Goal: Task Accomplishment & Management: Manage account settings

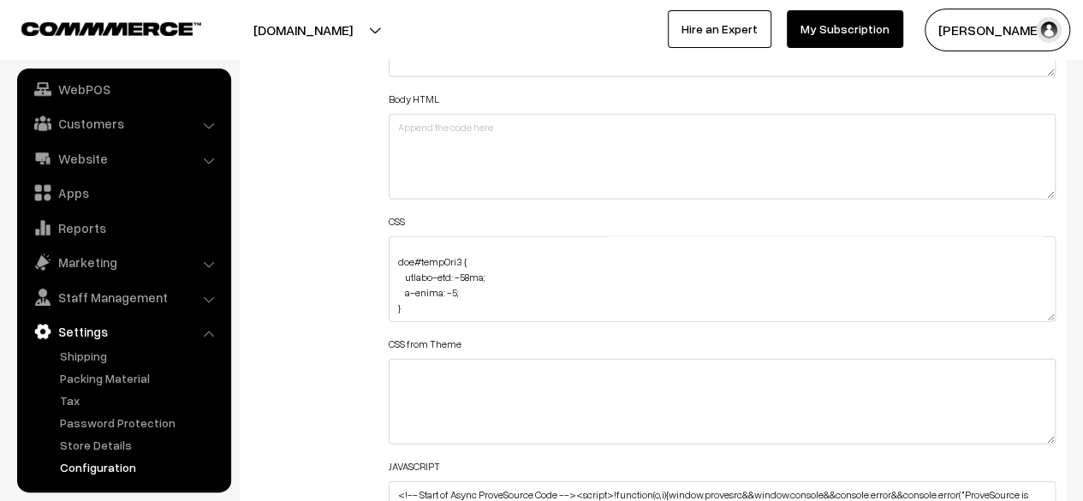
scroll to position [86, 0]
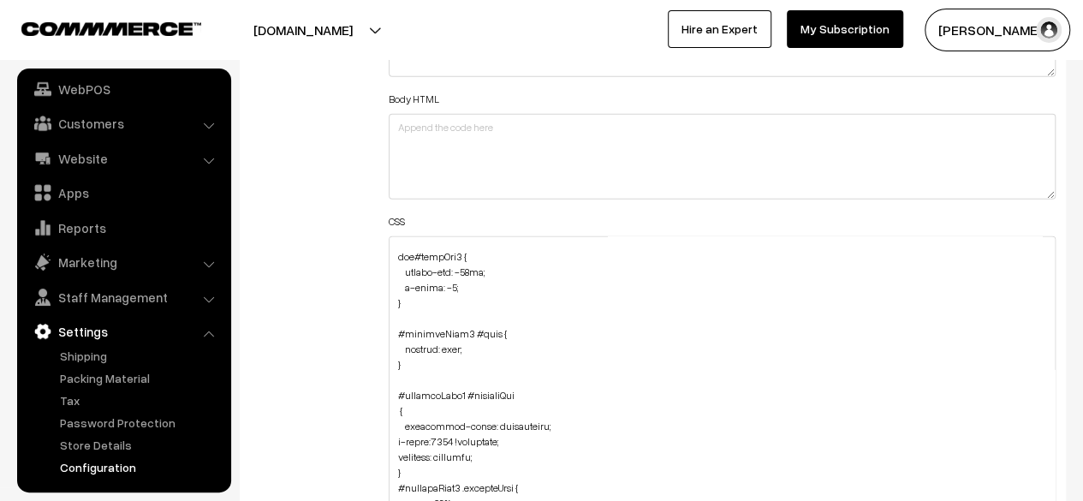
drag, startPoint x: 1051, startPoint y: 313, endPoint x: 994, endPoint y: 541, distance: 234.6
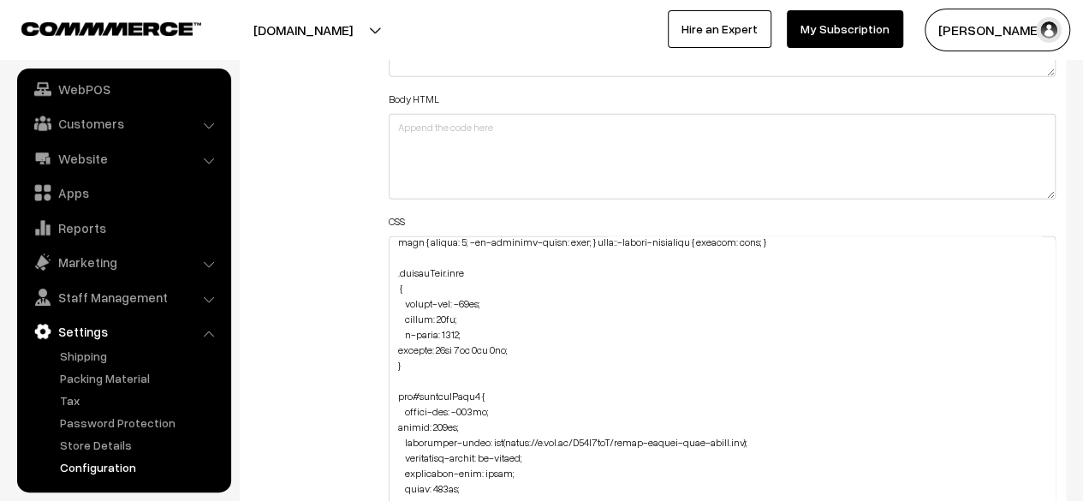
scroll to position [2396, 0]
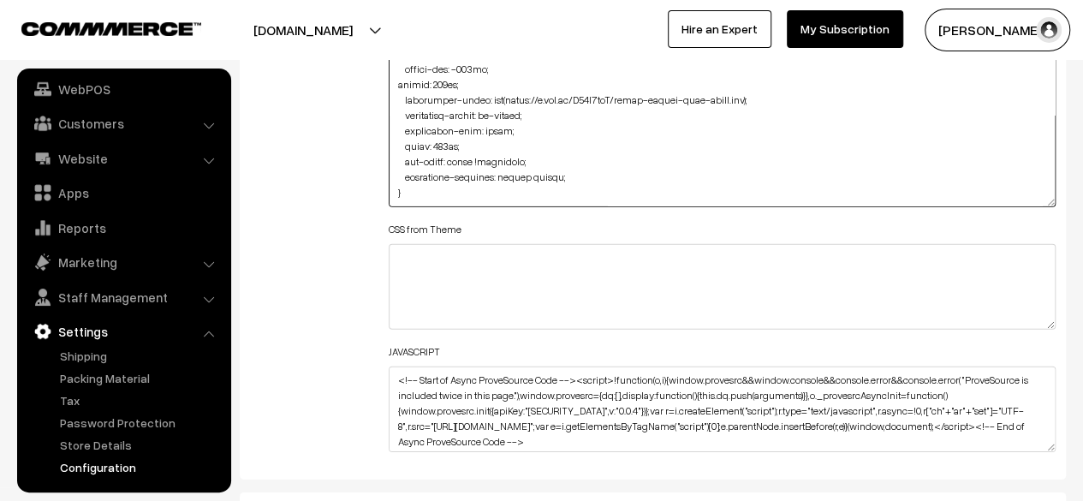
click at [454, 178] on textarea at bounding box center [722, 50] width 667 height 313
paste textarea ".slick-slide #productCard a { flex: 1 1; width: 187px;"
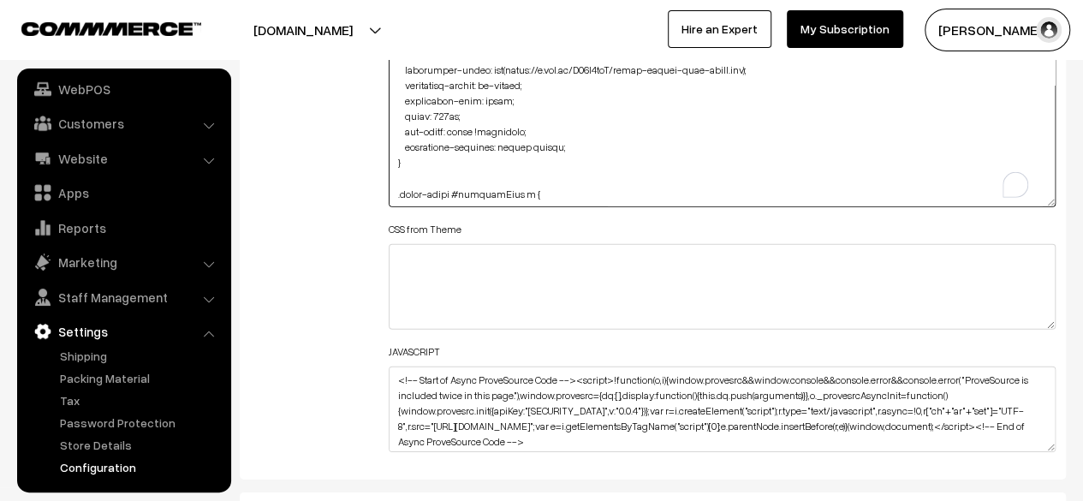
scroll to position [1355, 0]
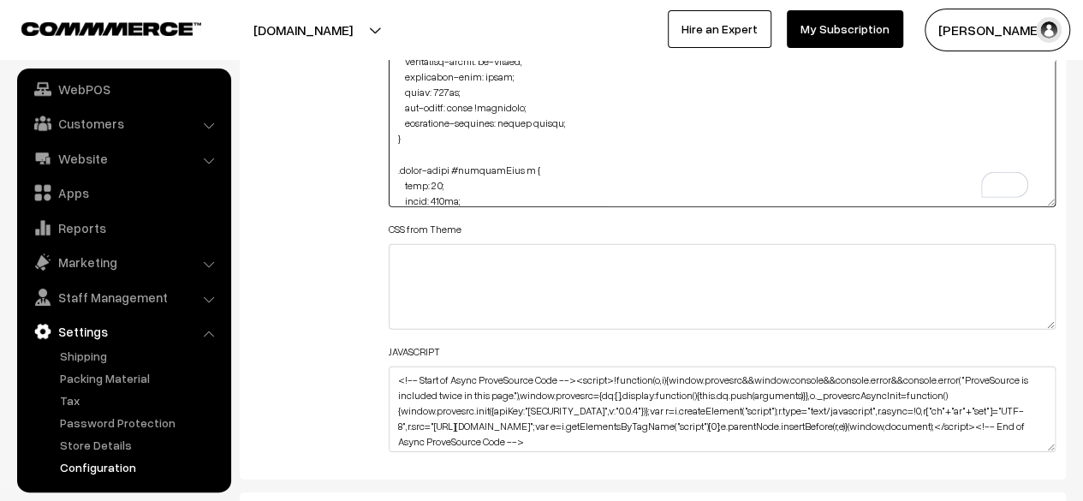
drag, startPoint x: 454, startPoint y: 178, endPoint x: 390, endPoint y: 181, distance: 63.4
click at [390, 181] on textarea "To enrich screen reader interactions, please activate Accessibility in Grammarl…" at bounding box center [722, 50] width 667 height 313
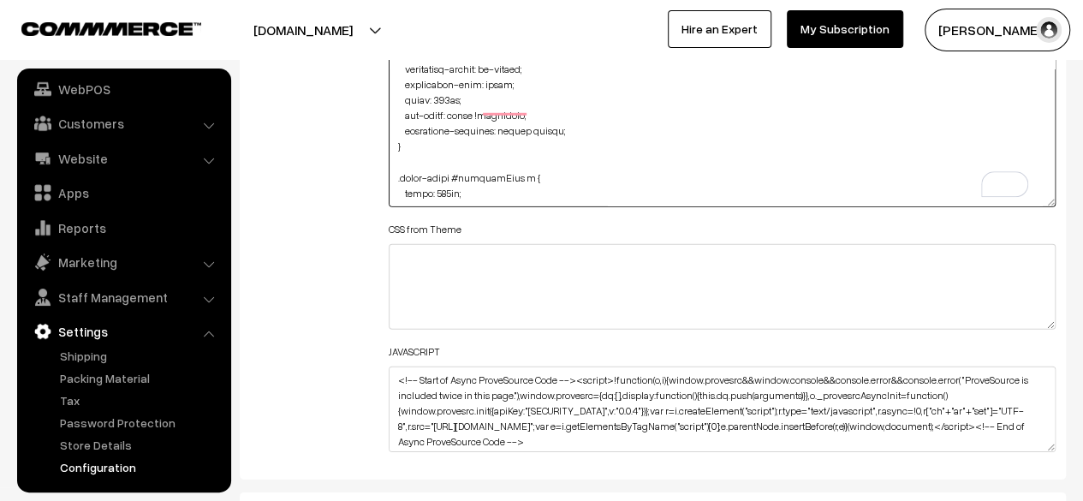
click at [408, 191] on textarea "To enrich screen reader interactions, please activate Accessibility in Grammarl…" at bounding box center [722, 50] width 667 height 313
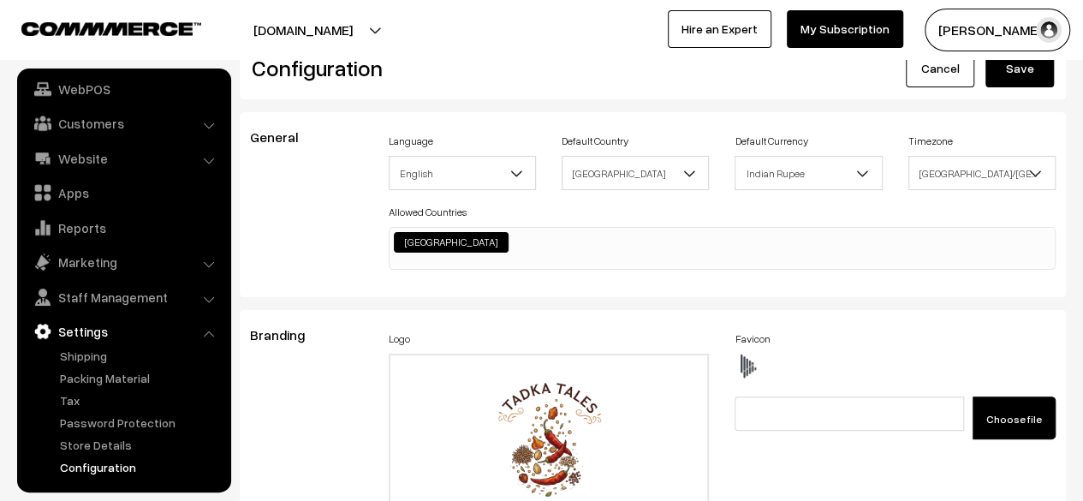
scroll to position [0, 0]
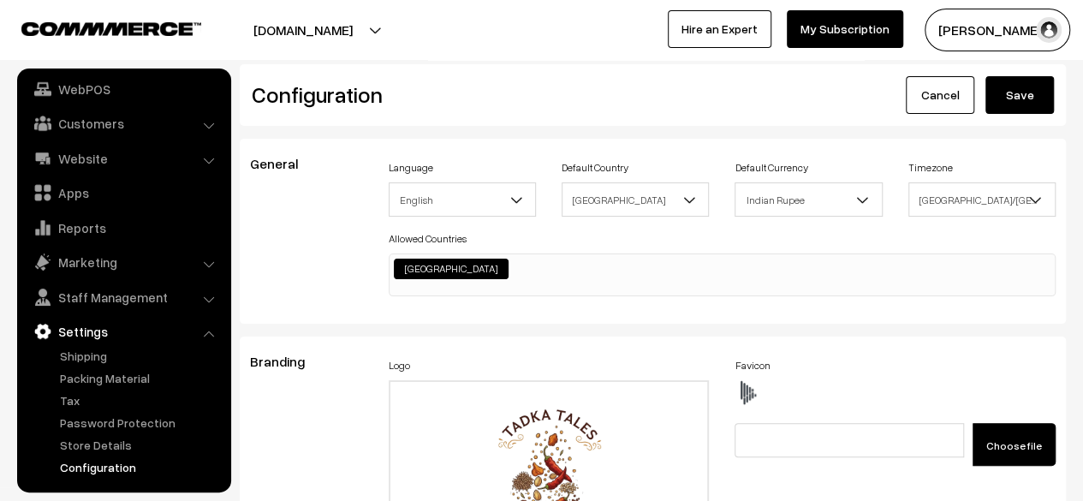
type textarea "div#hotspot-component { margin-top: -41px; } img#homeImg2 { margin-top: -86px; …"
click at [1018, 92] on button "Save" at bounding box center [1019, 95] width 68 height 38
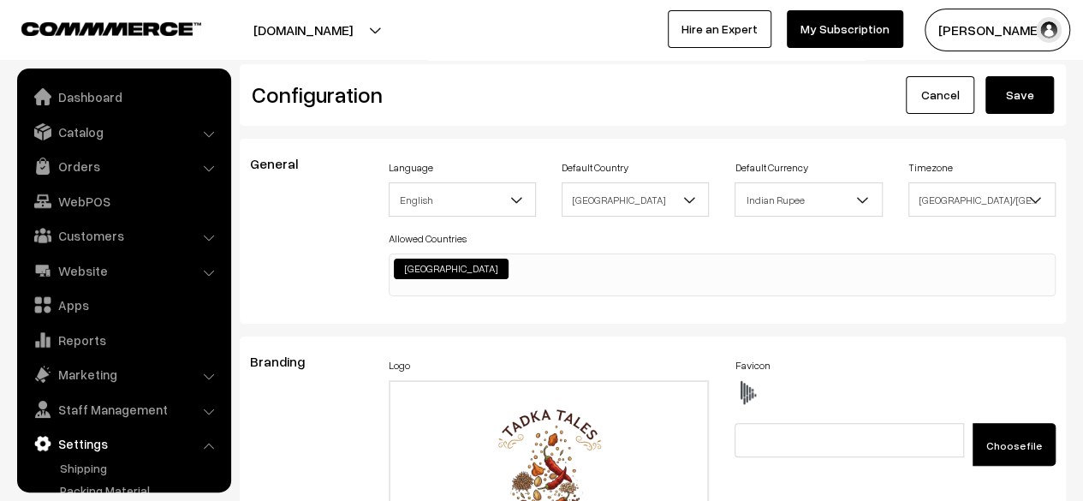
scroll to position [1377, 0]
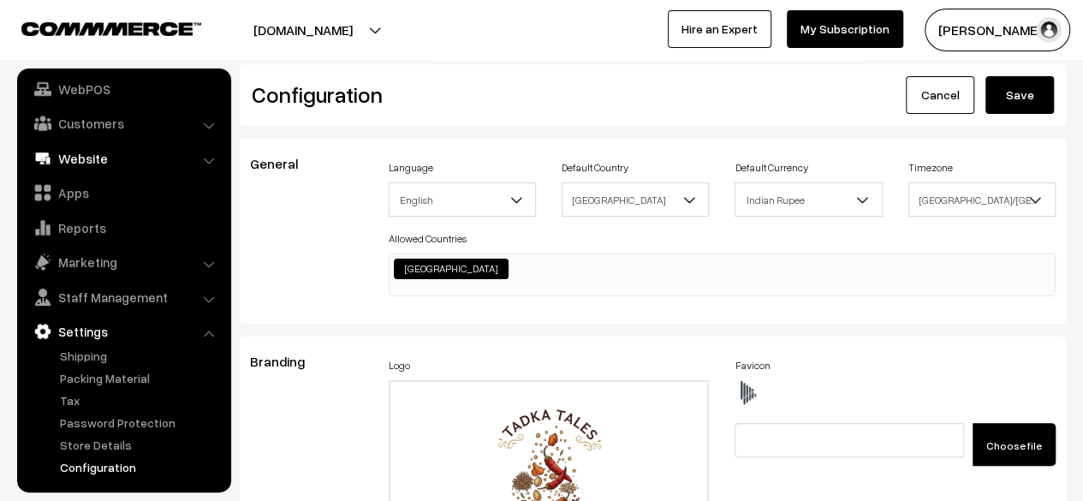
click at [99, 157] on link "Website" at bounding box center [123, 158] width 204 height 31
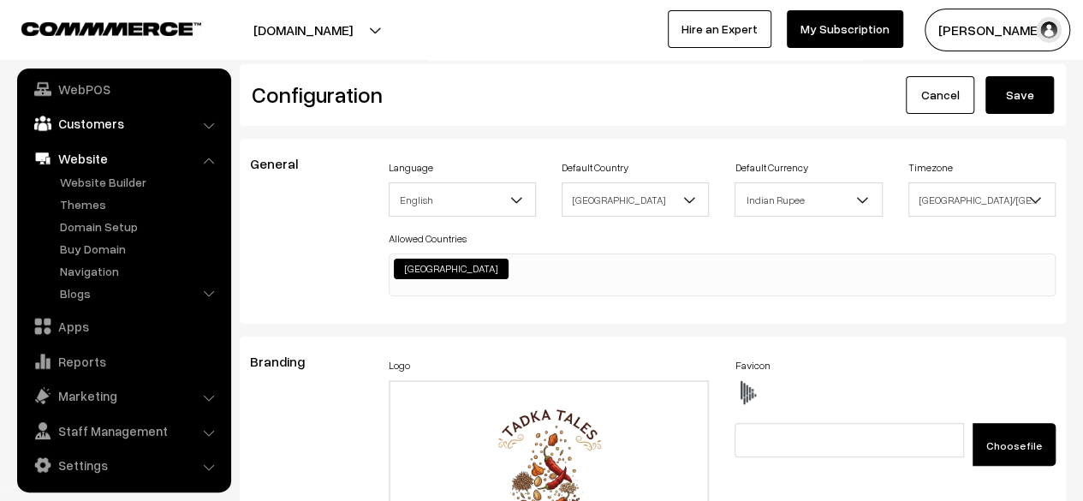
click at [87, 132] on link "Customers" at bounding box center [123, 123] width 204 height 31
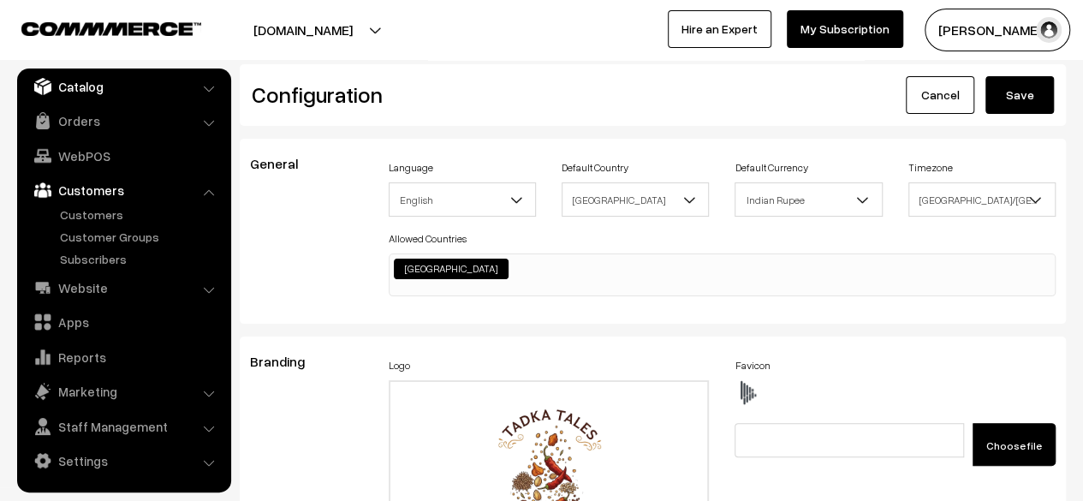
click at [94, 92] on link "Catalog" at bounding box center [123, 86] width 204 height 31
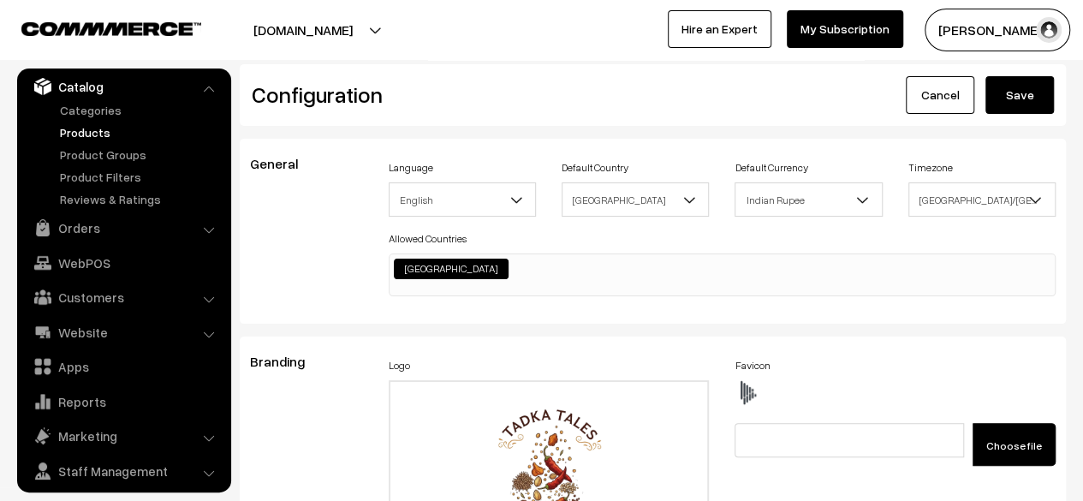
click at [91, 134] on link "Products" at bounding box center [140, 132] width 169 height 18
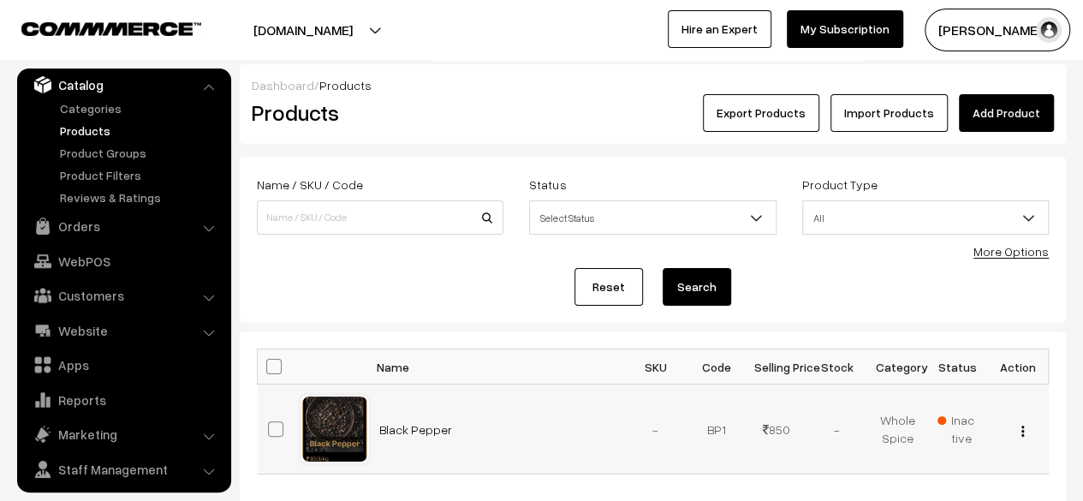
click at [969, 415] on span "Inactive" at bounding box center [957, 429] width 40 height 36
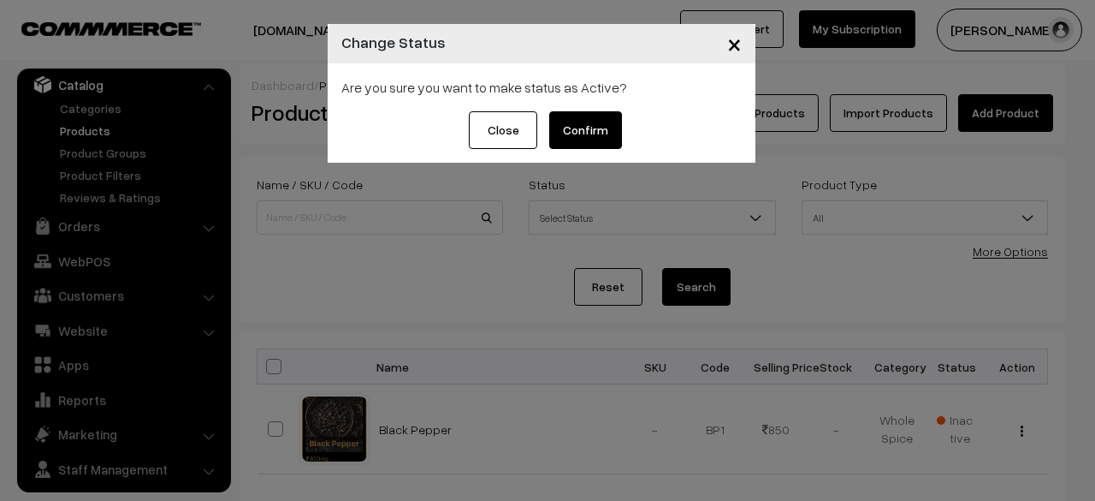
click at [604, 134] on button "Confirm" at bounding box center [585, 130] width 73 height 38
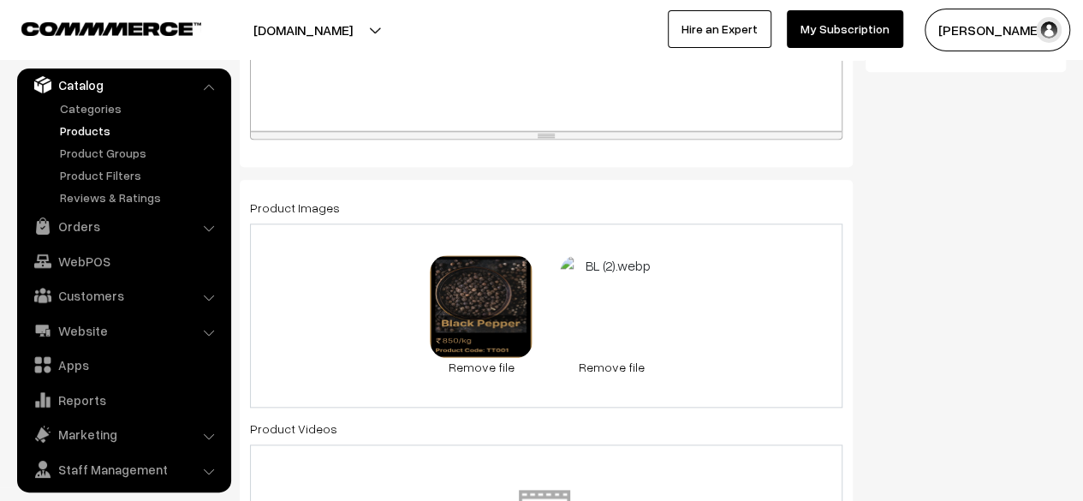
scroll to position [856, 0]
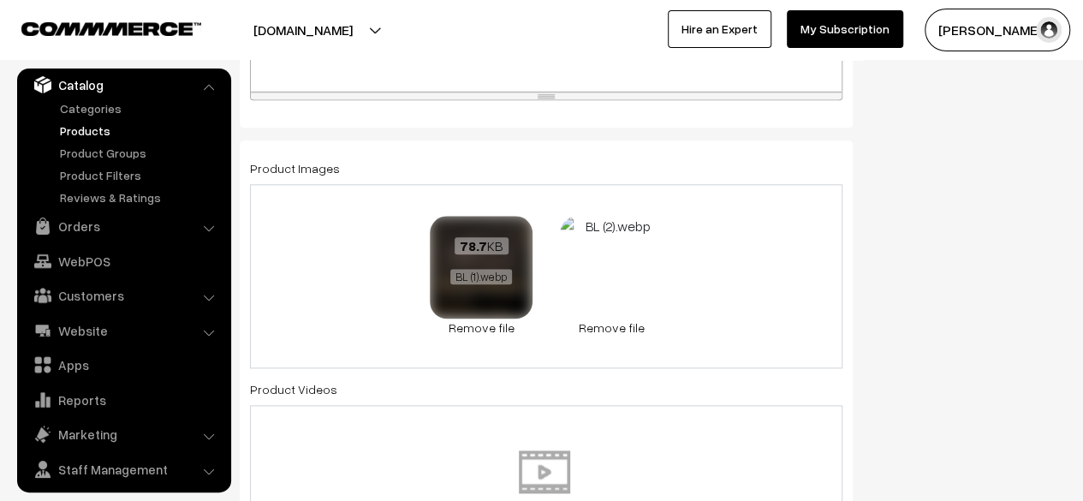
click at [485, 288] on div "78.7 KB BL (1).webp" at bounding box center [481, 262] width 103 height 92
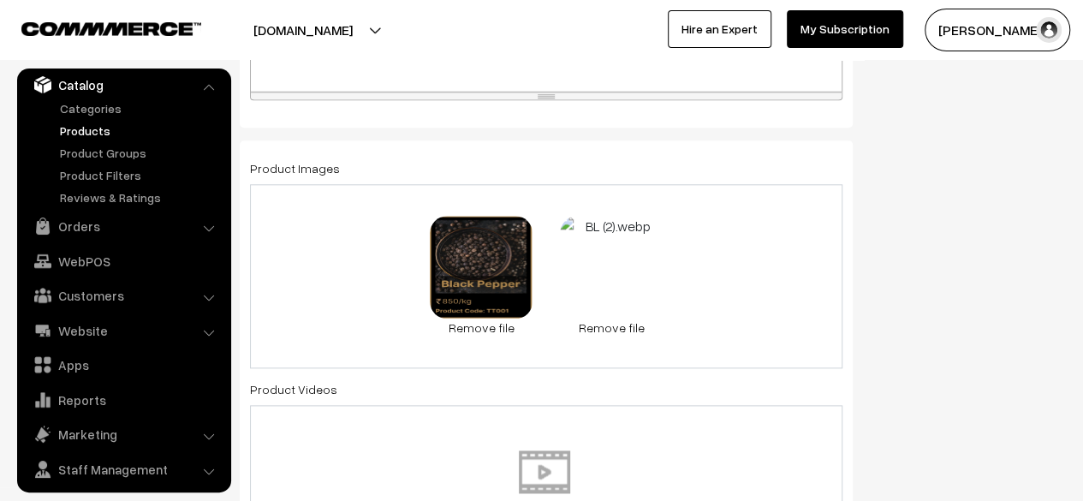
click at [508, 324] on link "Remove file" at bounding box center [481, 327] width 103 height 18
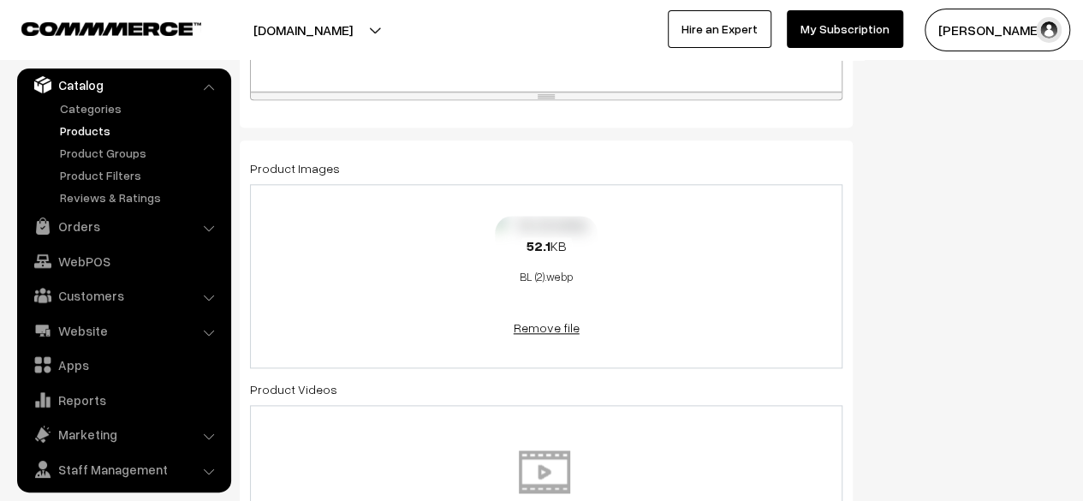
click at [549, 331] on link "Remove file" at bounding box center [546, 327] width 103 height 18
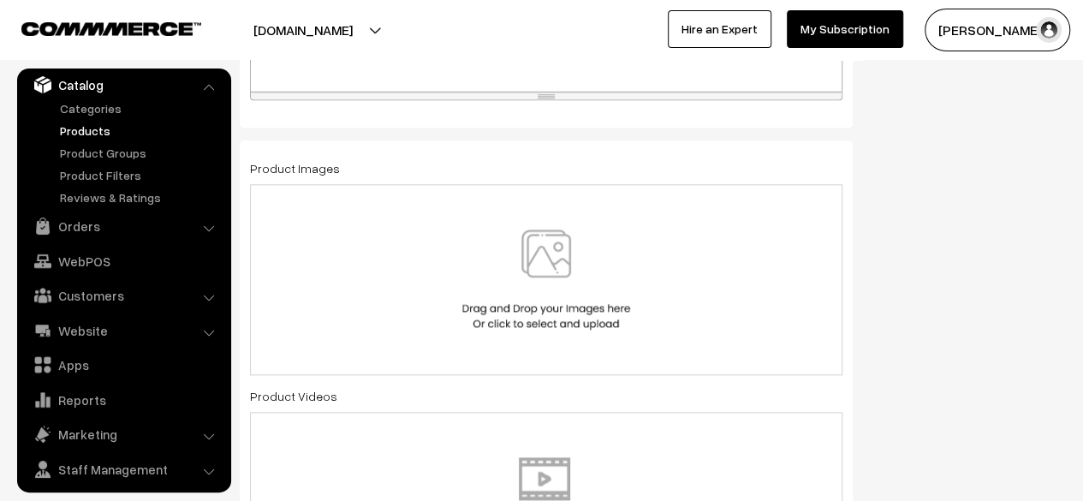
click at [505, 292] on img at bounding box center [546, 279] width 176 height 100
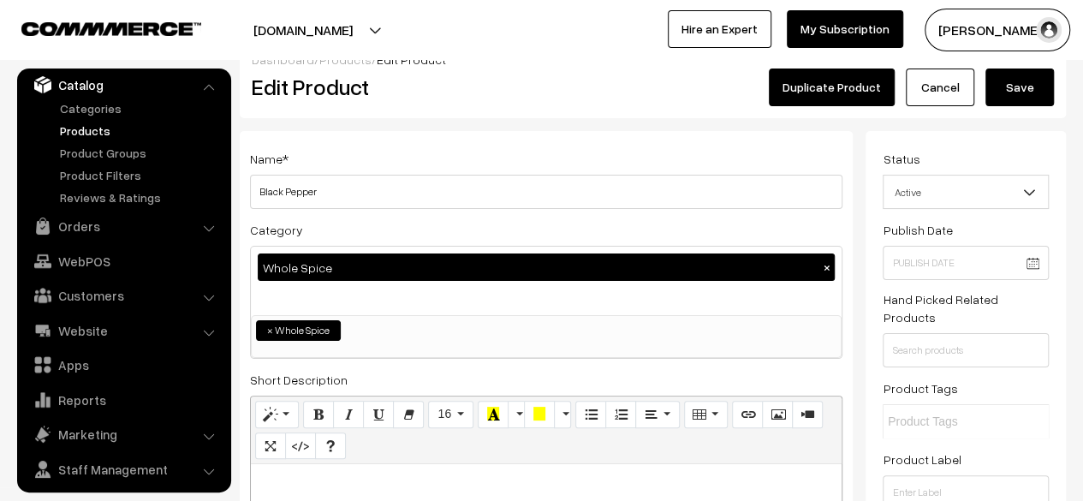
scroll to position [0, 0]
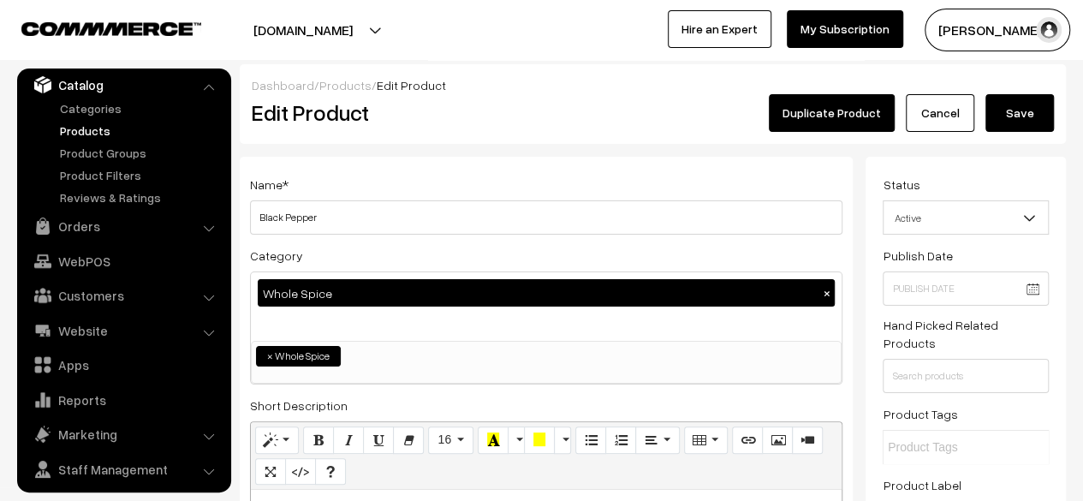
click at [1000, 118] on button "Save" at bounding box center [1019, 113] width 68 height 38
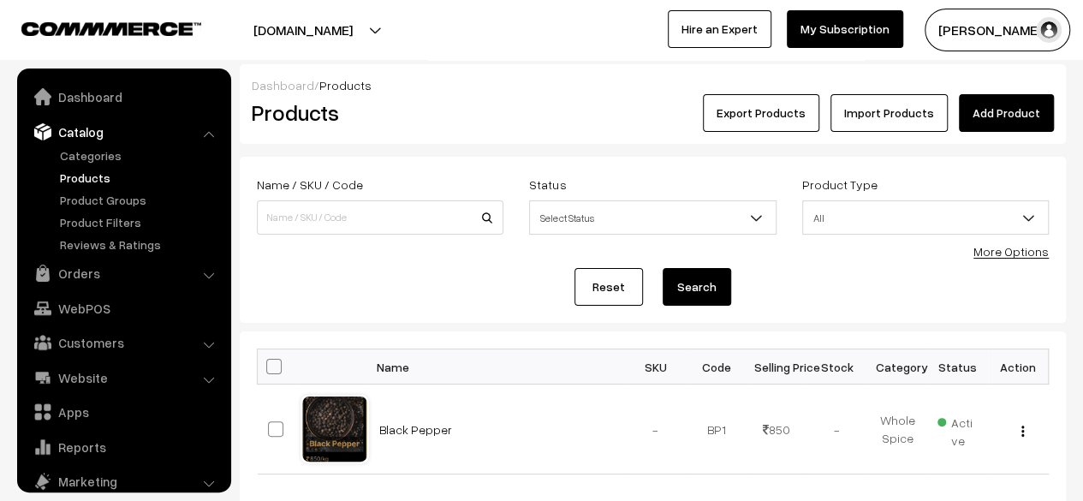
scroll to position [47, 0]
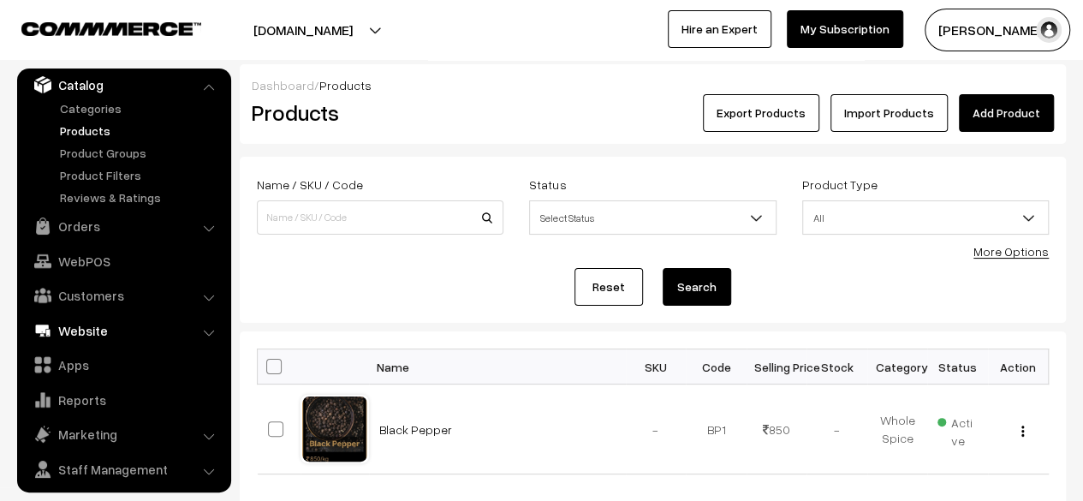
click at [85, 326] on link "Website" at bounding box center [123, 330] width 204 height 31
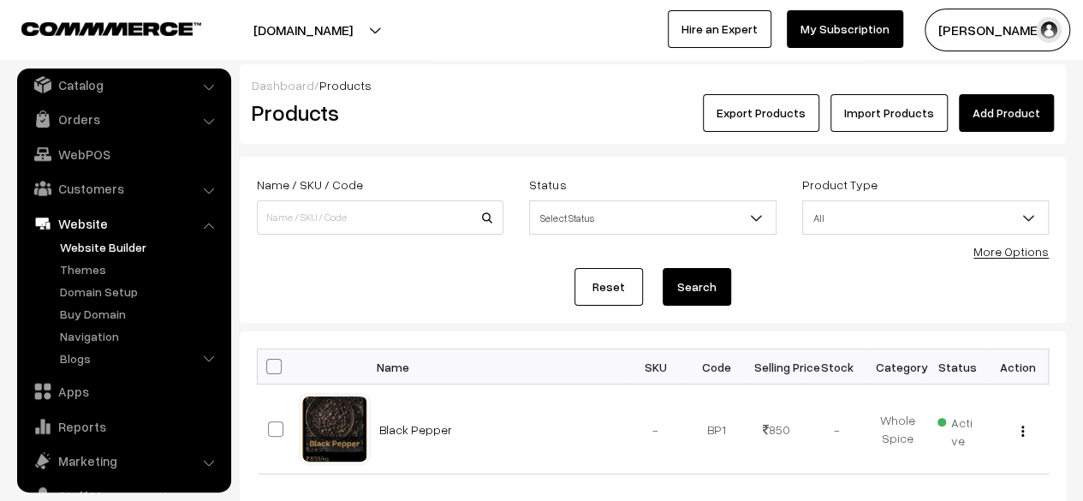
click at [99, 238] on link "Website Builder" at bounding box center [140, 247] width 169 height 18
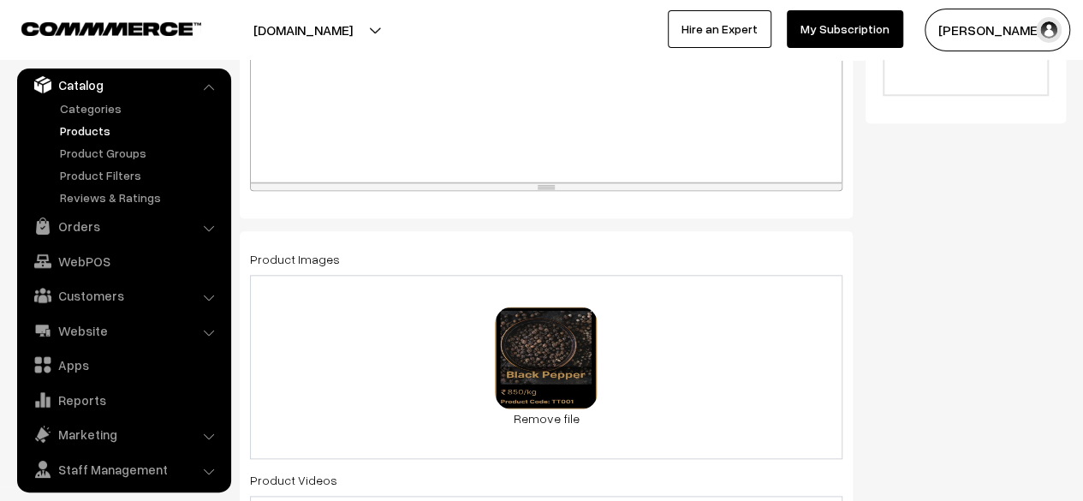
scroll to position [770, 0]
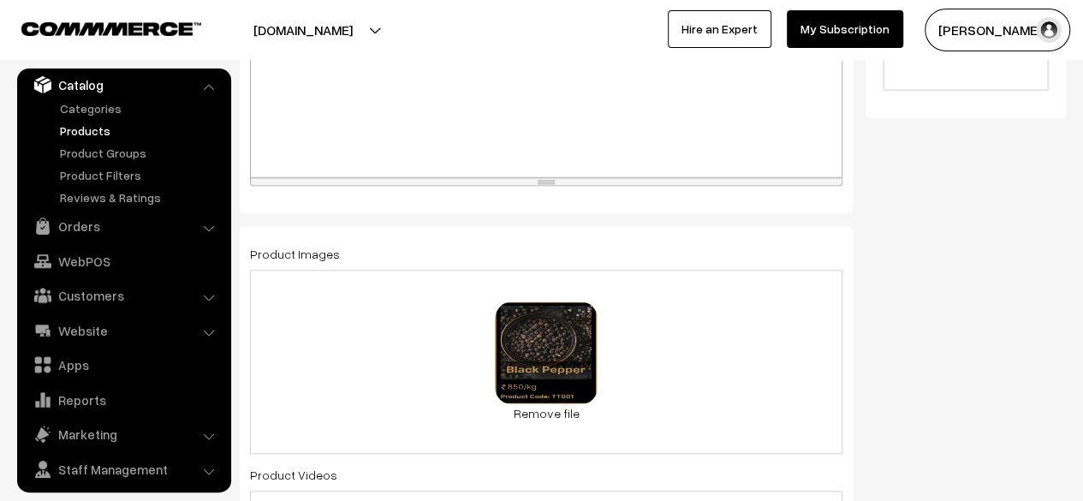
click at [692, 366] on div "0.4 MB BL__1_-removebg-preview.png Check Error Remove file" at bounding box center [546, 362] width 592 height 184
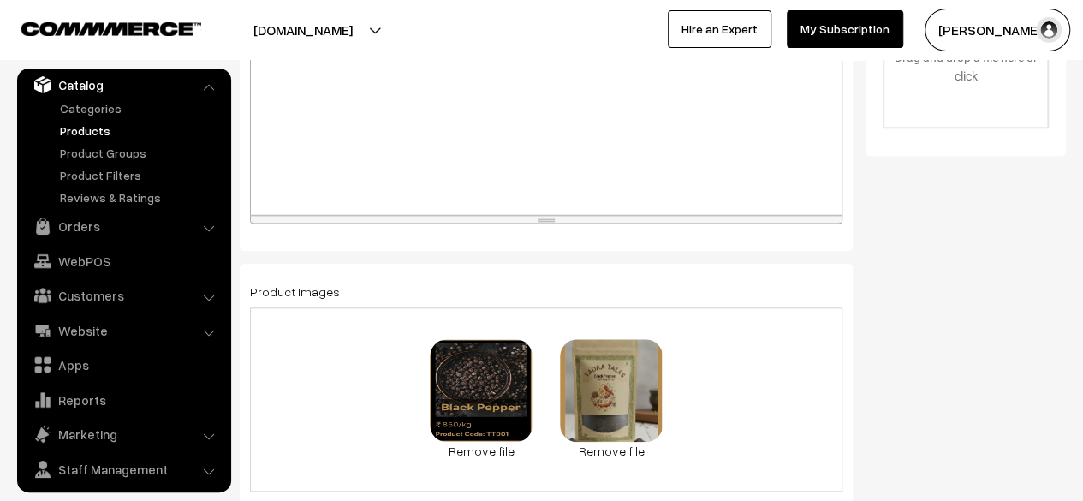
scroll to position [0, 0]
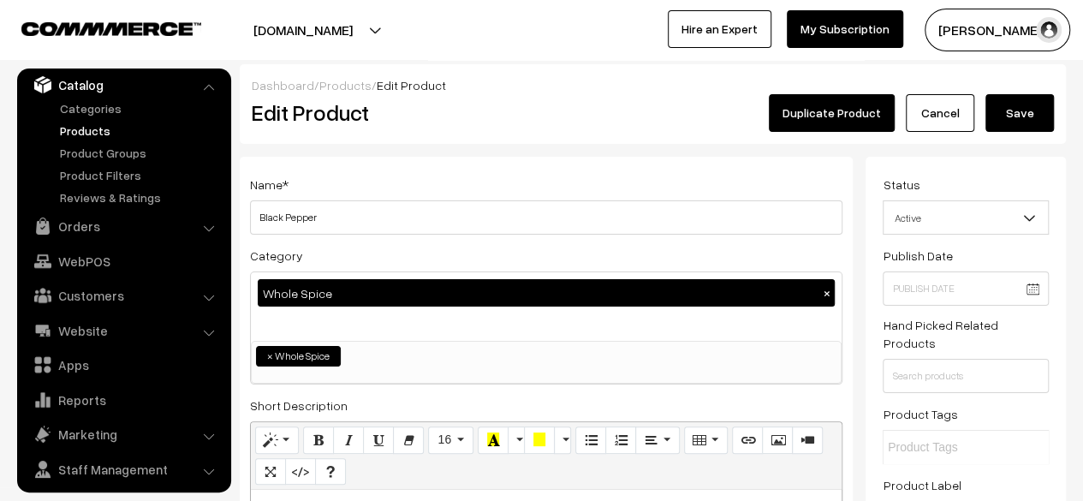
drag, startPoint x: 1039, startPoint y: 117, endPoint x: 996, endPoint y: 125, distance: 43.5
click at [1038, 118] on button "Save" at bounding box center [1019, 113] width 68 height 38
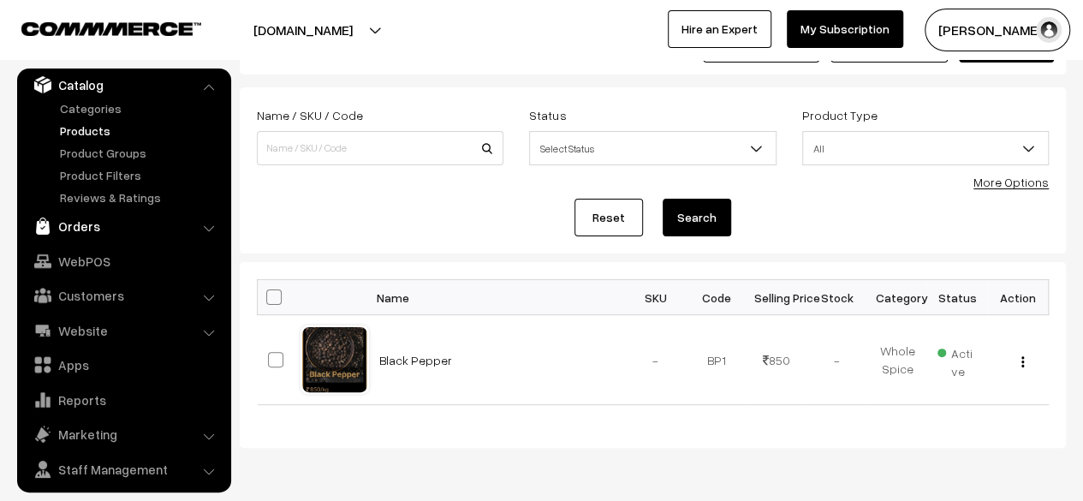
scroll to position [86, 0]
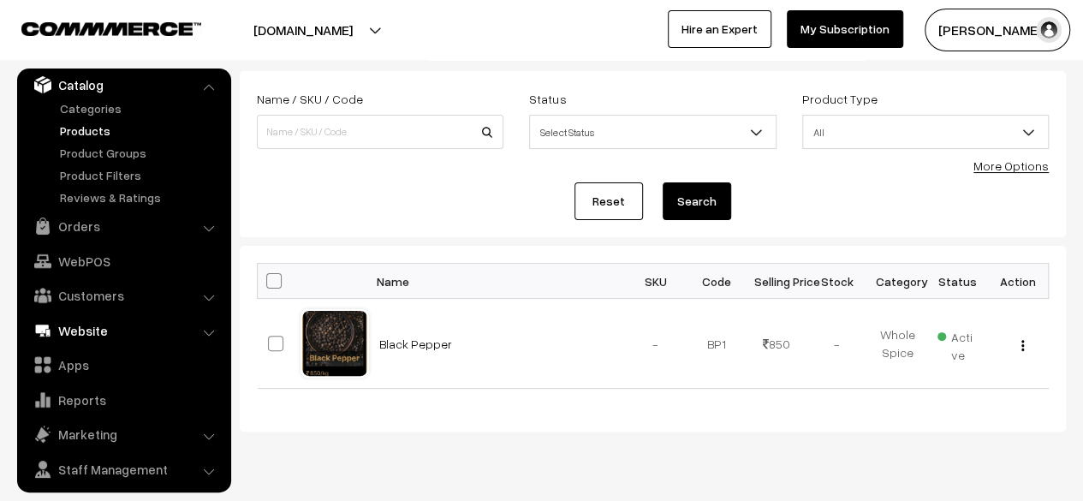
click at [82, 326] on link "Website" at bounding box center [123, 330] width 204 height 31
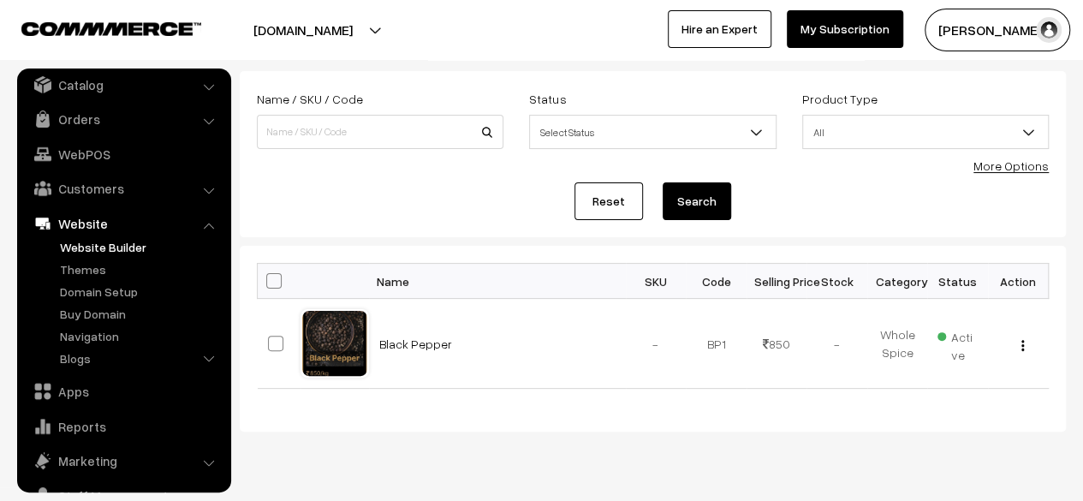
click at [115, 247] on link "Website Builder" at bounding box center [140, 247] width 169 height 18
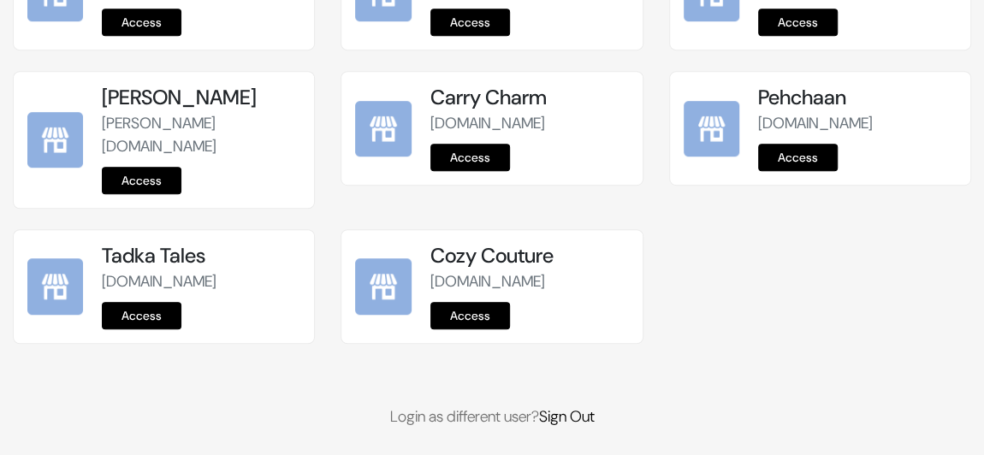
scroll to position [611, 0]
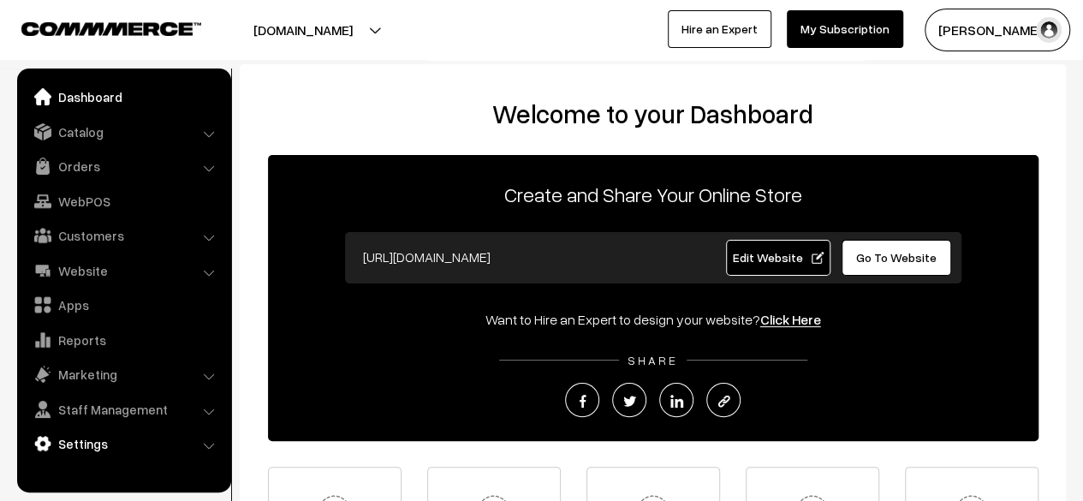
click at [162, 444] on link "Settings" at bounding box center [123, 443] width 204 height 31
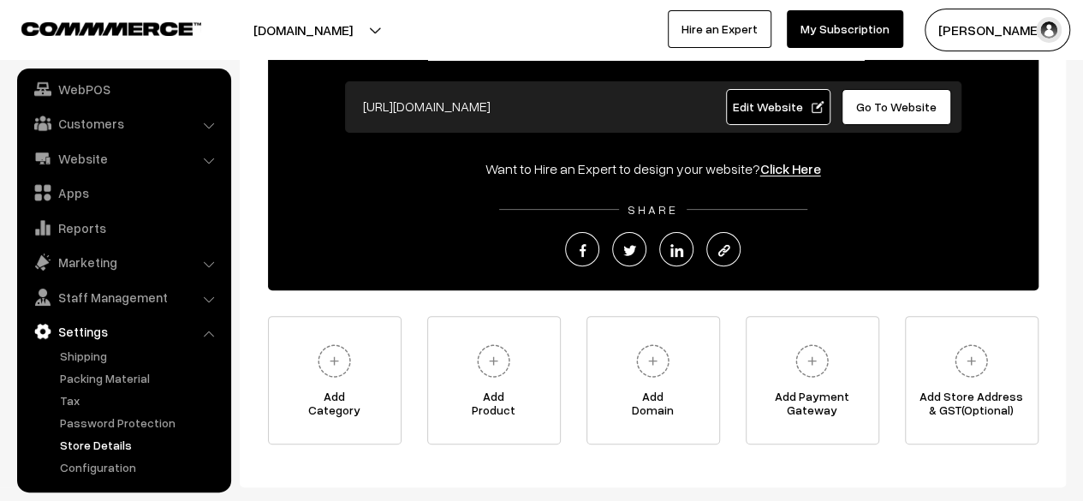
scroll to position [246, 0]
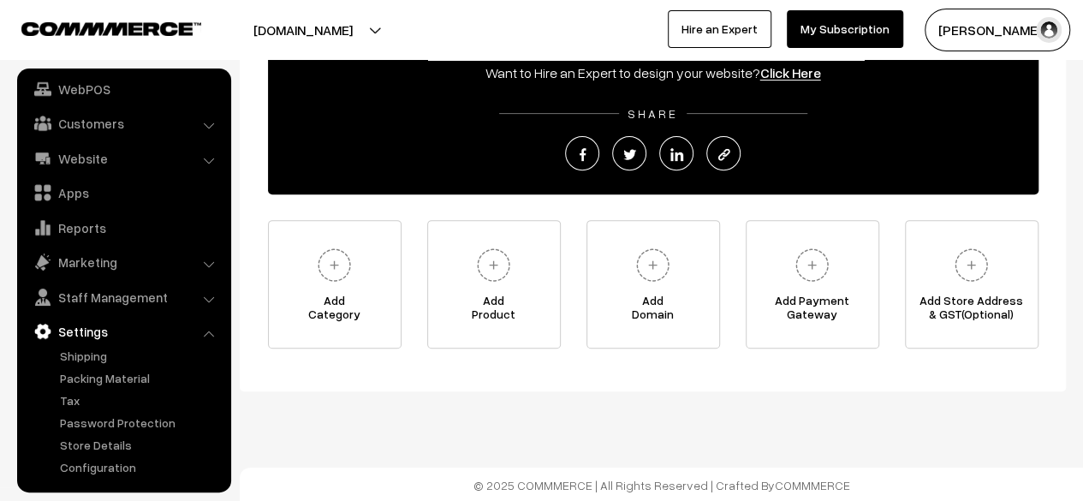
click at [122, 456] on ul "Shipping" at bounding box center [123, 411] width 205 height 129
click at [123, 461] on link "Configuration" at bounding box center [140, 467] width 169 height 18
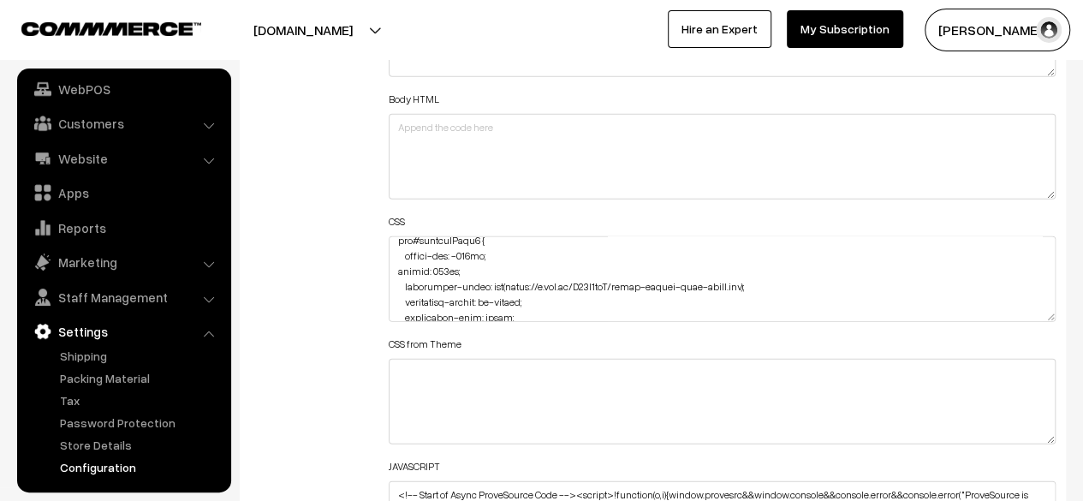
scroll to position [1418, 0]
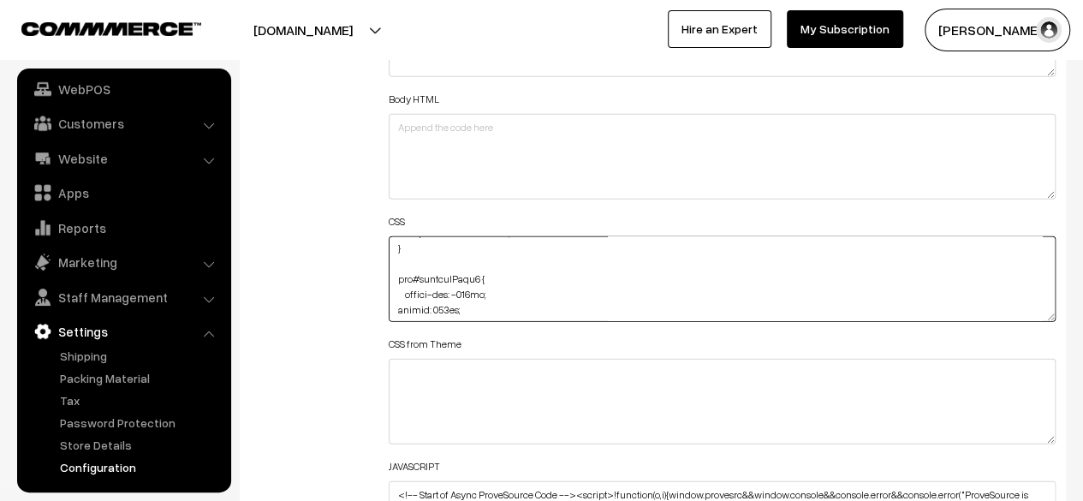
click at [1044, 317] on textarea at bounding box center [722, 279] width 667 height 86
click at [1048, 316] on textarea "To enrich screen reader interactions, please activate Accessibility in Grammarl…" at bounding box center [722, 279] width 667 height 86
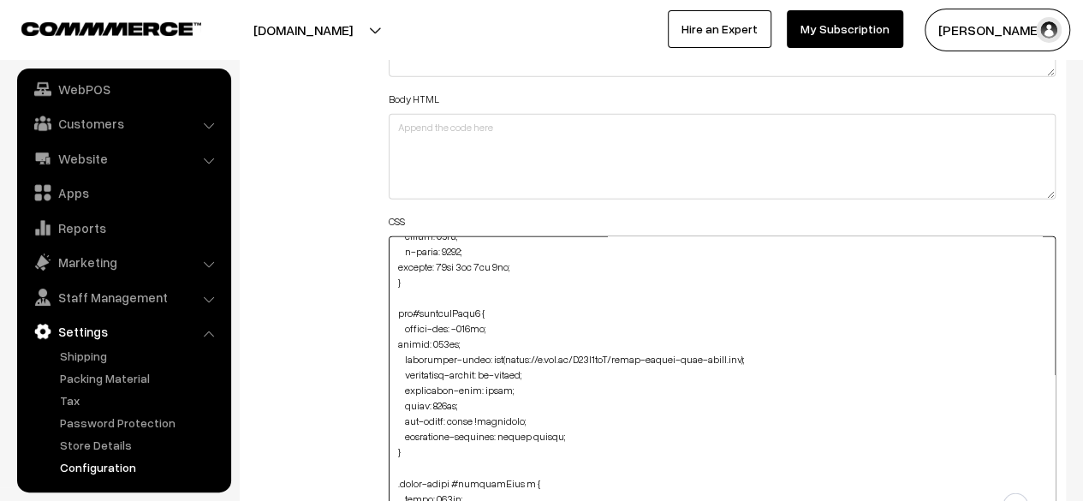
scroll to position [1364, 0]
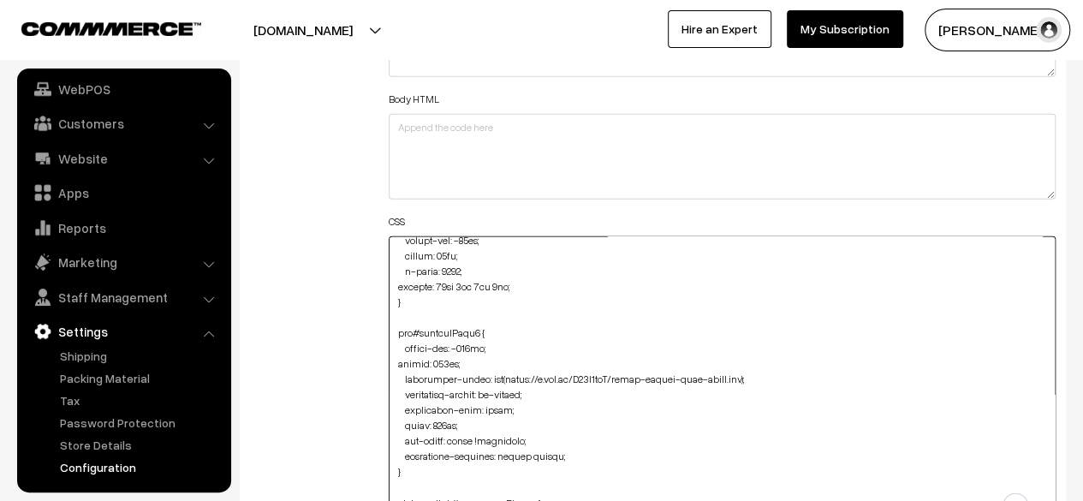
drag, startPoint x: 1048, startPoint y: 316, endPoint x: 1019, endPoint y: 541, distance: 226.9
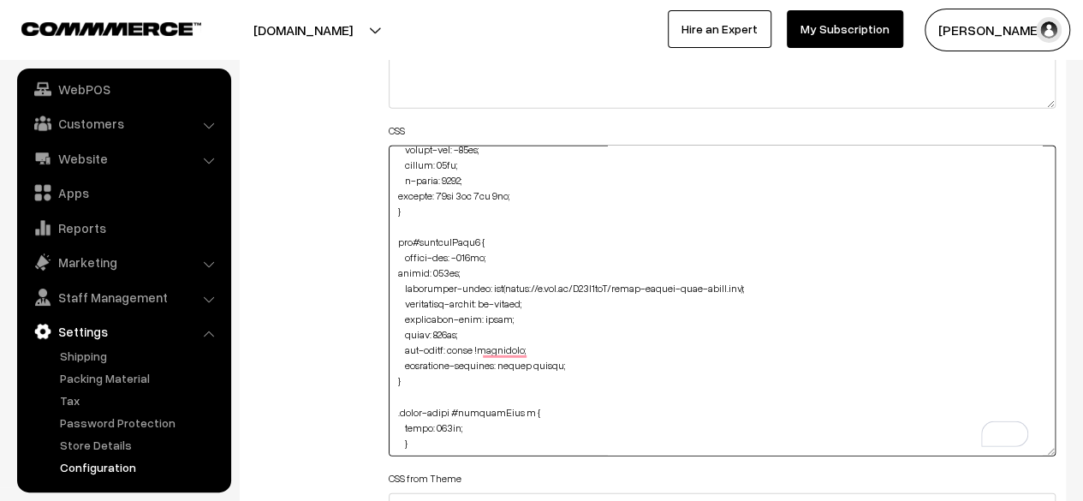
scroll to position [2140, 0]
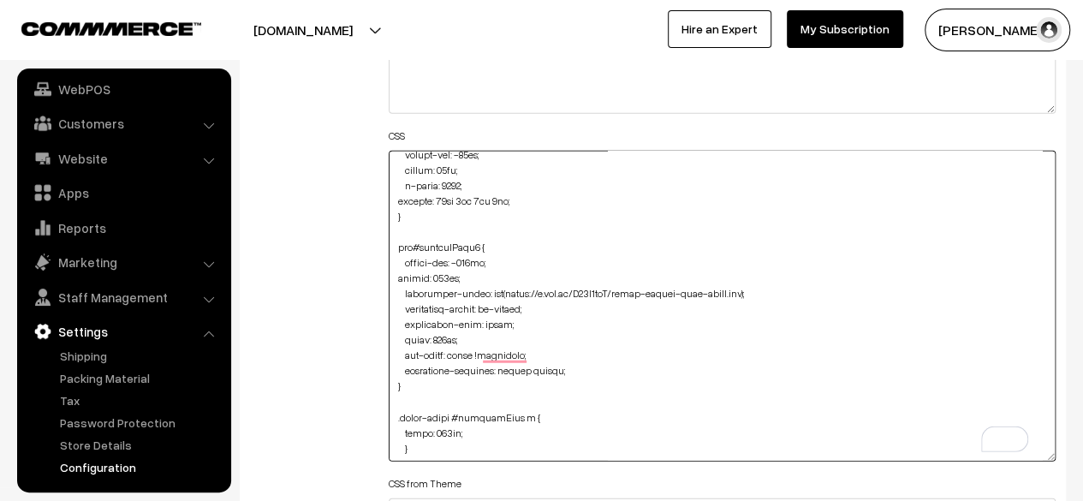
drag, startPoint x: 505, startPoint y: 292, endPoint x: 733, endPoint y: 288, distance: 227.7
click at [733, 288] on textarea "To enrich screen reader interactions, please activate Accessibility in Grammarl…" at bounding box center [722, 306] width 667 height 311
paste textarea "mg.freepik.com/premium-photo/spices-herbs-black-table-with-black-background_108…"
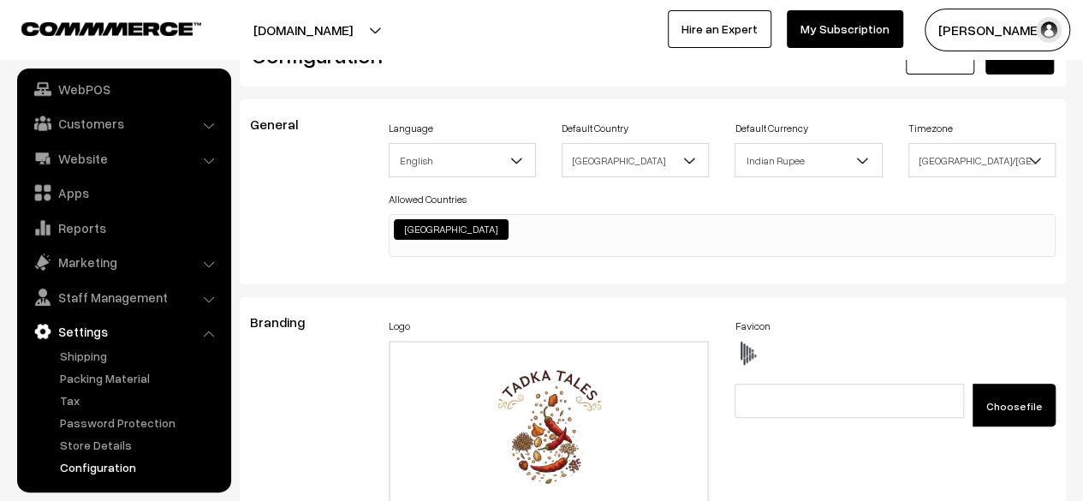
scroll to position [0, 0]
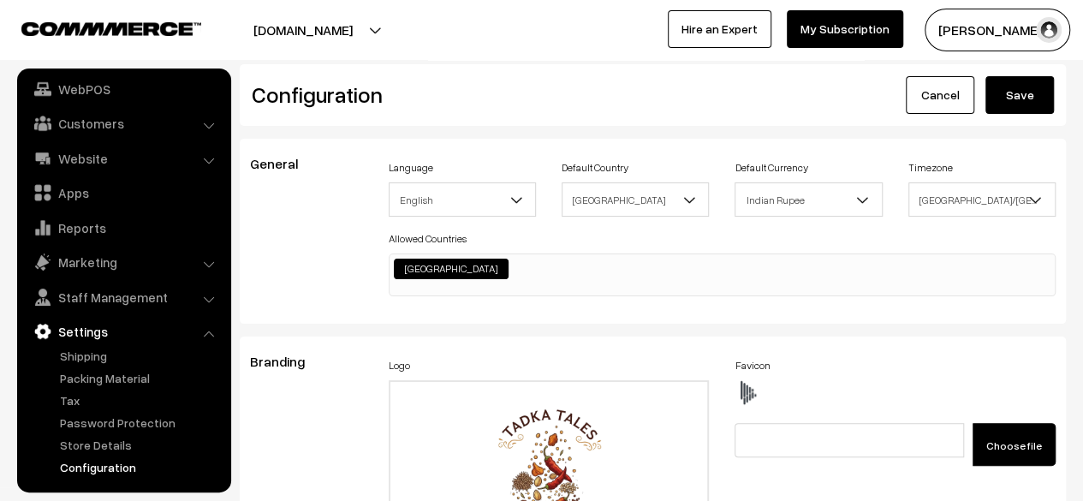
type textarea "div#hotspot-component { margin-top: -41px; } img#homeImg2 { margin-top: -86px; …"
click at [1032, 93] on button "Save" at bounding box center [1019, 95] width 68 height 38
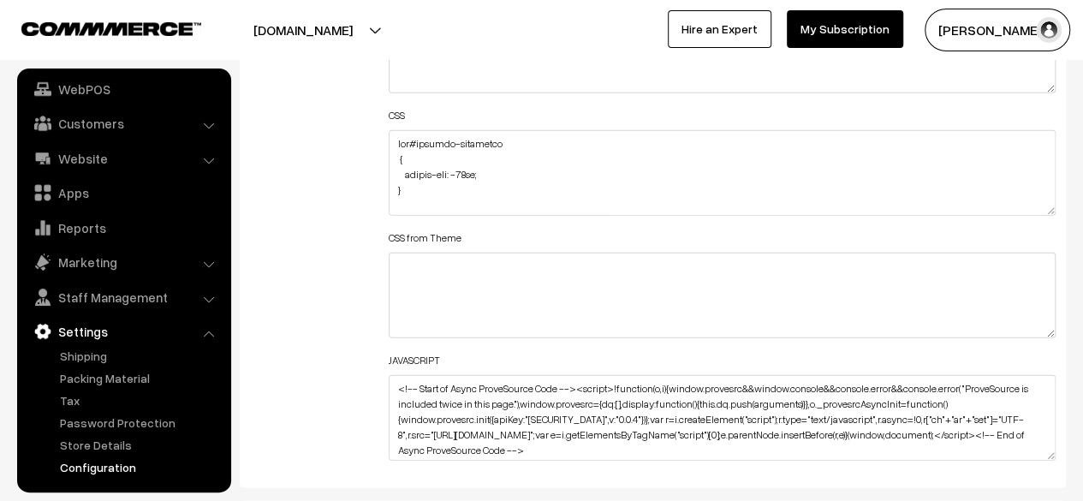
scroll to position [2178, 0]
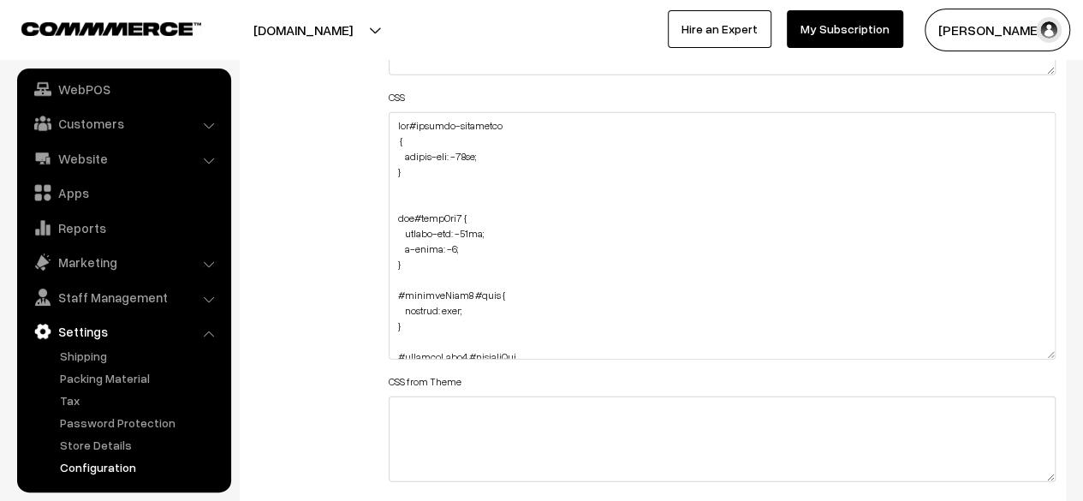
drag, startPoint x: 1048, startPoint y: 187, endPoint x: 1013, endPoint y: 482, distance: 296.4
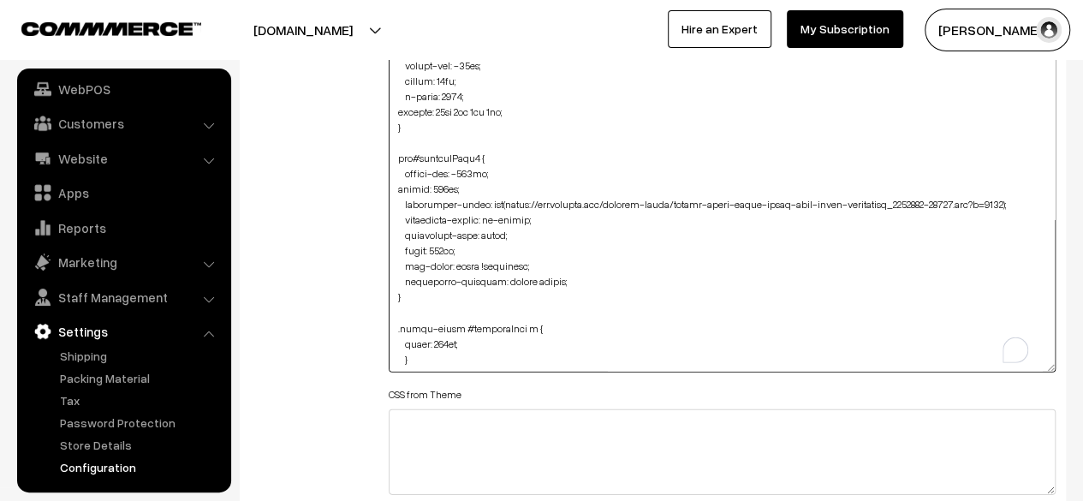
scroll to position [1244, 0]
drag, startPoint x: 504, startPoint y: 200, endPoint x: 1024, endPoint y: 201, distance: 519.5
click at [1024, 201] on textarea "To enrich screen reader interactions, please activate Accessibility in Grammarl…" at bounding box center [722, 156] width 667 height 431
paste textarea "free-photo/top-view-different-seasonings-inside-little-pots-dark-blue-desk-edgy…"
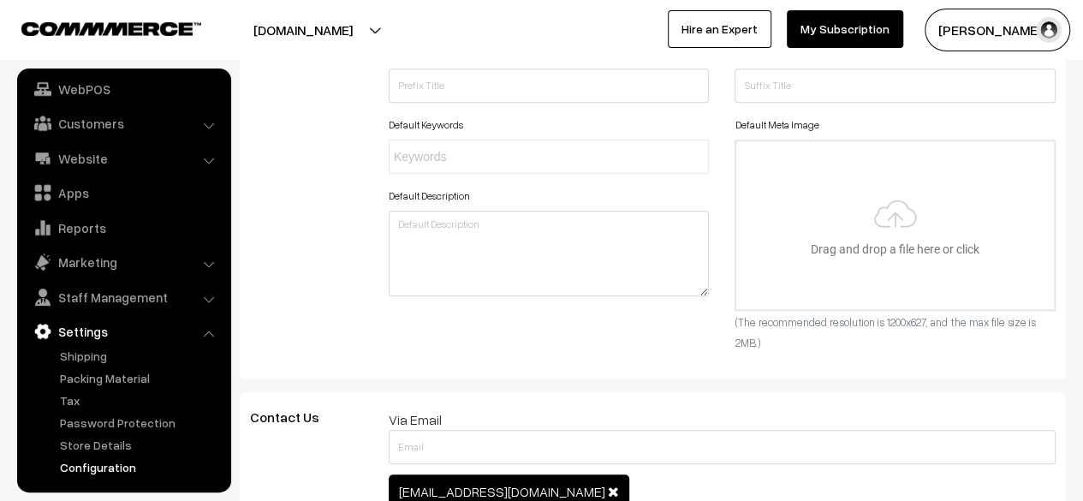
scroll to position [0, 0]
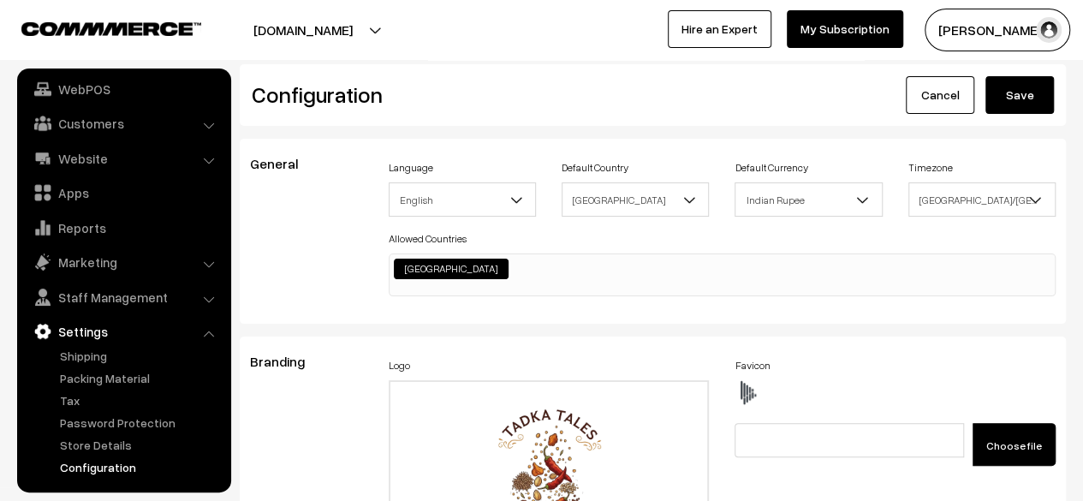
type textarea "div#hotspot-component { margin-top: -41px; } img#homeImg2 { margin-top: -86px; …"
click at [1016, 91] on button "Save" at bounding box center [1019, 95] width 68 height 38
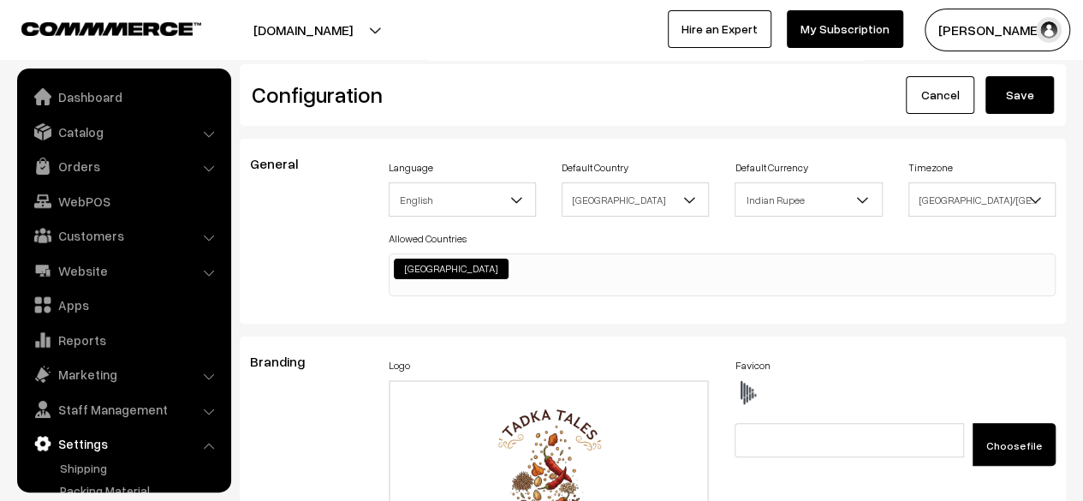
scroll to position [1377, 0]
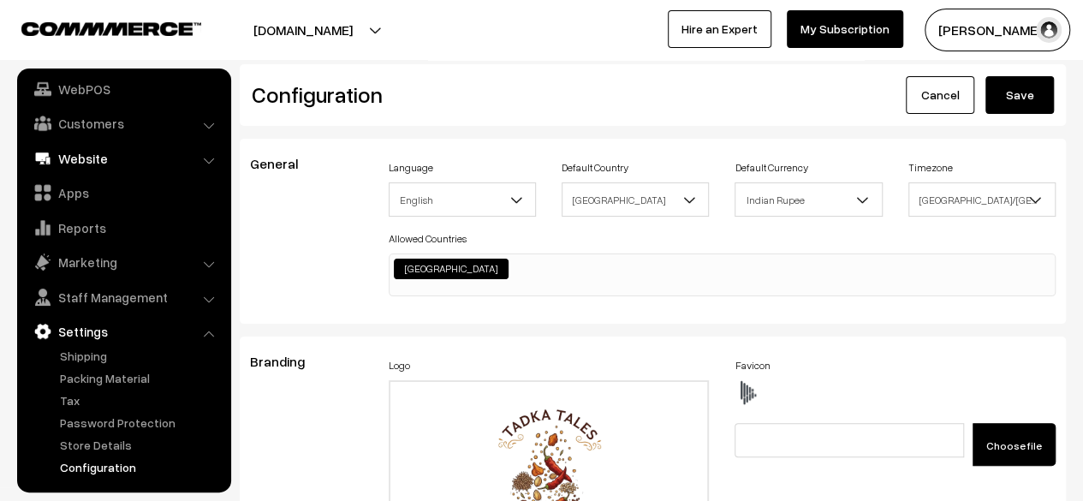
click at [92, 157] on link "Website" at bounding box center [123, 158] width 204 height 31
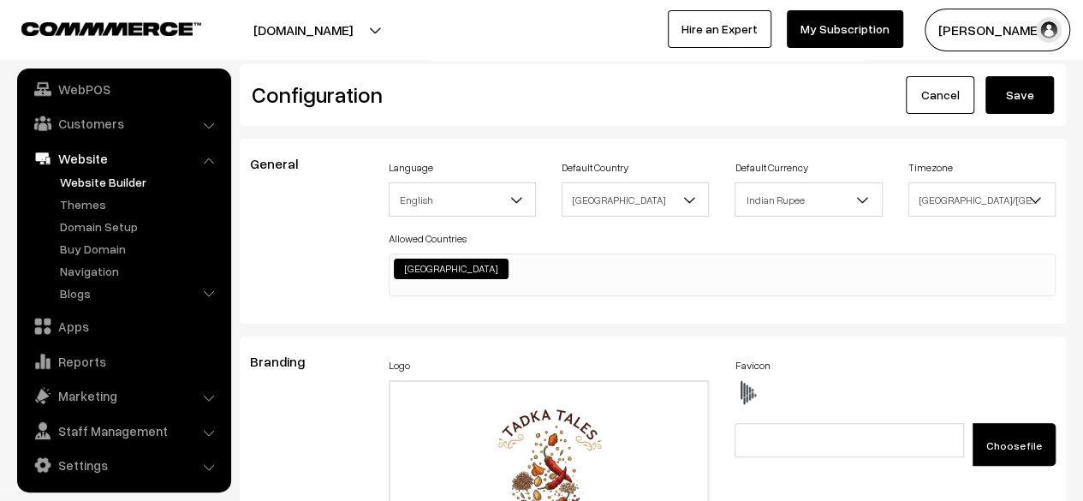
click at [86, 177] on link "Website Builder" at bounding box center [140, 182] width 169 height 18
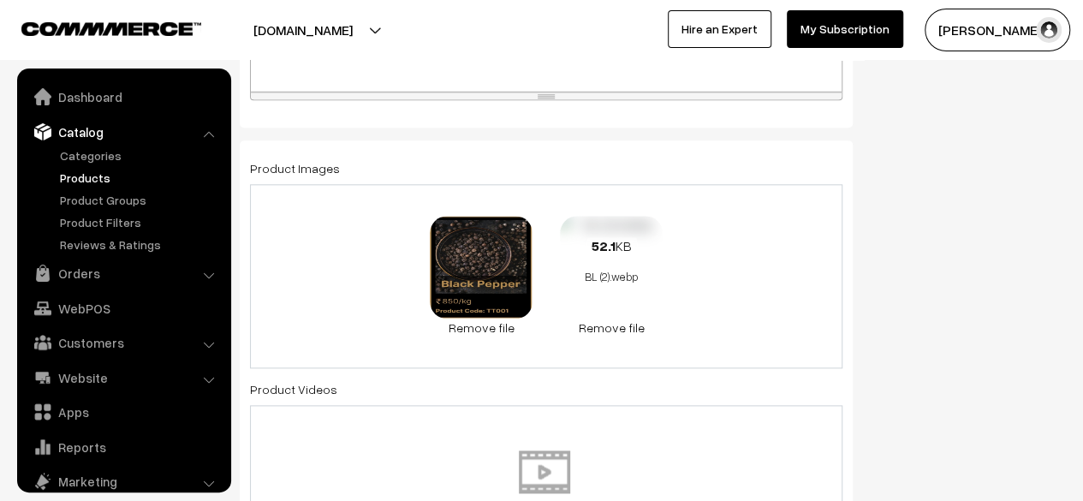
scroll to position [47, 0]
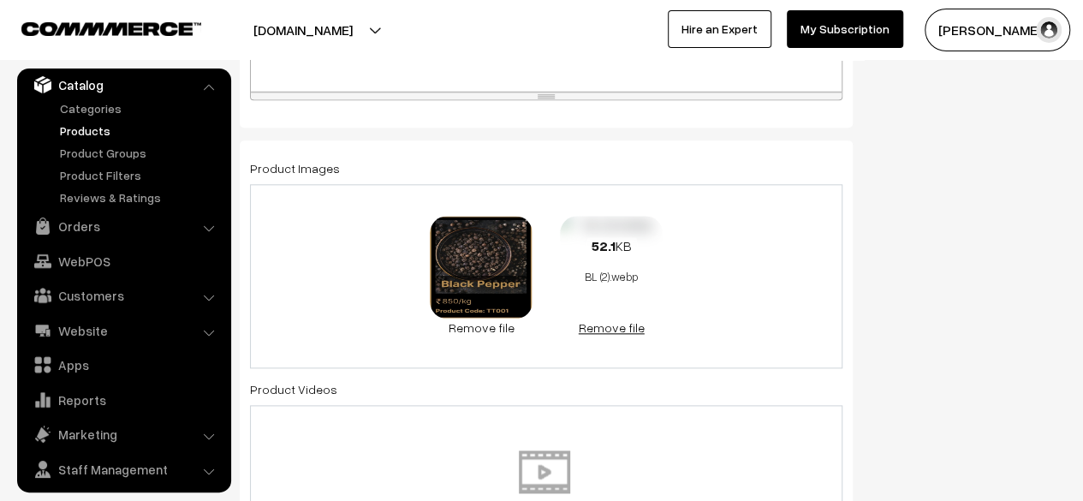
click at [606, 324] on link "Remove file" at bounding box center [611, 327] width 103 height 18
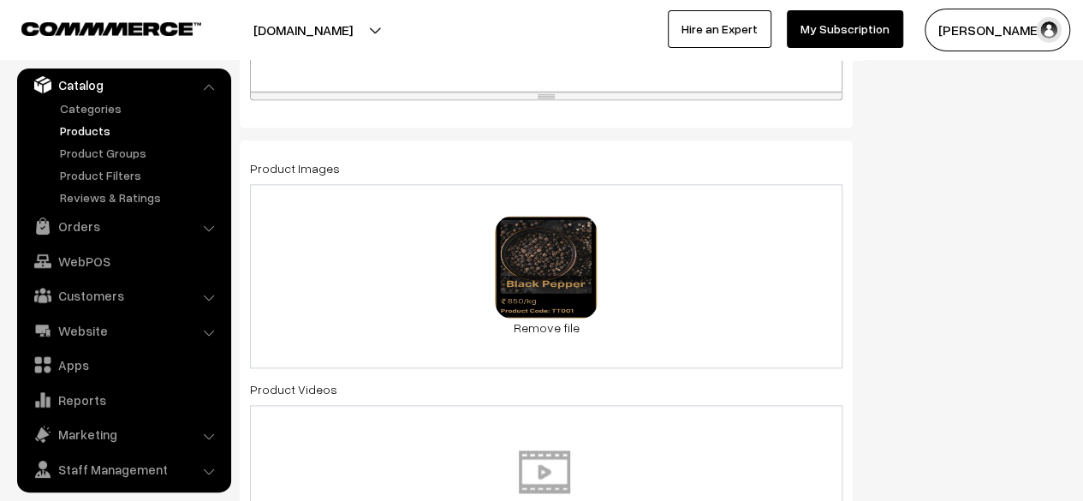
click at [630, 287] on div "0.4 MB BL__1_-removebg-preview.png Check Error Remove file" at bounding box center [546, 276] width 592 height 184
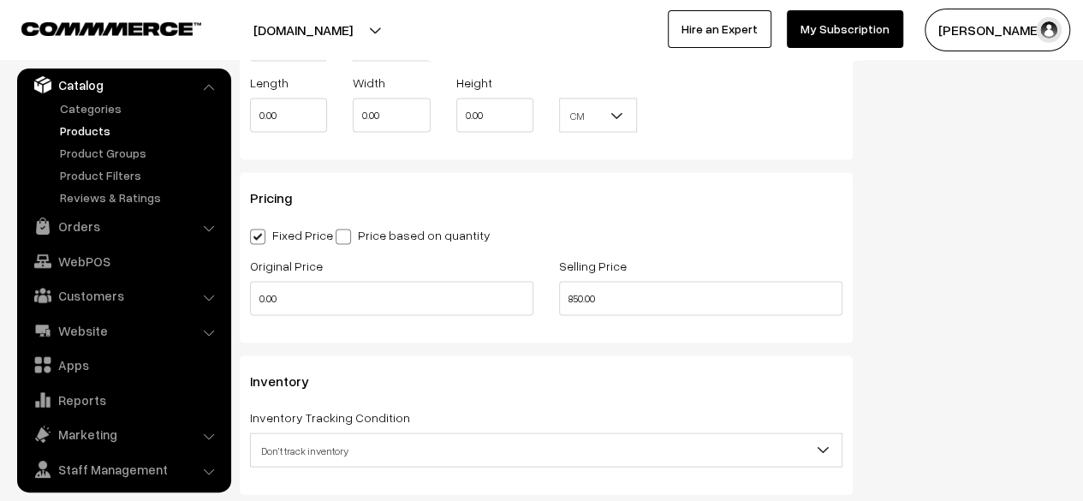
scroll to position [1797, 0]
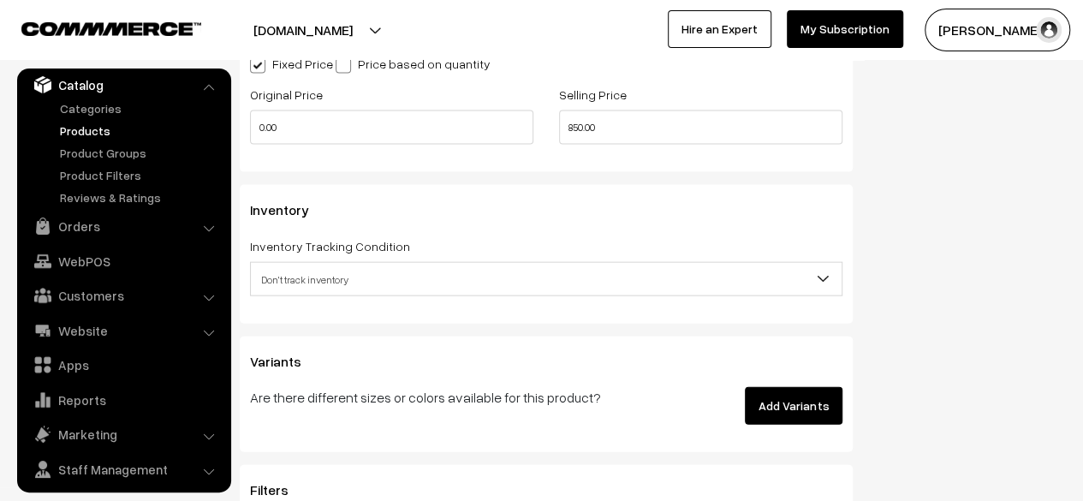
click at [769, 399] on button "Add Variants" at bounding box center [794, 406] width 98 height 38
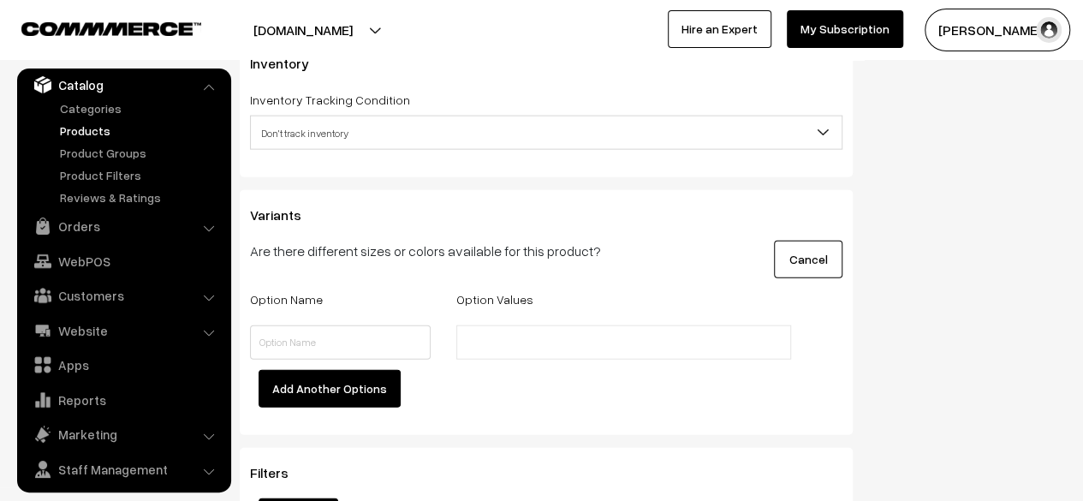
scroll to position [2054, 0]
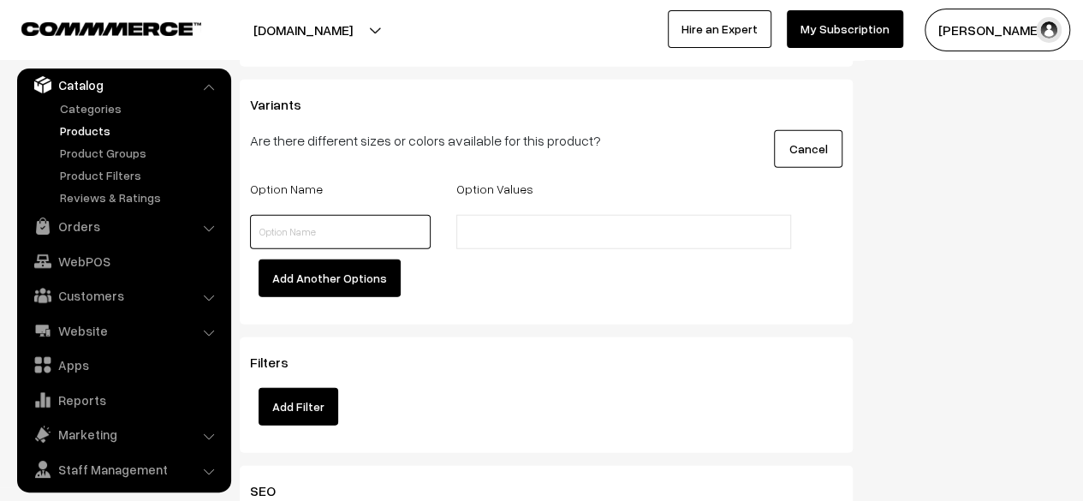
click at [358, 237] on input "text" at bounding box center [340, 232] width 181 height 34
type input "Weight"
click at [485, 222] on li at bounding box center [537, 231] width 153 height 27
type input "250 gms"
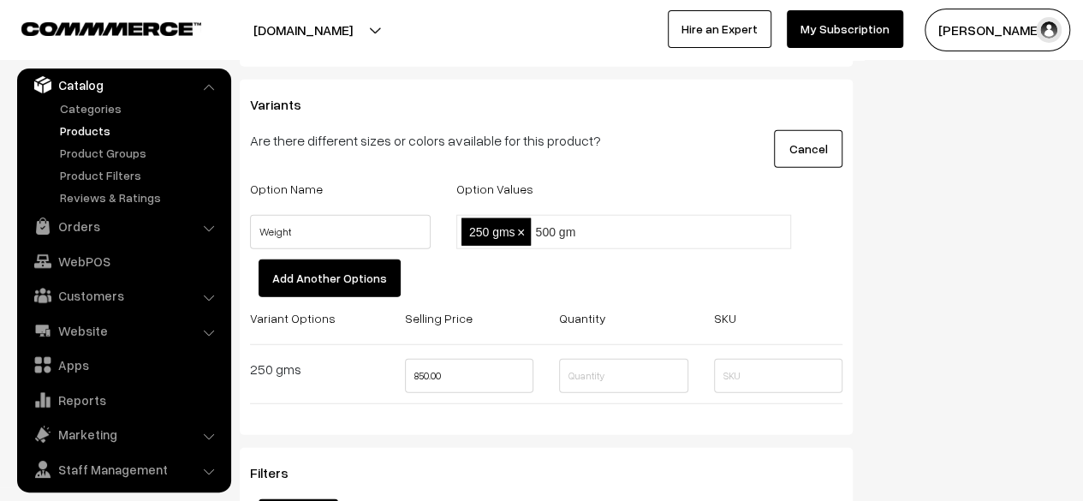
type input "500 gms"
type input "1 kg"
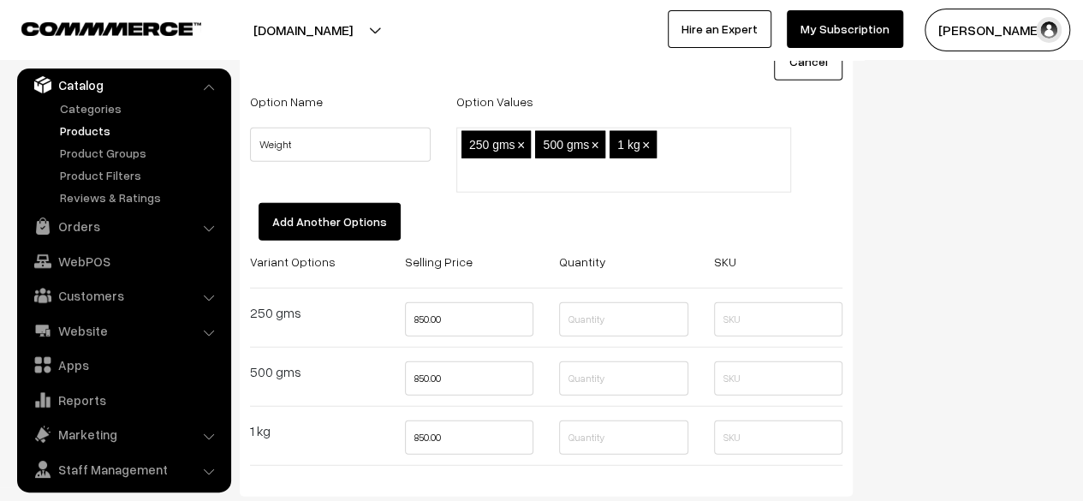
scroll to position [2225, 0]
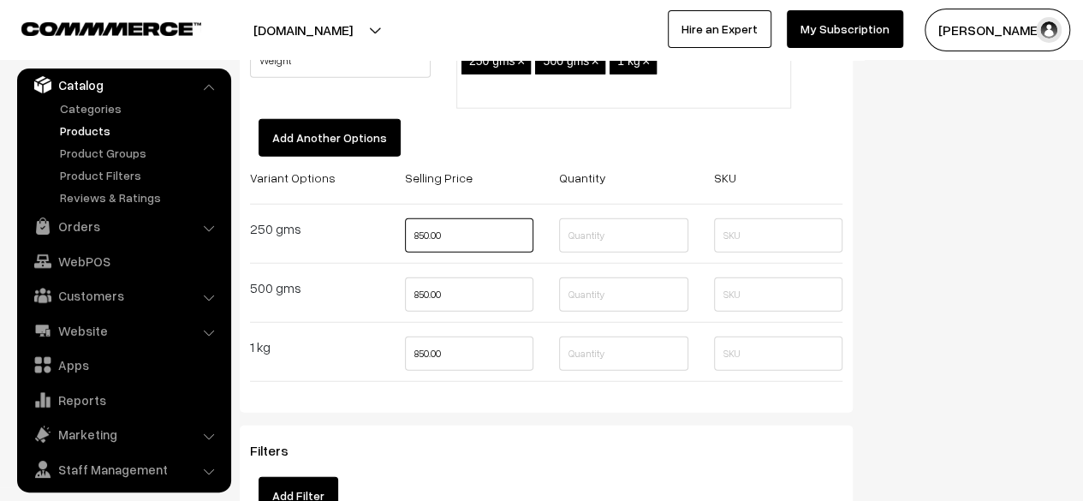
drag, startPoint x: 472, startPoint y: 239, endPoint x: 385, endPoint y: 235, distance: 87.4
click at [385, 235] on div "Variant Options Selling Price Quantity SKU 250 gms 850.00 500 gms 850.00 1 kg 8…" at bounding box center [546, 281] width 618 height 229
type input "250.00"
drag, startPoint x: 442, startPoint y: 295, endPoint x: 411, endPoint y: 294, distance: 30.8
click at [411, 294] on input "850.00" at bounding box center [469, 294] width 129 height 34
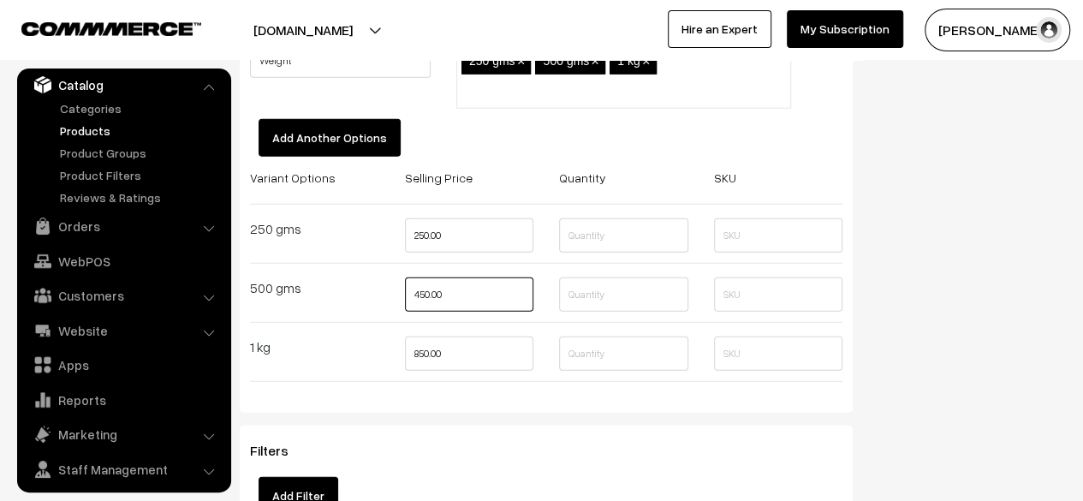
type input "450.00"
click at [587, 235] on input "text" at bounding box center [623, 235] width 129 height 34
type input "50"
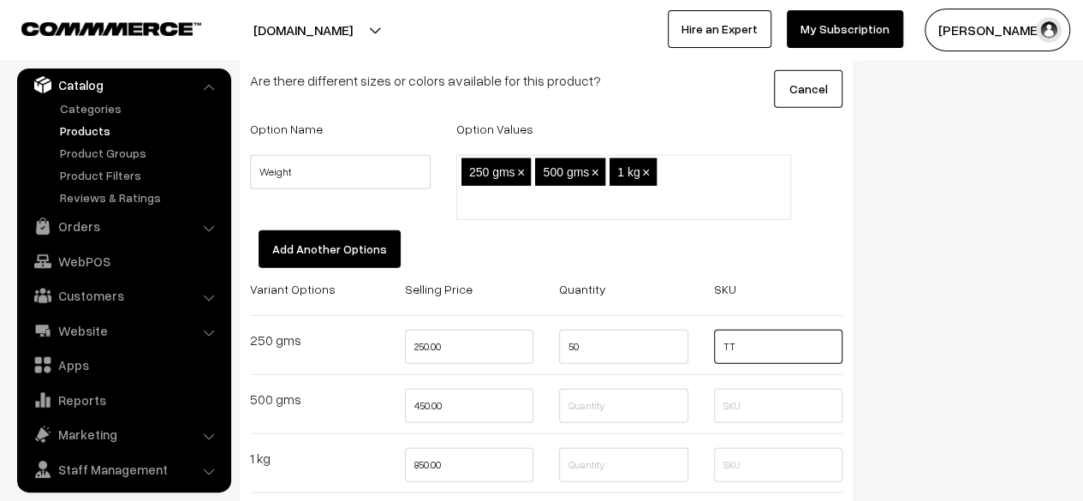
scroll to position [2150, 0]
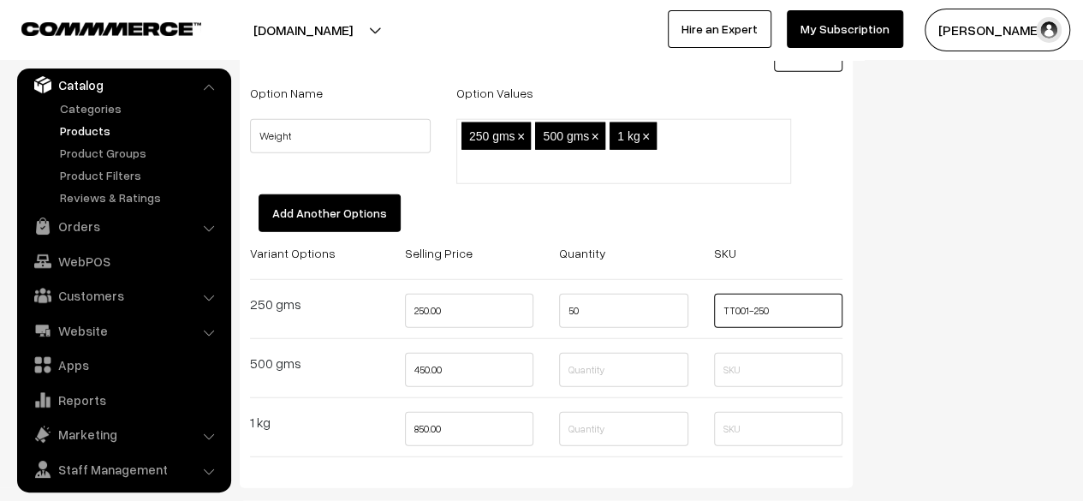
type input "TT001-250"
click at [739, 371] on input "text" at bounding box center [778, 370] width 129 height 34
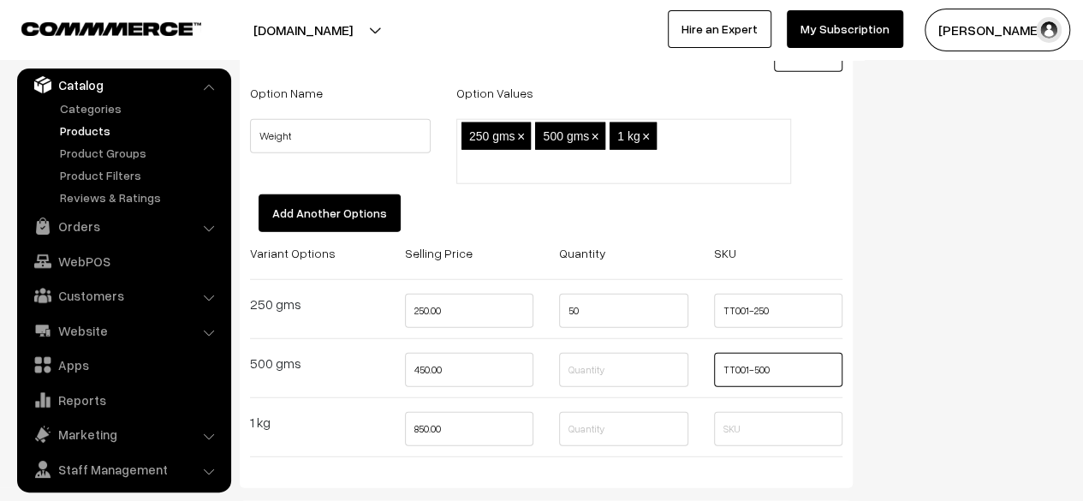
type input "TT001-500"
click at [733, 423] on input "text" at bounding box center [778, 429] width 129 height 34
type input "TT001-1000"
click at [613, 369] on input "text" at bounding box center [623, 370] width 129 height 34
type input "50"
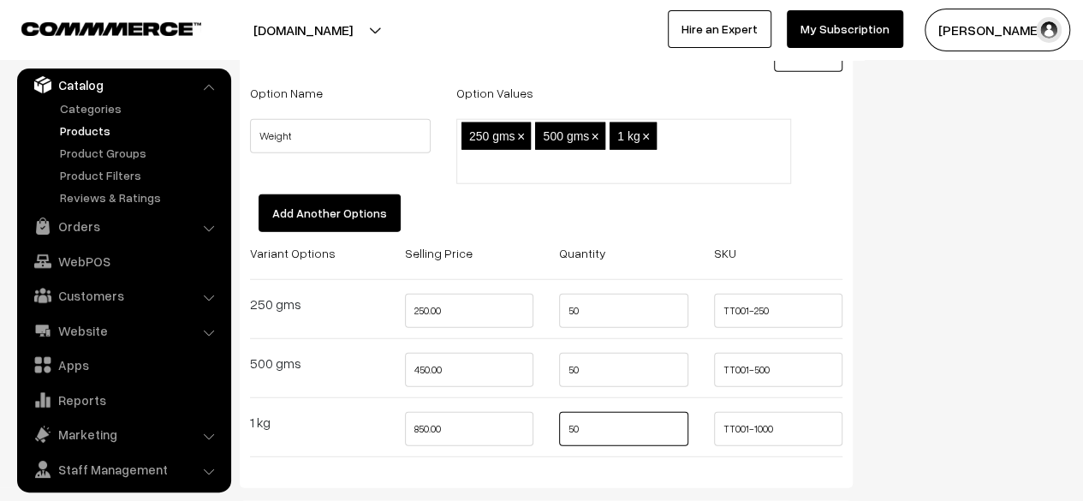
type input "50"
drag, startPoint x: 344, startPoint y: 210, endPoint x: 458, endPoint y: 206, distance: 113.9
click at [458, 206] on div "Add Another Options" at bounding box center [546, 218] width 618 height 48
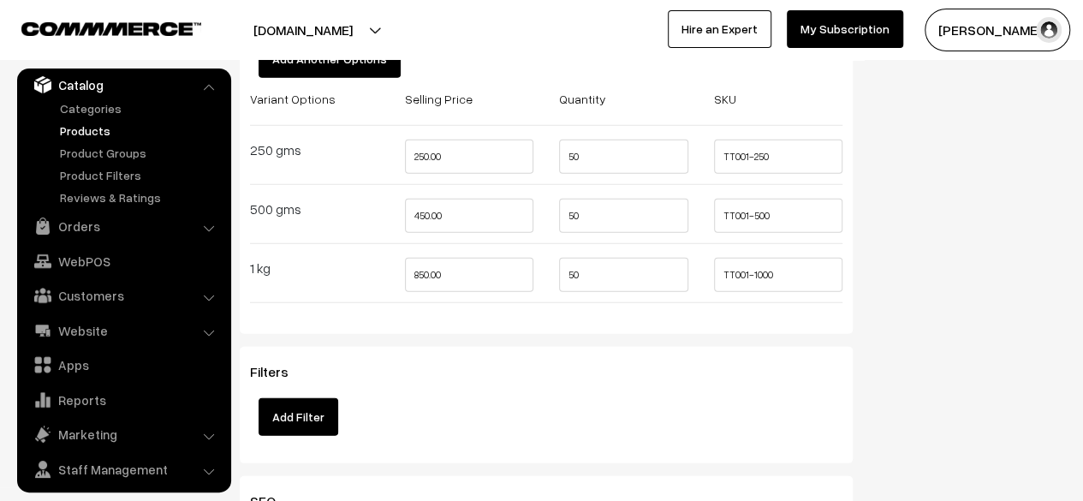
scroll to position [2407, 0]
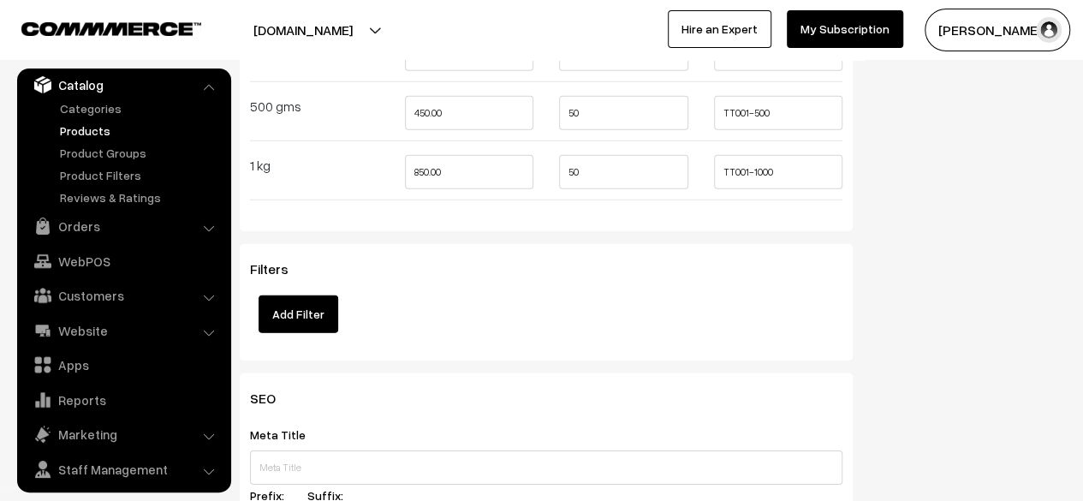
click at [325, 312] on button "Add Filter" at bounding box center [298, 314] width 80 height 38
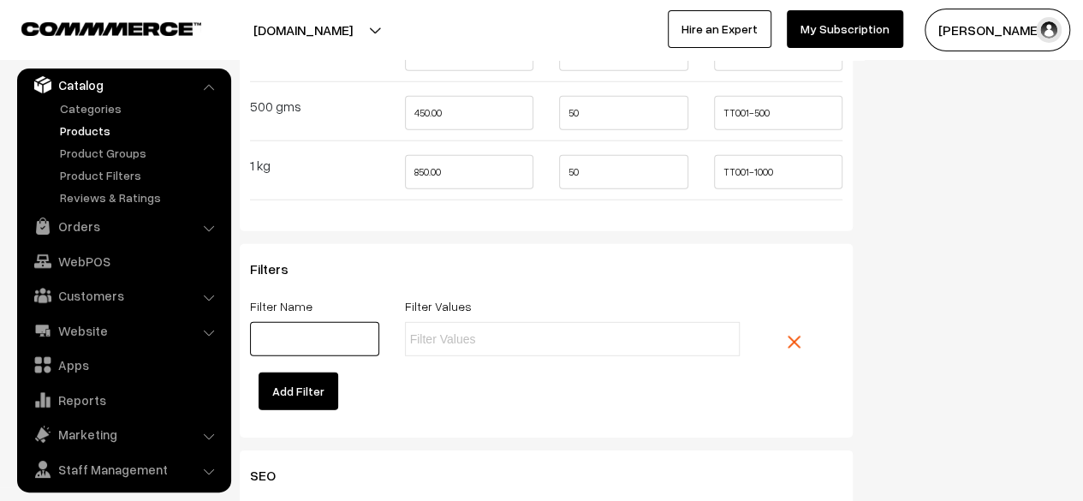
click at [349, 329] on input "text" at bounding box center [314, 339] width 129 height 34
click at [793, 339] on img at bounding box center [793, 341] width 13 height 13
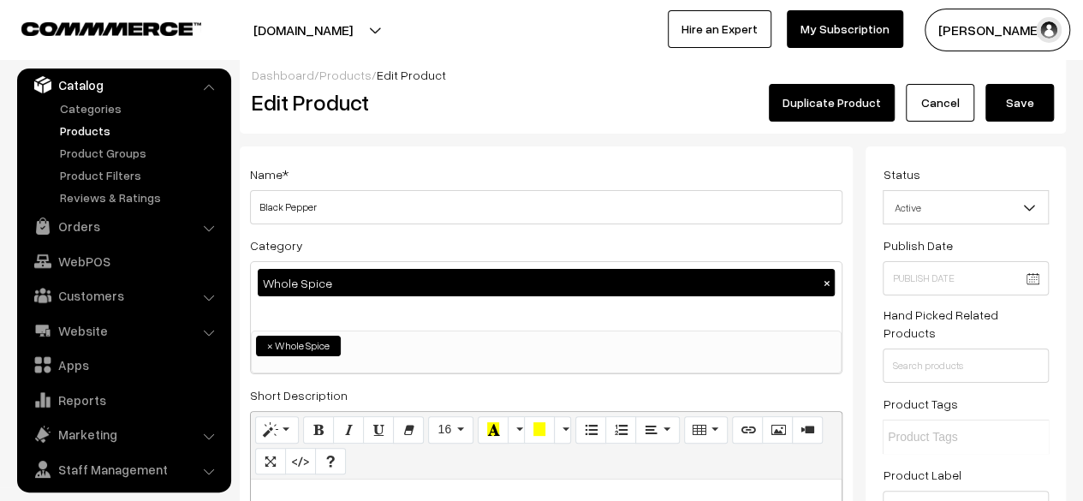
scroll to position [0, 0]
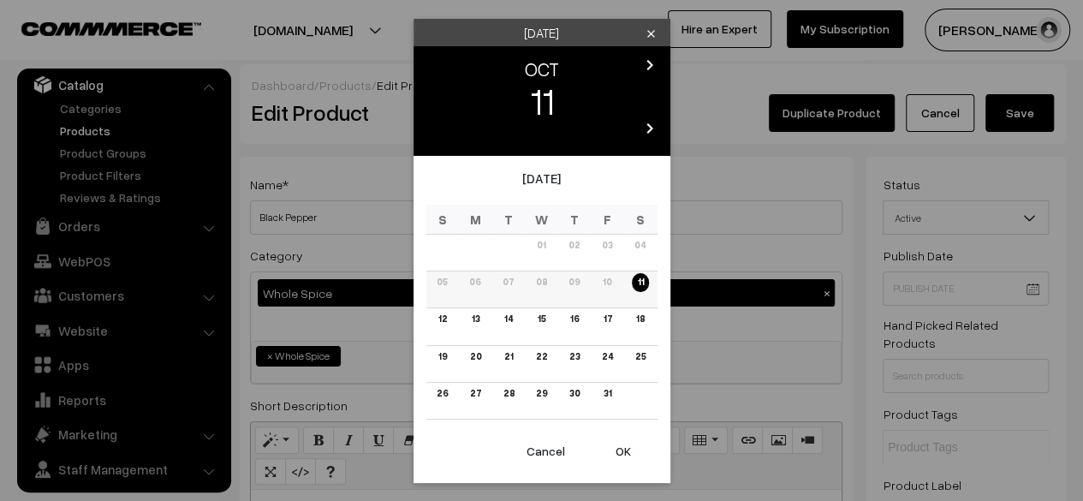
click at [640, 283] on link "11" at bounding box center [640, 282] width 16 height 18
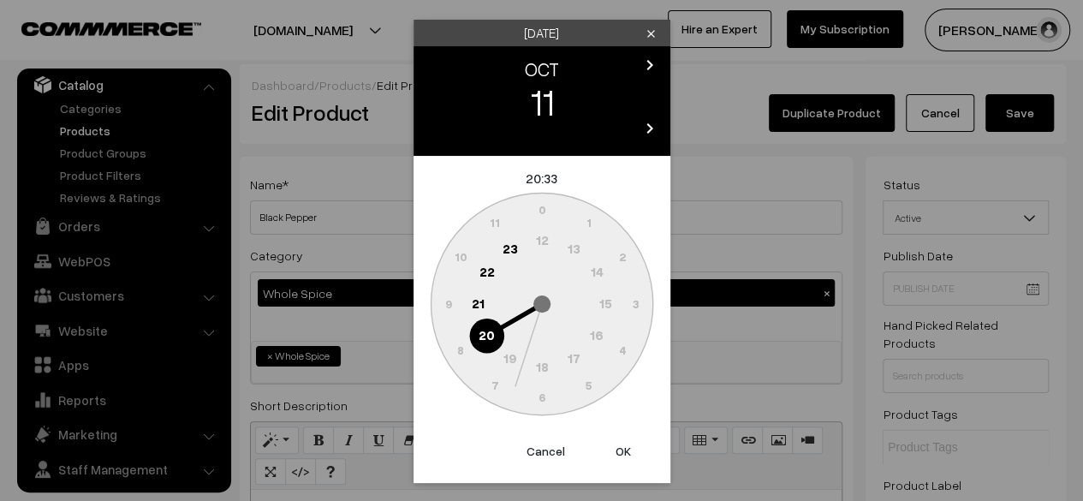
click at [621, 454] on button "OK" at bounding box center [623, 451] width 68 height 38
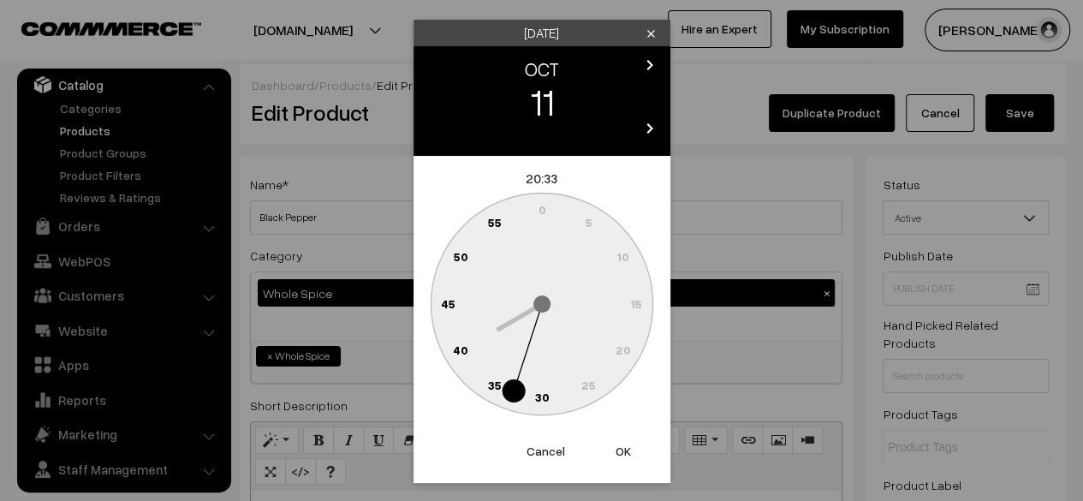
click at [626, 451] on button "OK" at bounding box center [623, 451] width 68 height 38
type input "[DATE] 20:33"
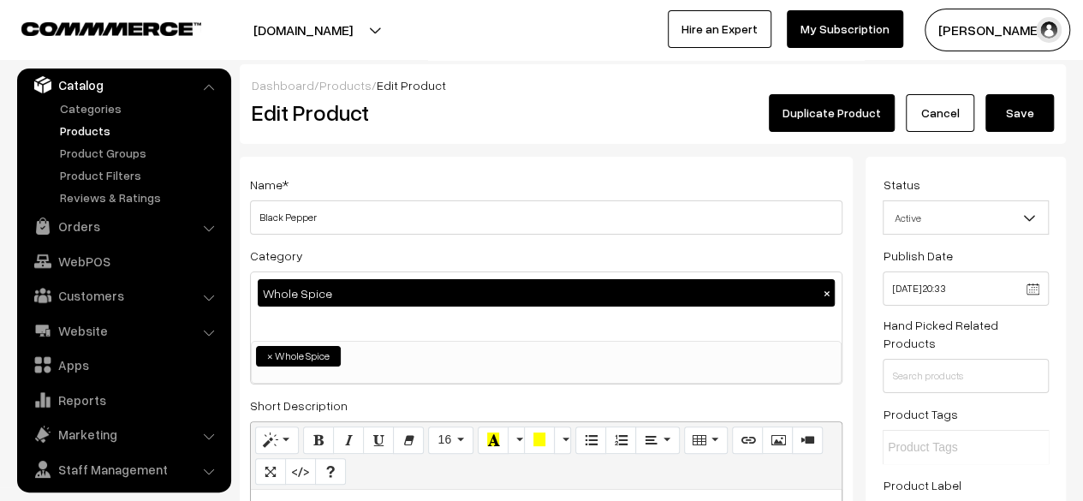
scroll to position [171, 0]
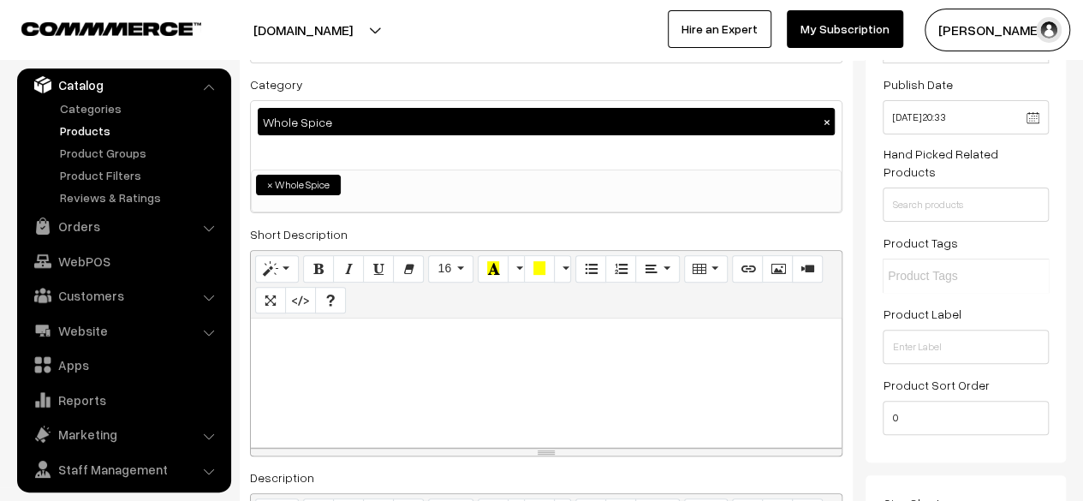
click at [975, 267] on input "text" at bounding box center [963, 276] width 150 height 18
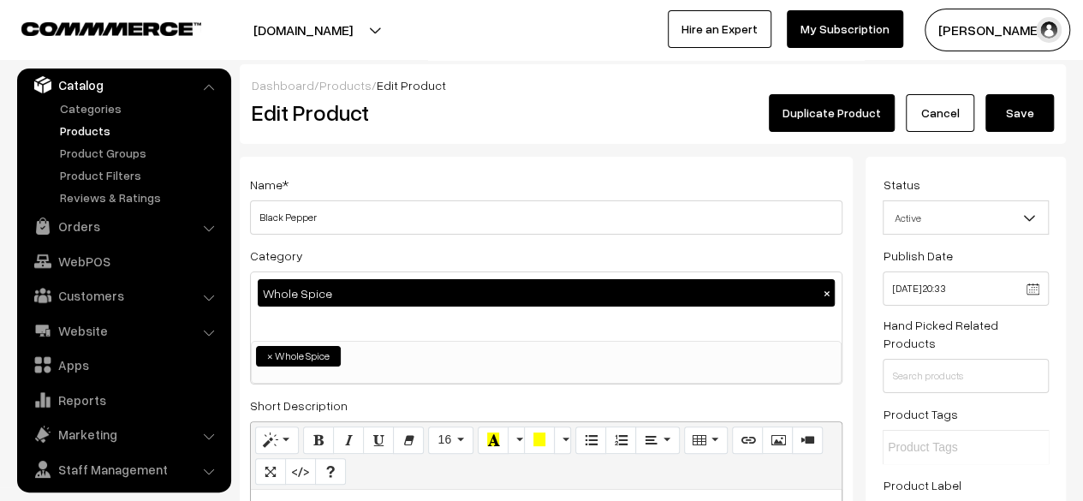
scroll to position [0, 0]
click at [1041, 118] on button "Save" at bounding box center [1019, 113] width 68 height 38
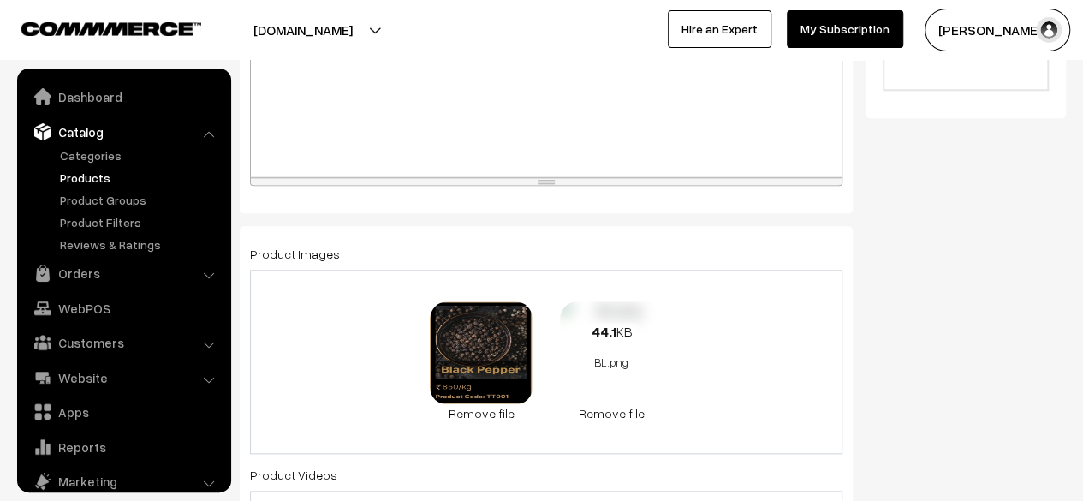
scroll to position [47, 0]
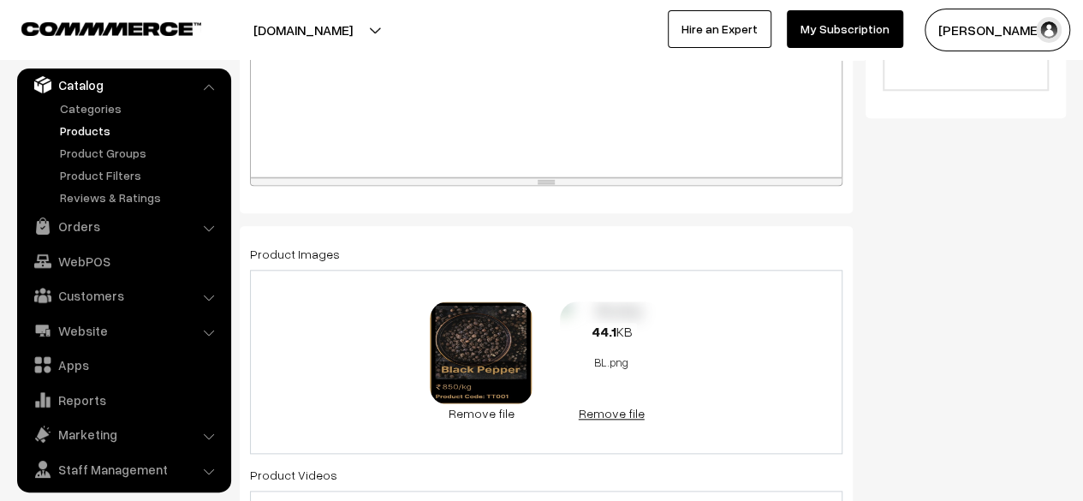
click at [606, 413] on link "Remove file" at bounding box center [611, 413] width 103 height 18
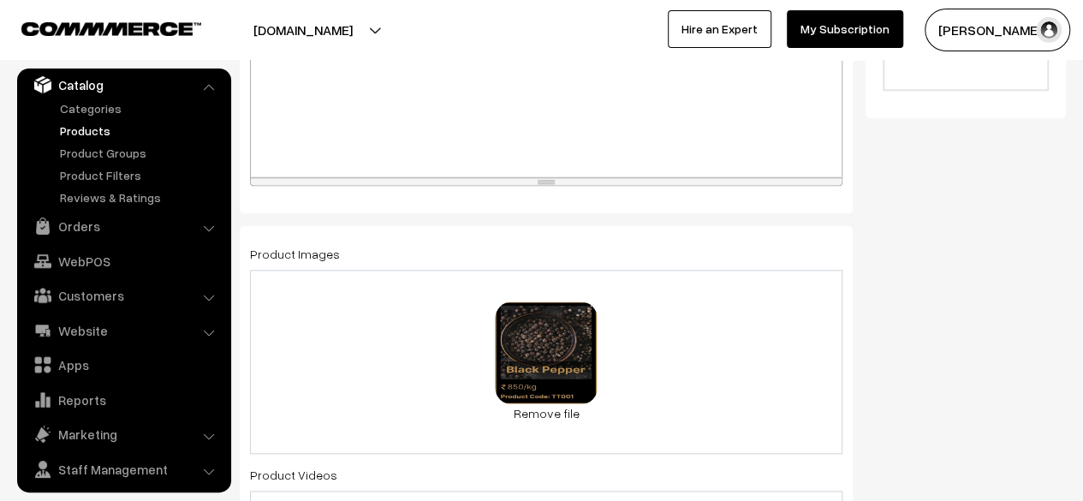
click at [635, 359] on div "0.4 MB BL__1_-removebg-preview.png Check Error Remove file" at bounding box center [546, 362] width 592 height 184
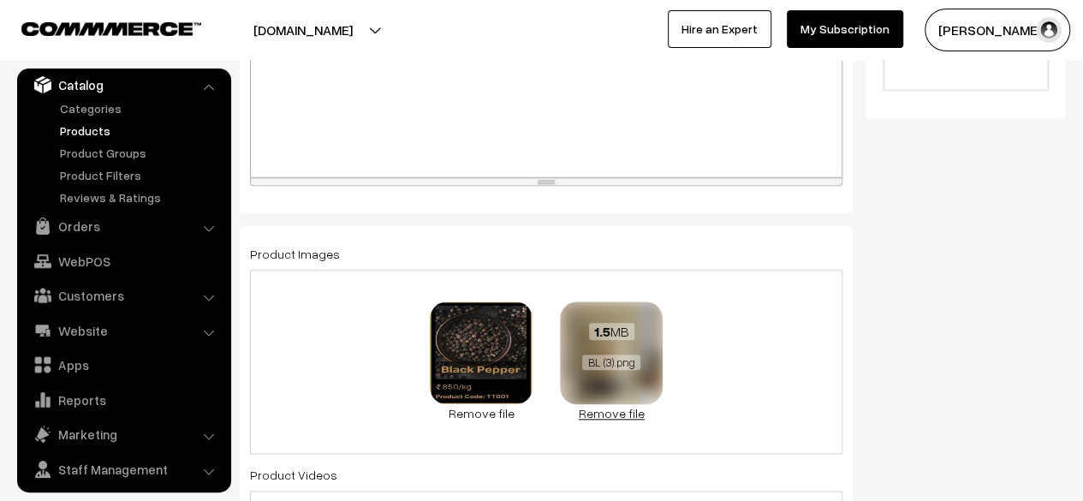
click at [616, 419] on link "Remove file" at bounding box center [611, 413] width 103 height 18
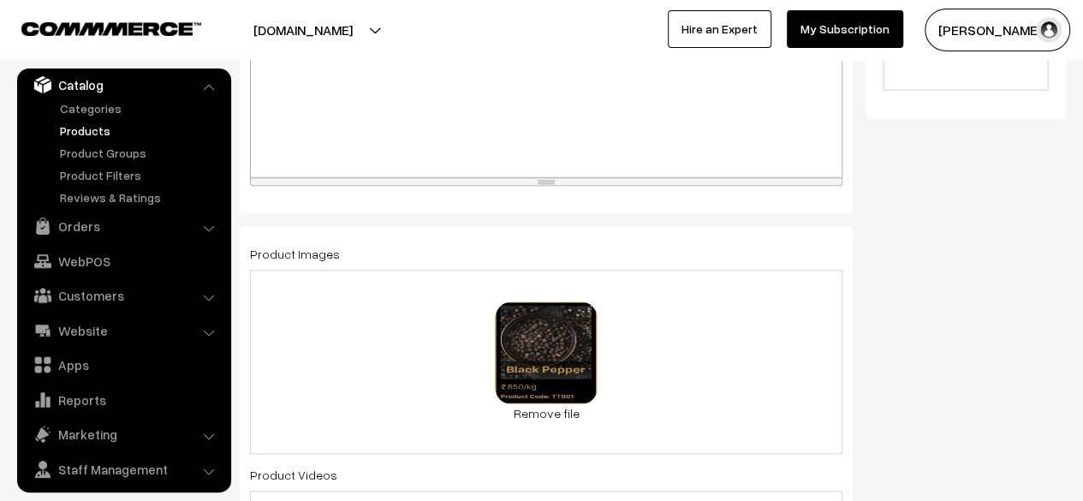
click at [669, 362] on div "0.4 MB BL__1_-removebg-preview.png Check Error Remove file" at bounding box center [546, 362] width 592 height 184
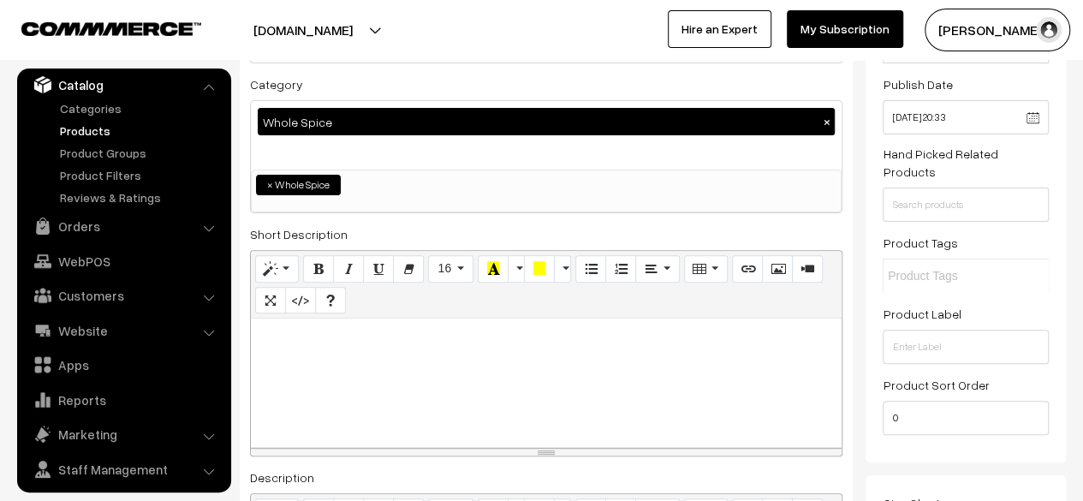
scroll to position [0, 0]
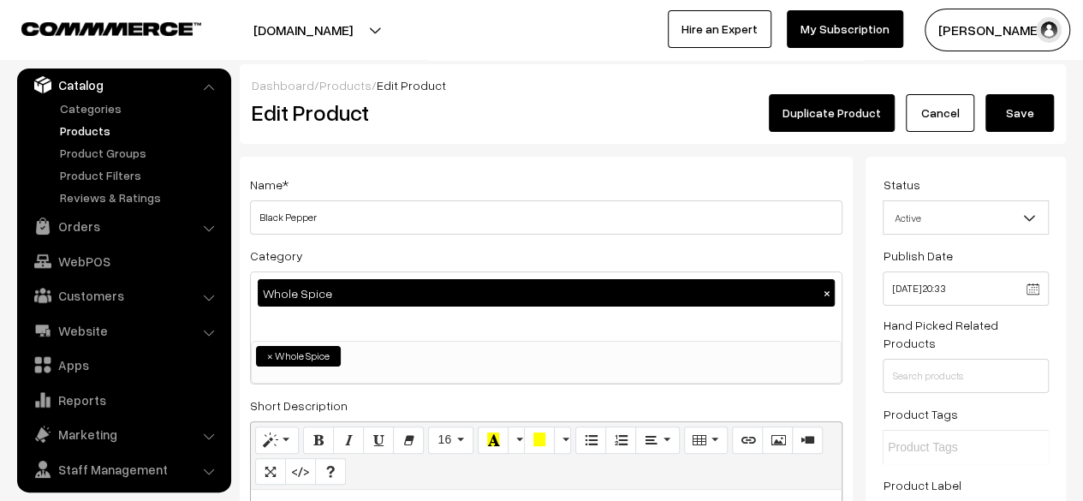
click at [1042, 116] on button "Save" at bounding box center [1019, 113] width 68 height 38
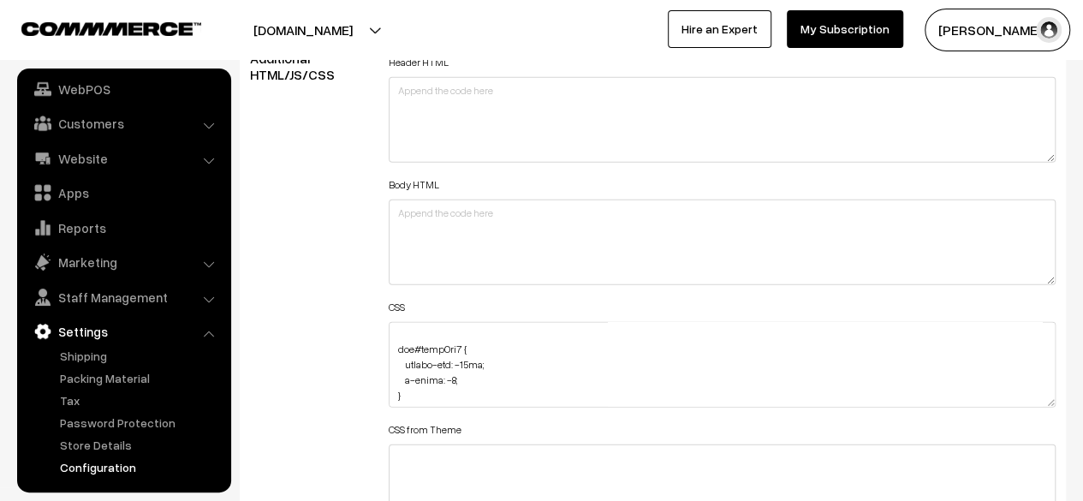
scroll to position [171, 0]
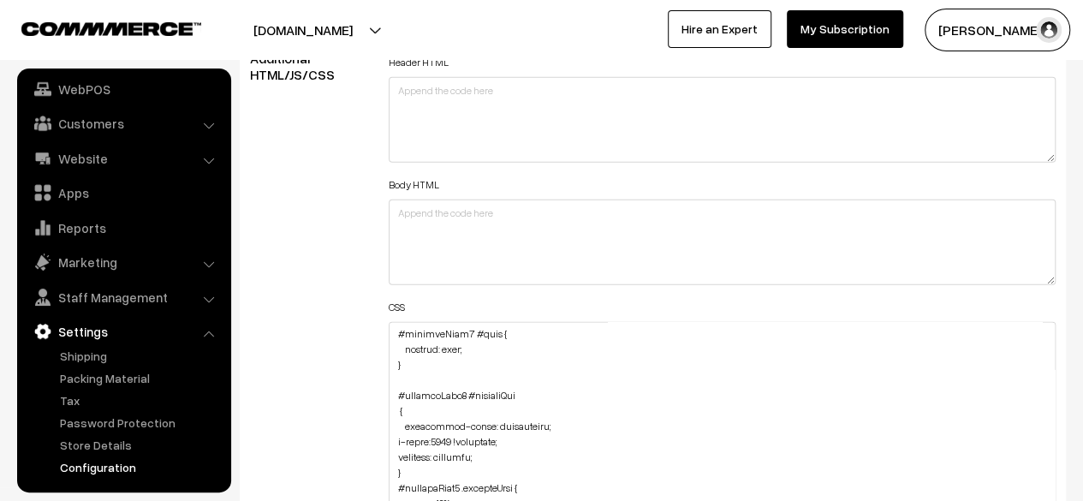
drag, startPoint x: 1049, startPoint y: 398, endPoint x: 1034, endPoint y: 537, distance: 139.5
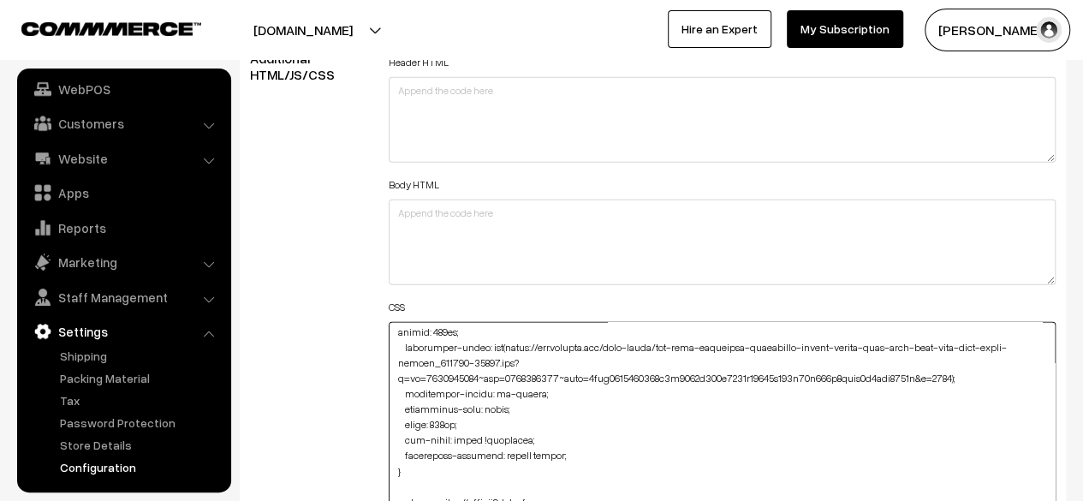
scroll to position [1481, 0]
drag, startPoint x: 946, startPoint y: 374, endPoint x: 505, endPoint y: 346, distance: 441.7
click at [505, 346] on textarea "To enrich screen reader interactions, please activate Accessibility in Grammarl…" at bounding box center [722, 434] width 667 height 224
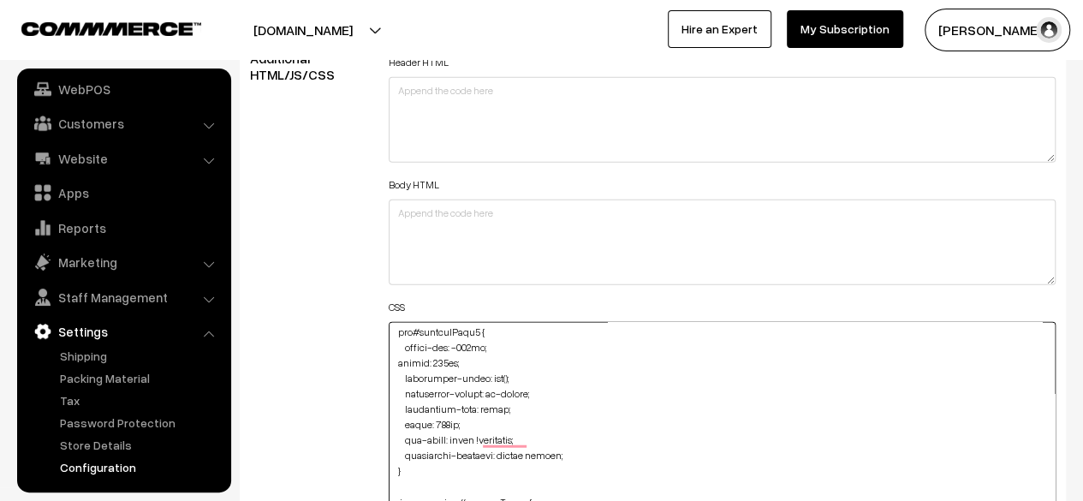
scroll to position [1451, 0]
paste textarea "[URL][DOMAIN_NAME]"
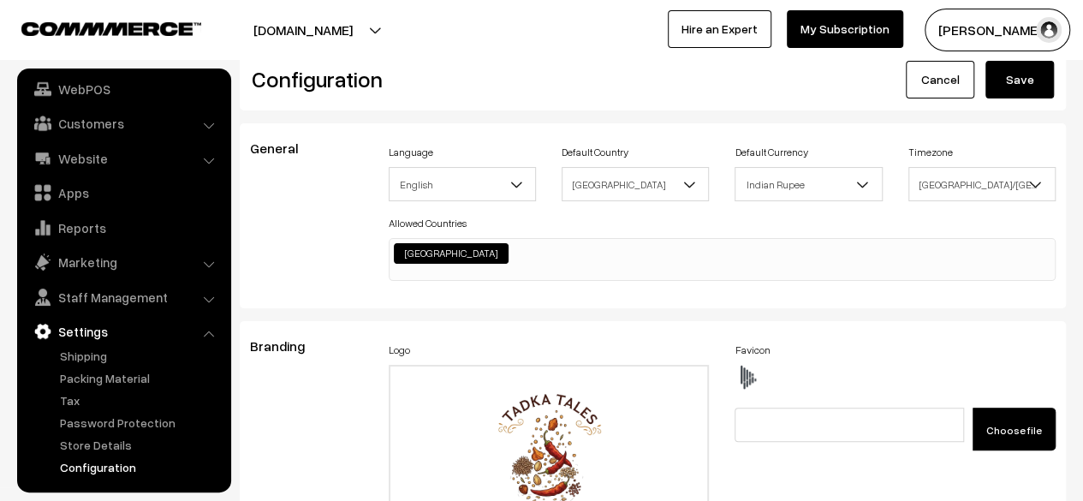
scroll to position [0, 0]
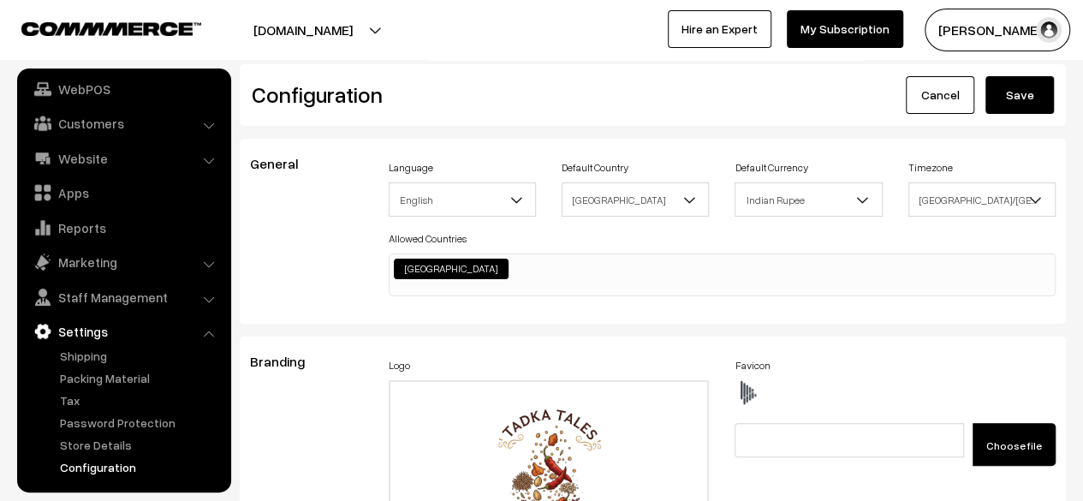
type textarea "div#hotspot-component { margin-top: -41px; } img#homeImg2 { margin-top: -86px; …"
click at [1034, 102] on button "Save" at bounding box center [1019, 95] width 68 height 38
click at [1012, 98] on button "Save" at bounding box center [1019, 95] width 68 height 38
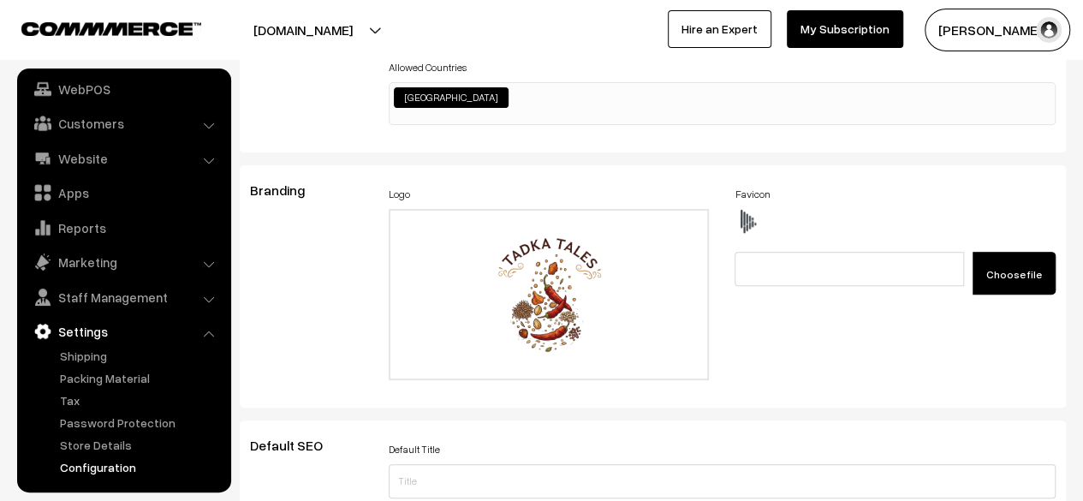
scroll to position [3287, 0]
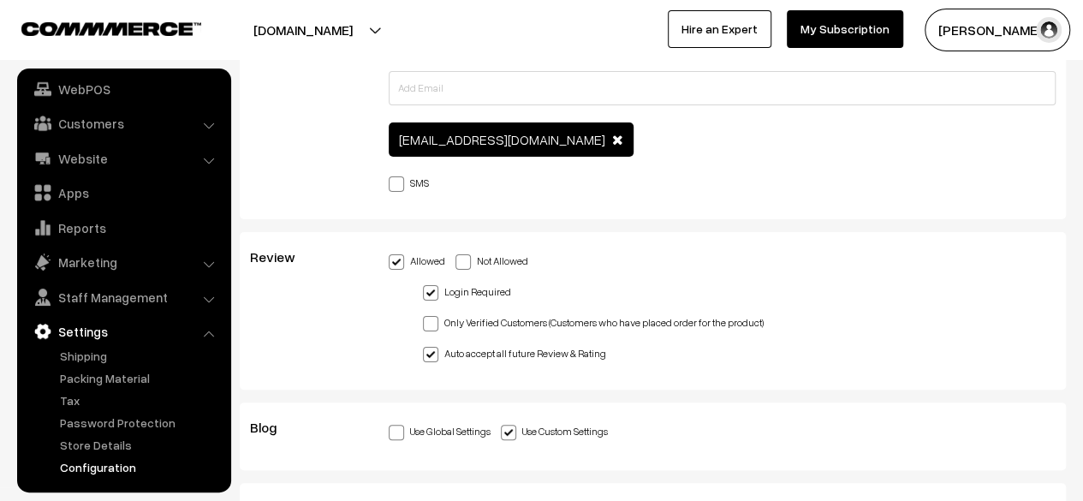
click at [397, 258] on span at bounding box center [396, 261] width 15 height 15
click at [397, 258] on input "Allowed" at bounding box center [394, 258] width 11 height 11
click at [398, 254] on span at bounding box center [396, 261] width 15 height 15
click at [398, 253] on input "Allowed" at bounding box center [394, 258] width 11 height 11
click at [393, 257] on span at bounding box center [396, 261] width 15 height 15
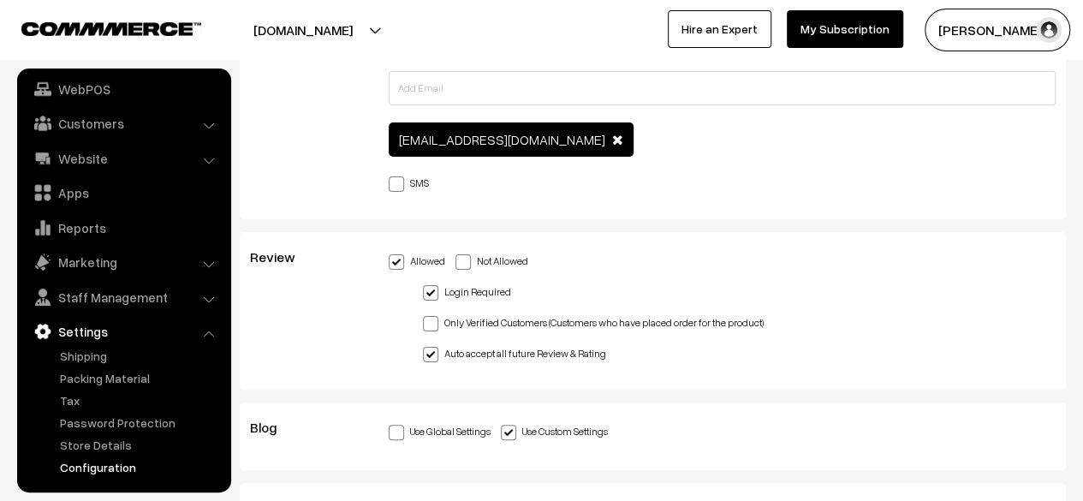
click at [393, 257] on input "Allowed" at bounding box center [394, 258] width 11 height 11
click at [462, 257] on span at bounding box center [462, 261] width 15 height 15
click at [462, 257] on input "Not Allowed" at bounding box center [460, 258] width 11 height 11
radio input "true"
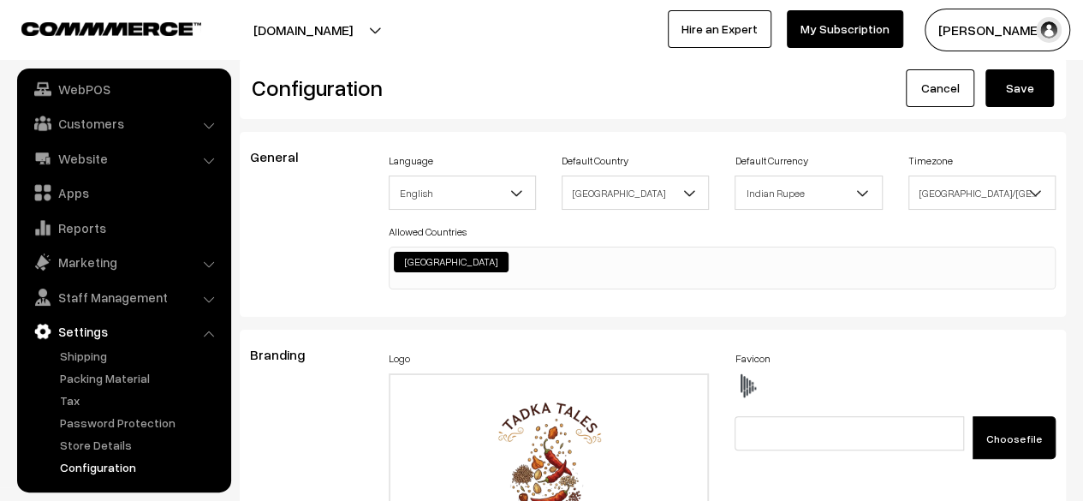
scroll to position [0, 0]
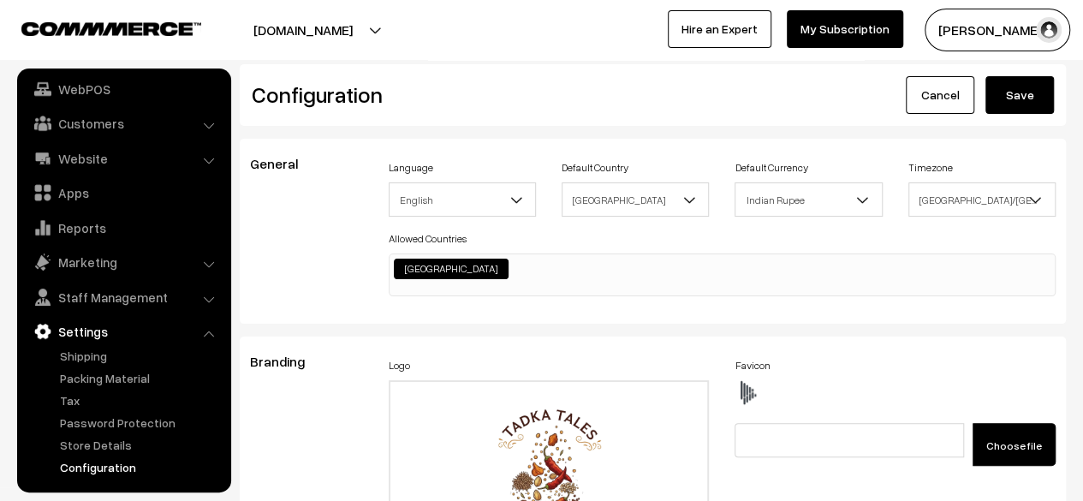
click at [1027, 108] on button "Save" at bounding box center [1019, 95] width 68 height 38
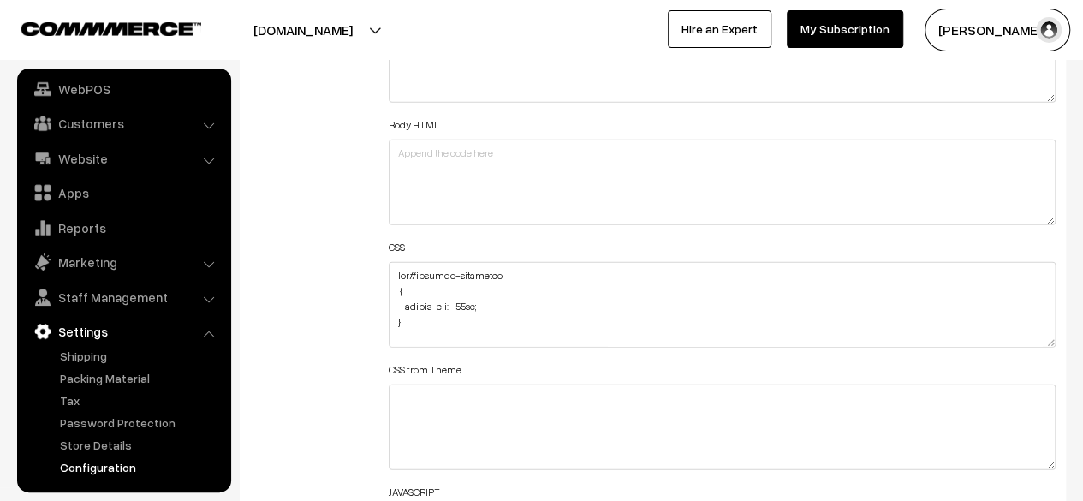
scroll to position [2140, 0]
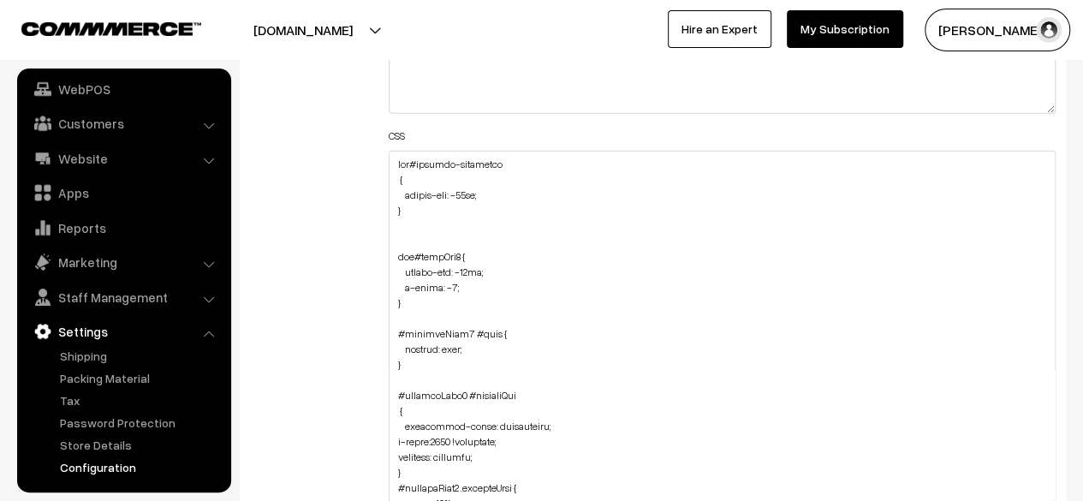
drag, startPoint x: 1052, startPoint y: 229, endPoint x: 923, endPoint y: 541, distance: 337.3
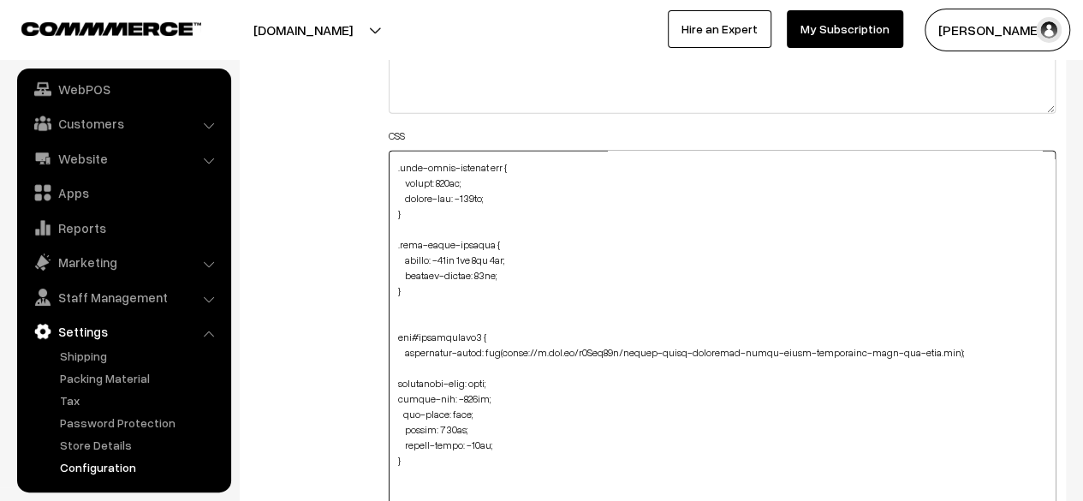
scroll to position [428, 0]
drag, startPoint x: 503, startPoint y: 348, endPoint x: 902, endPoint y: 352, distance: 398.8
click at [902, 352] on textarea "To enrich screen reader interactions, please activate Accessibility in Grammarl…" at bounding box center [722, 349] width 667 height 397
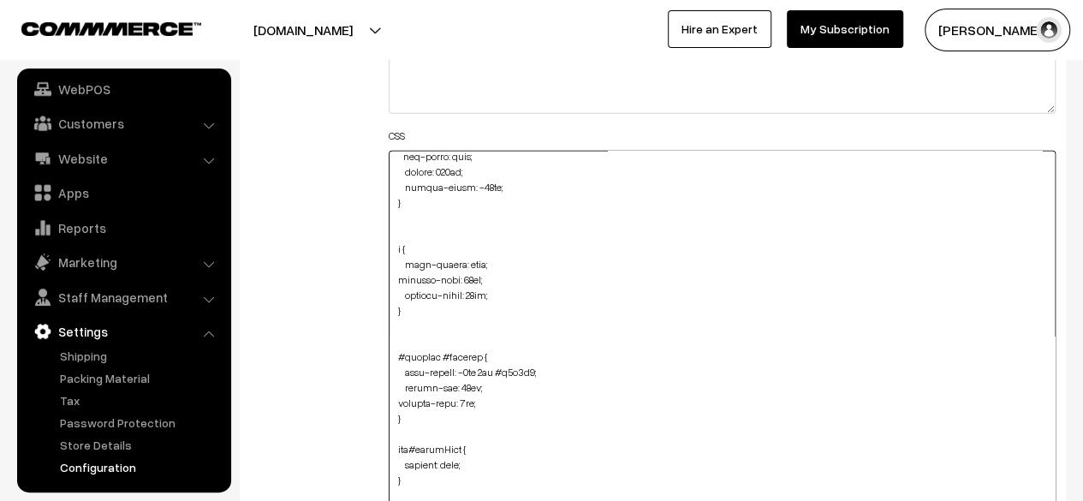
scroll to position [824, 0]
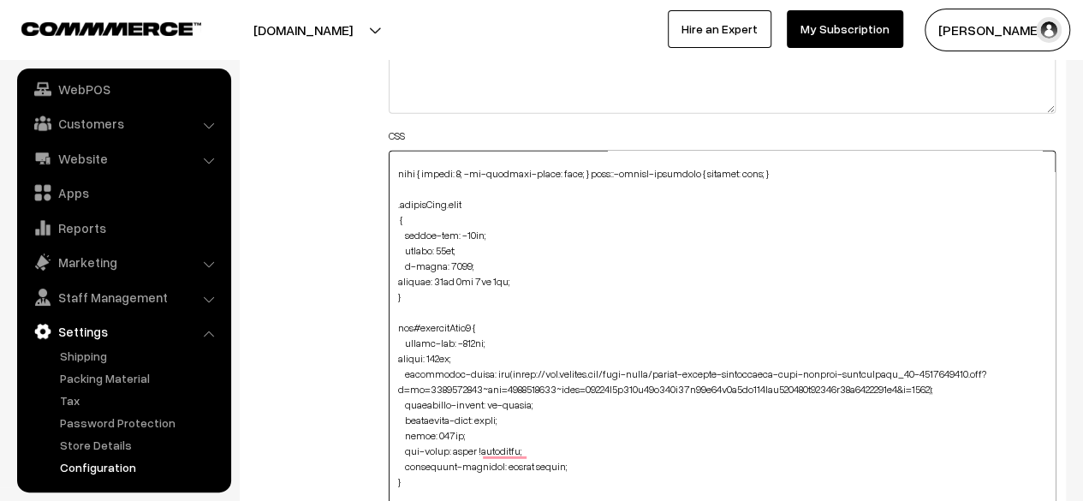
drag, startPoint x: 954, startPoint y: 386, endPoint x: 507, endPoint y: 376, distance: 447.7
click at [507, 376] on textarea "To enrich screen reader interactions, please activate Accessibility in Grammarl…" at bounding box center [722, 349] width 667 height 397
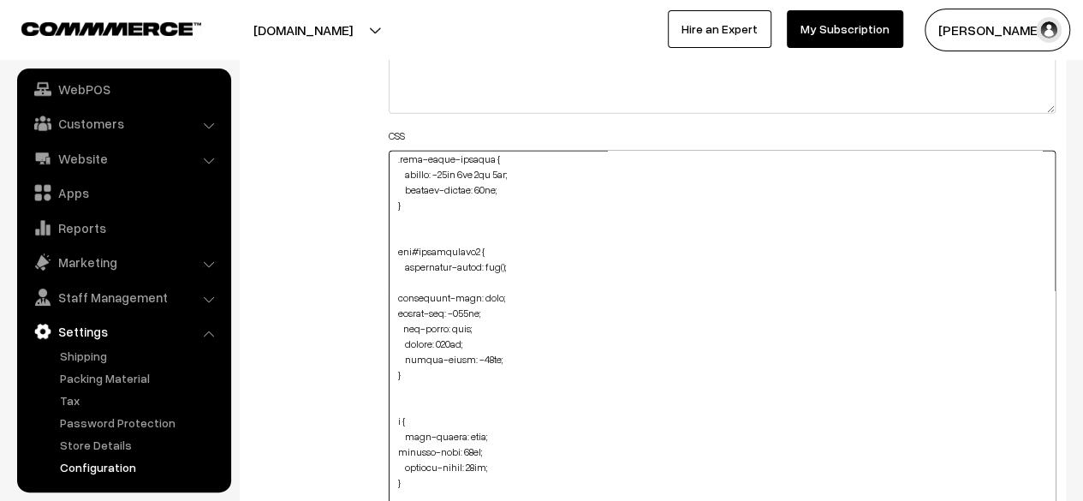
click at [504, 263] on textarea "To enrich screen reader interactions, please activate Accessibility in Grammarl…" at bounding box center [722, 349] width 667 height 397
paste textarea "https://img.freepik.com/free-photo/modern-kitchen-composition-with-healthy-ingr…"
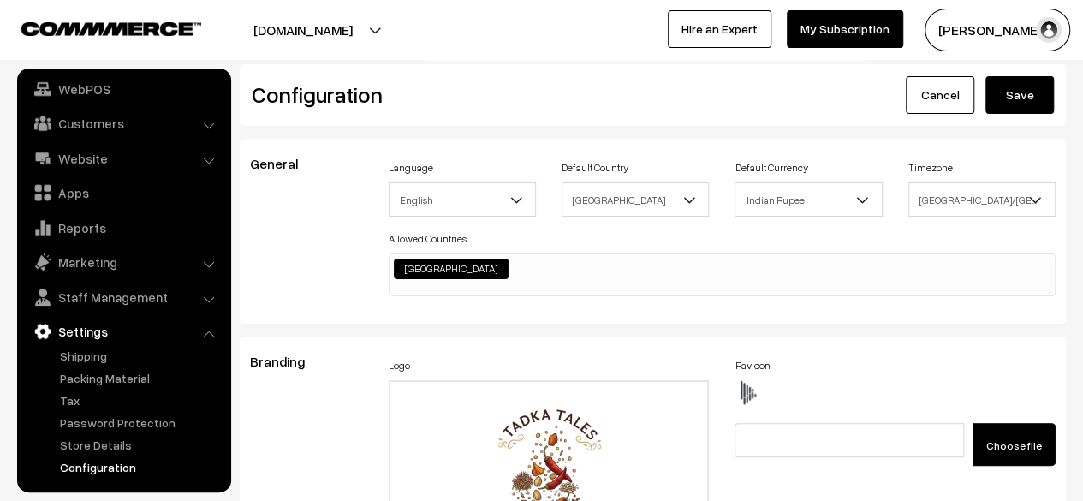
type textarea "div#hotspot-component { margin-top: -41px; } img#homeImg2 { margin-top: -86px; …"
drag, startPoint x: 1037, startPoint y: 100, endPoint x: 937, endPoint y: 134, distance: 105.8
click at [1036, 100] on button "Save" at bounding box center [1019, 95] width 68 height 38
click at [90, 158] on link "Website" at bounding box center [123, 158] width 204 height 31
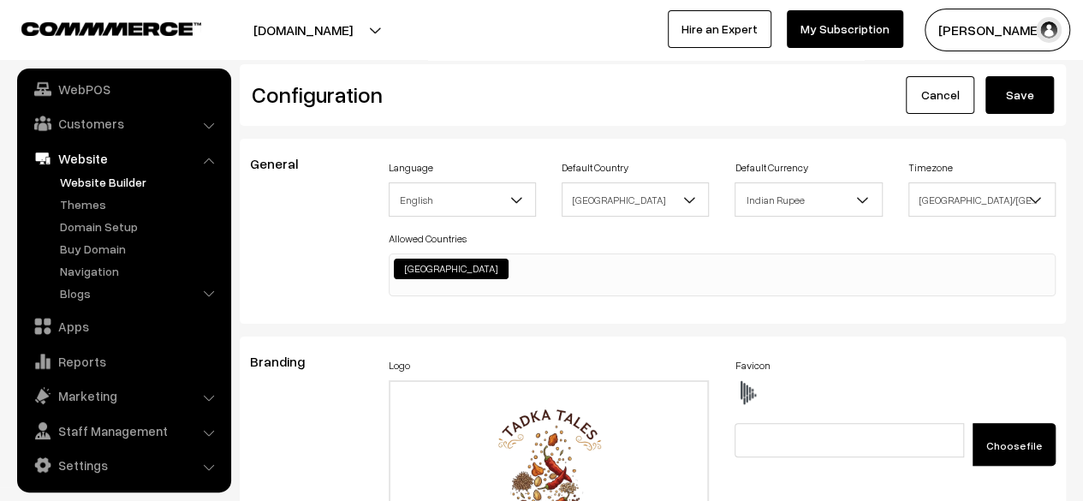
click at [92, 181] on link "Website Builder" at bounding box center [140, 182] width 169 height 18
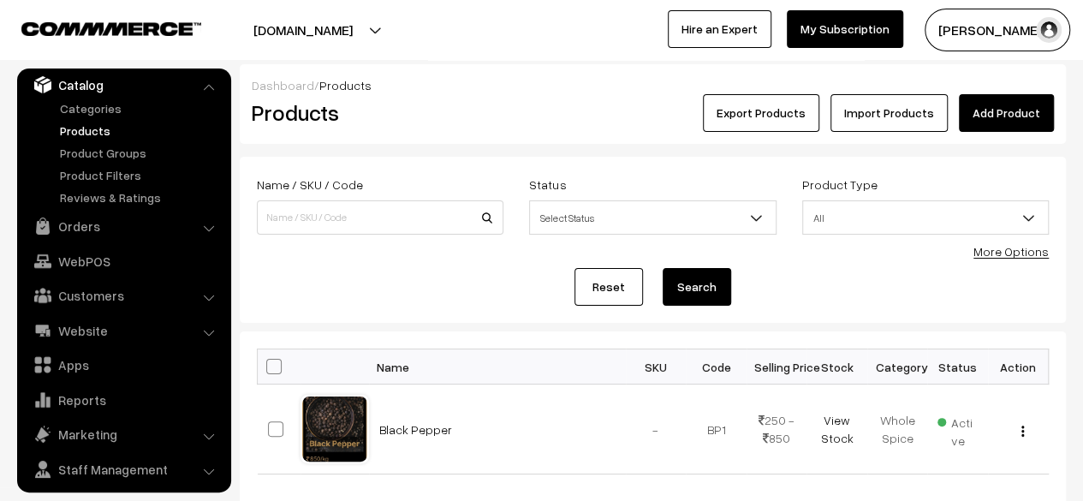
scroll to position [120, 0]
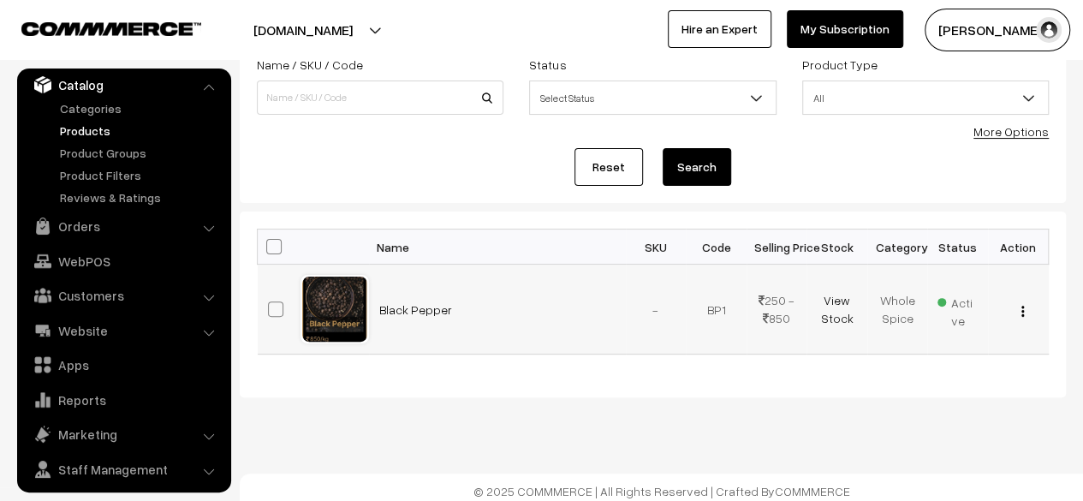
click at [1022, 312] on img "button" at bounding box center [1022, 311] width 3 height 11
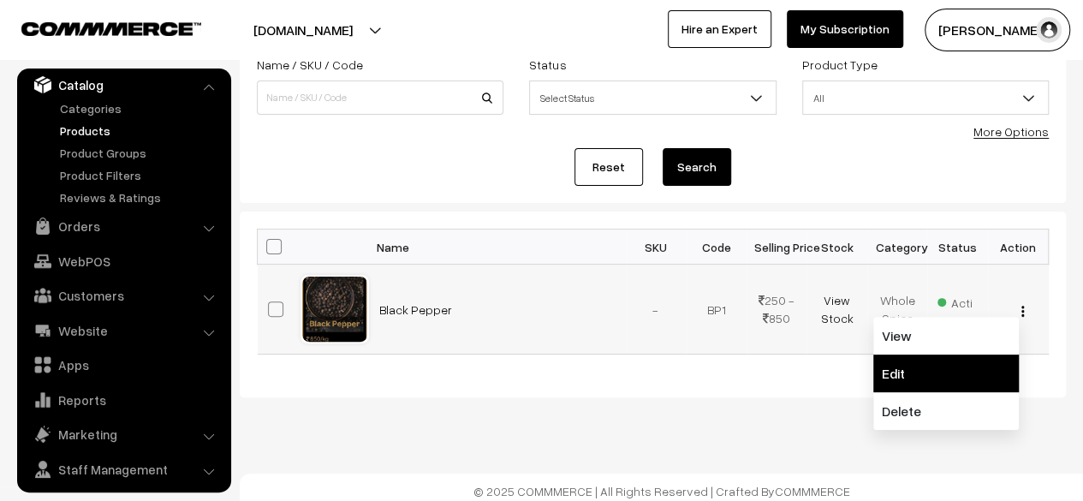
click at [941, 365] on link "Edit" at bounding box center [945, 373] width 145 height 38
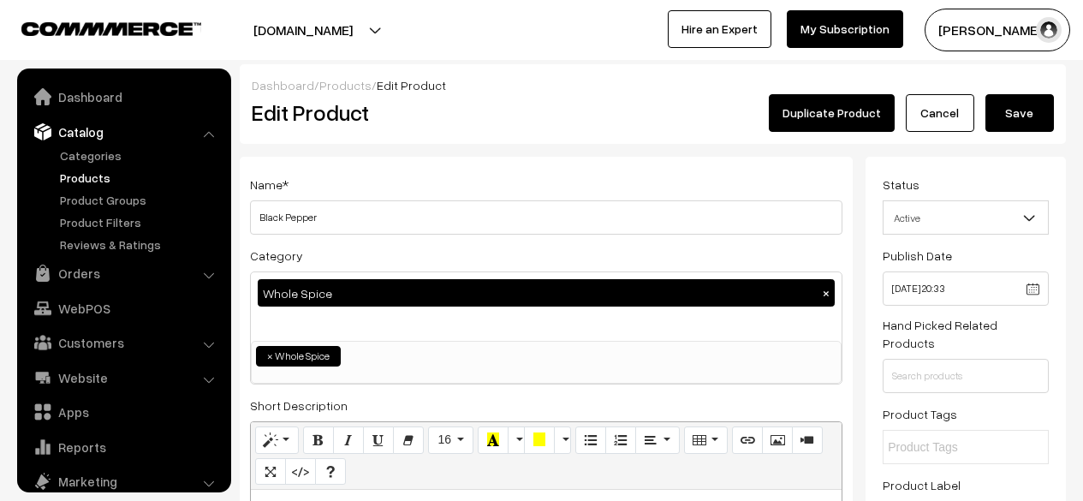
scroll to position [880, 0]
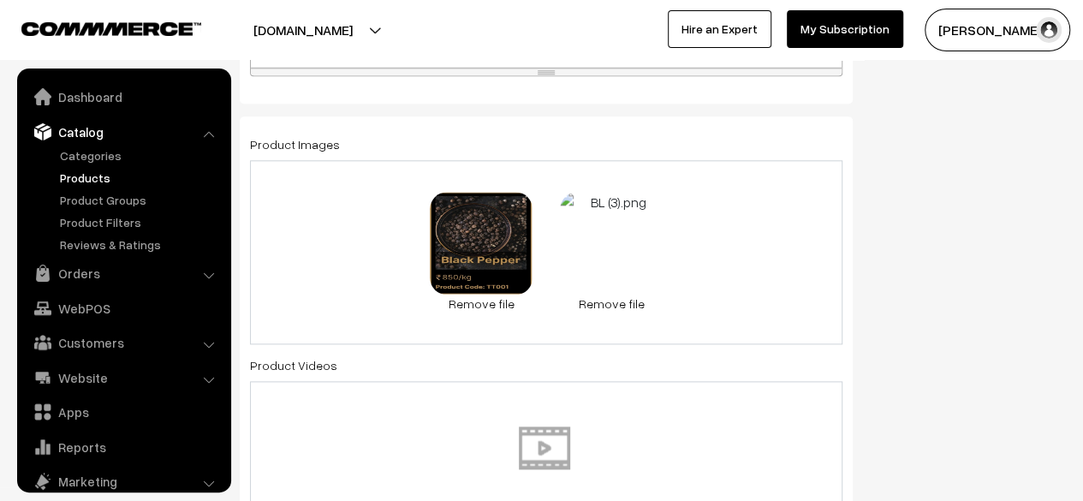
click at [606, 302] on link "Remove file" at bounding box center [611, 303] width 103 height 18
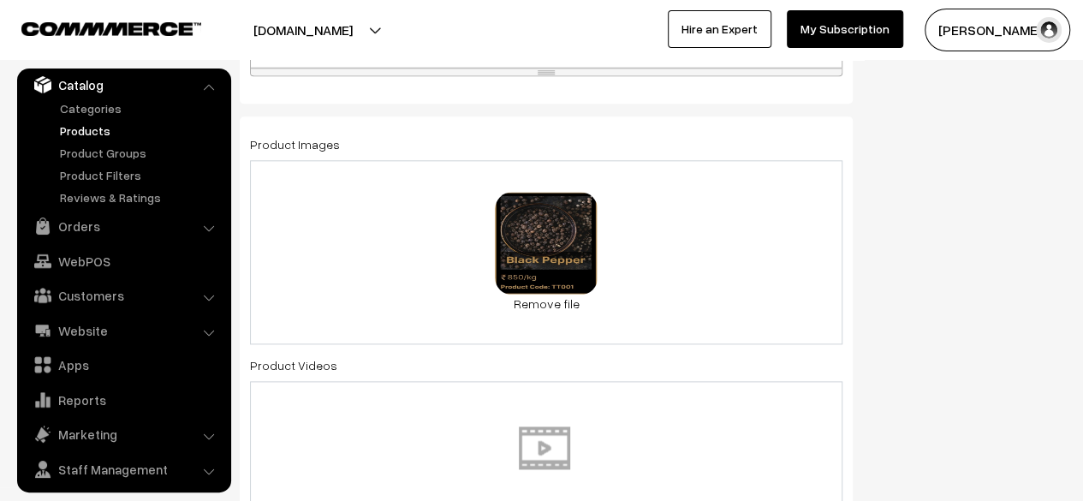
click at [637, 252] on div "0.4 MB BL__1_-removebg-preview.png Check Error Remove file" at bounding box center [546, 252] width 592 height 184
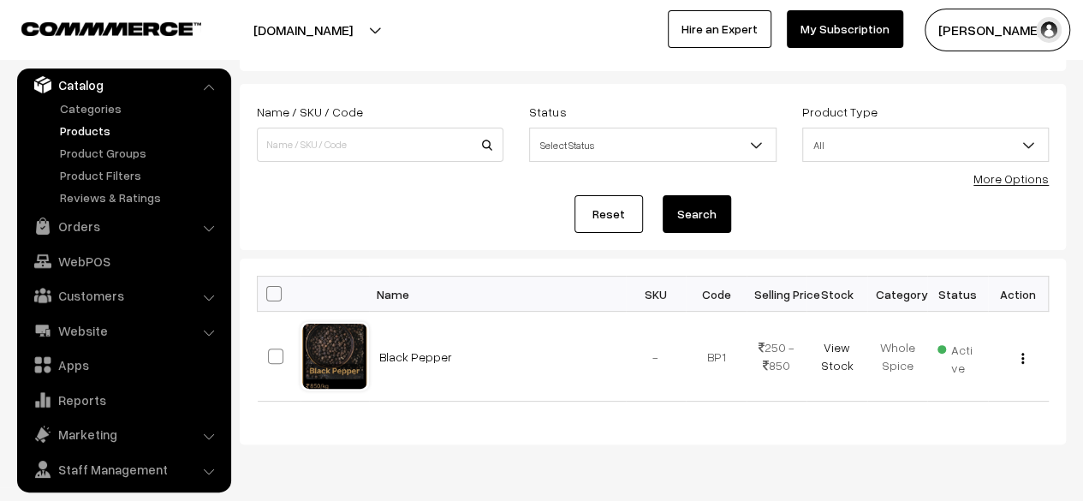
scroll to position [126, 0]
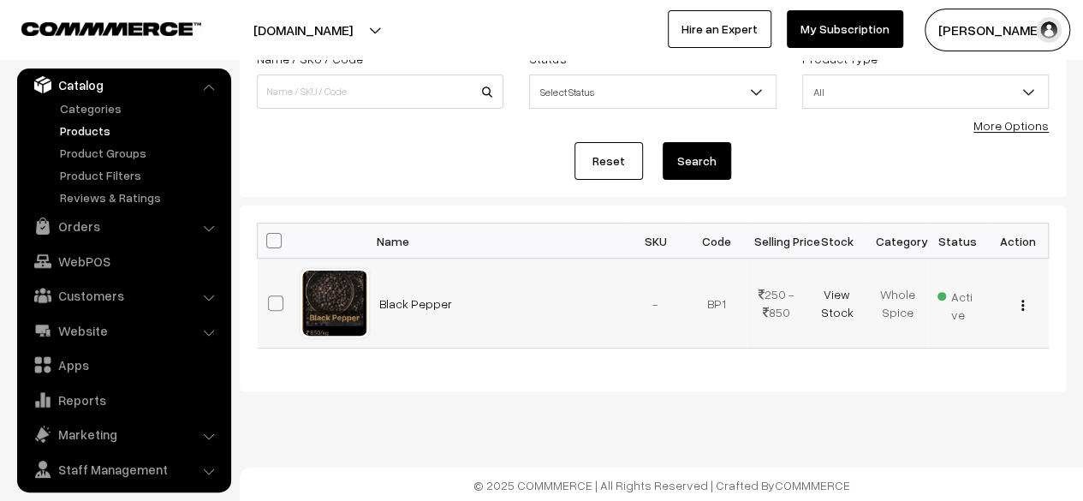
click at [1021, 304] on img "button" at bounding box center [1022, 305] width 3 height 11
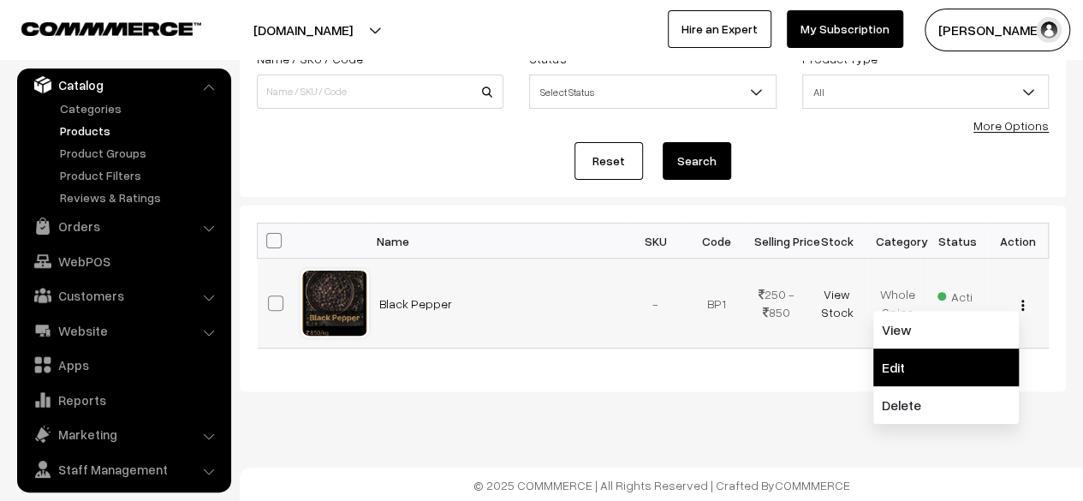
click at [924, 366] on link "Edit" at bounding box center [945, 367] width 145 height 38
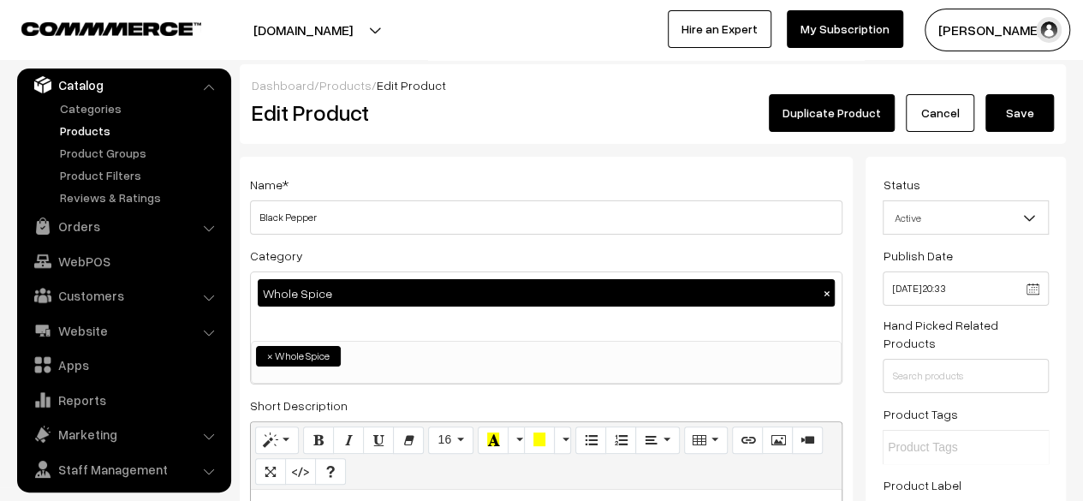
click at [1018, 110] on button "Save" at bounding box center [1019, 113] width 68 height 38
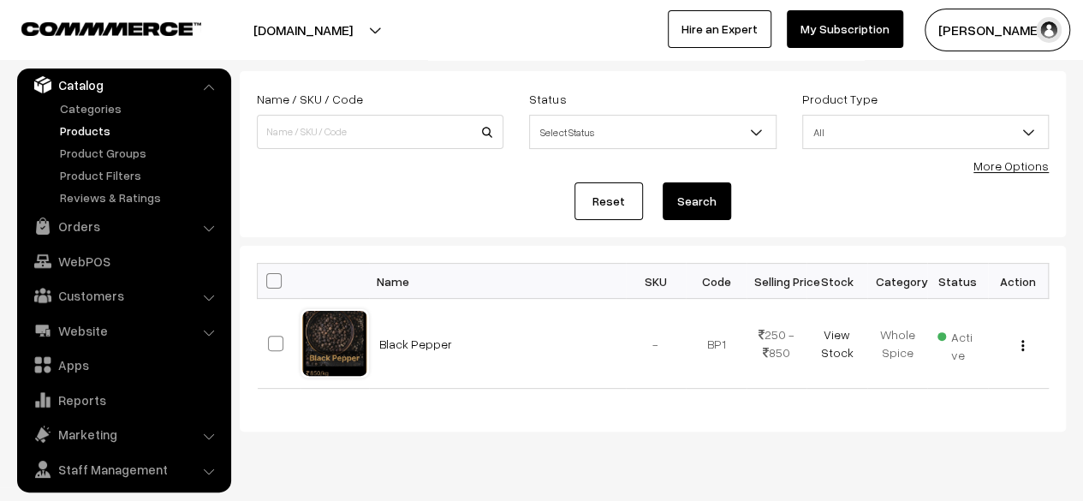
scroll to position [126, 0]
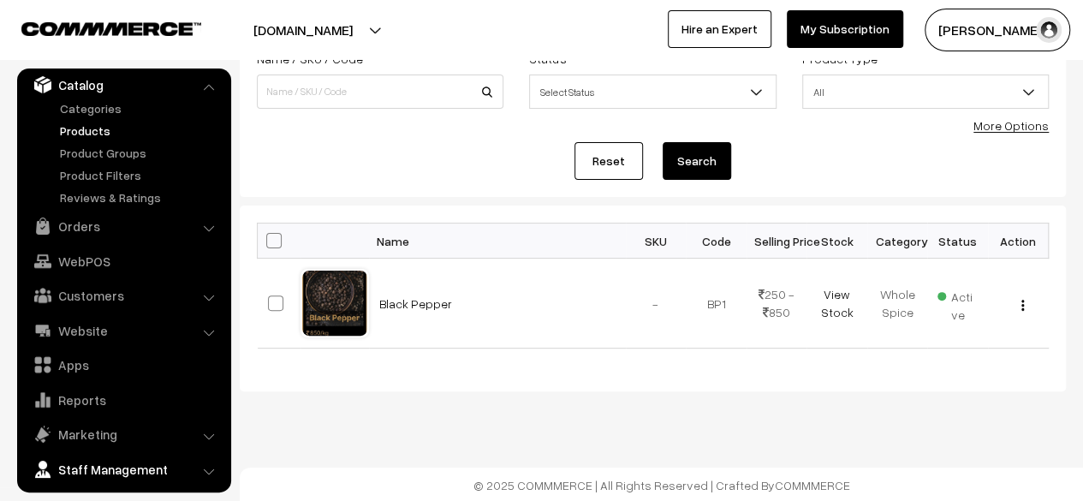
drag, startPoint x: 176, startPoint y: 469, endPoint x: 171, endPoint y: 372, distance: 96.8
click at [176, 469] on link "Staff Management" at bounding box center [123, 469] width 204 height 31
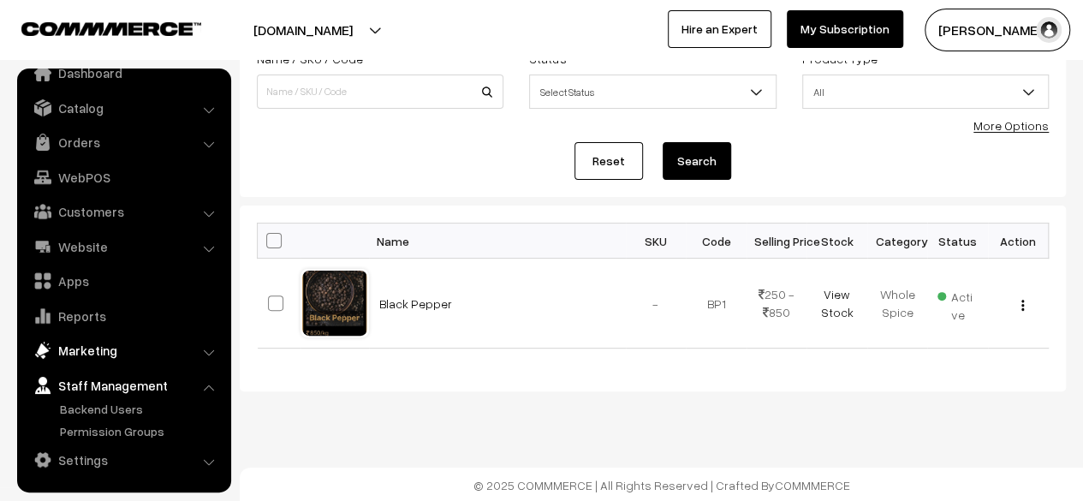
scroll to position [23, 0]
click at [104, 461] on link "Settings" at bounding box center [123, 460] width 204 height 31
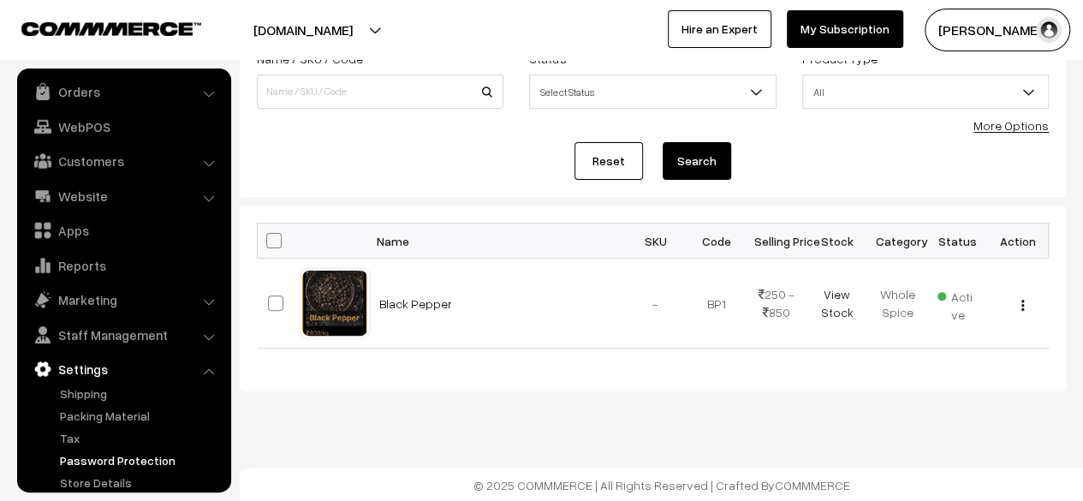
scroll to position [112, 0]
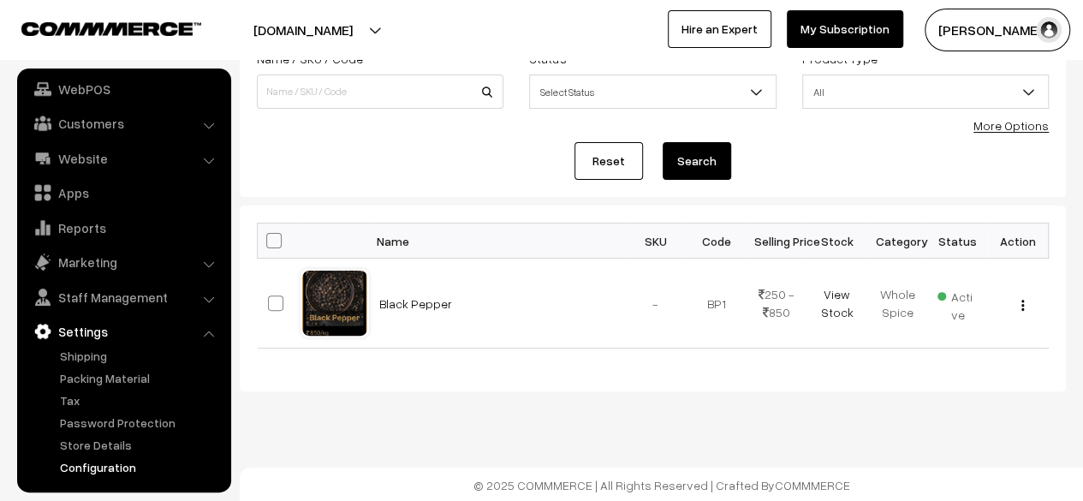
click at [119, 468] on link "Configuration" at bounding box center [140, 467] width 169 height 18
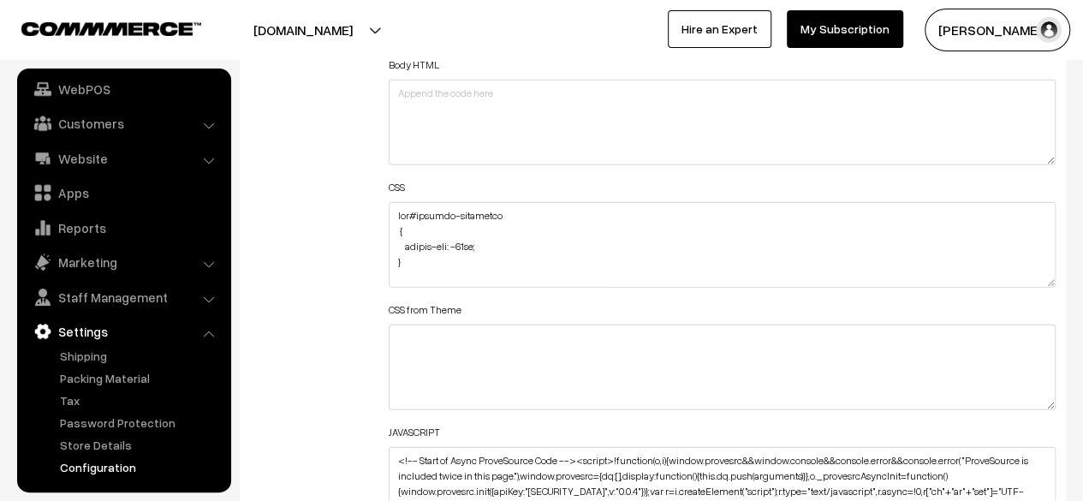
scroll to position [2140, 0]
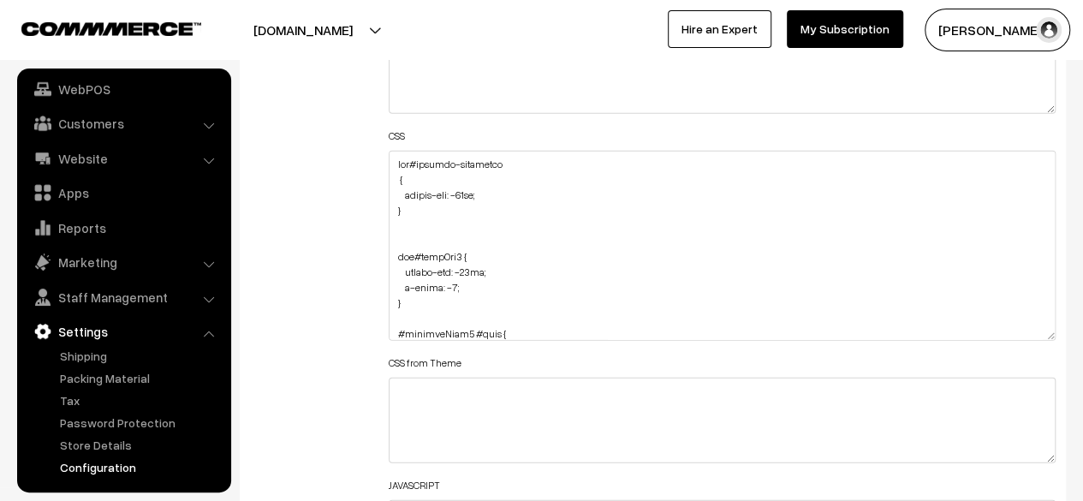
drag, startPoint x: 1052, startPoint y: 228, endPoint x: 1020, endPoint y: 481, distance: 255.3
click at [1020, 341] on textarea at bounding box center [722, 246] width 667 height 190
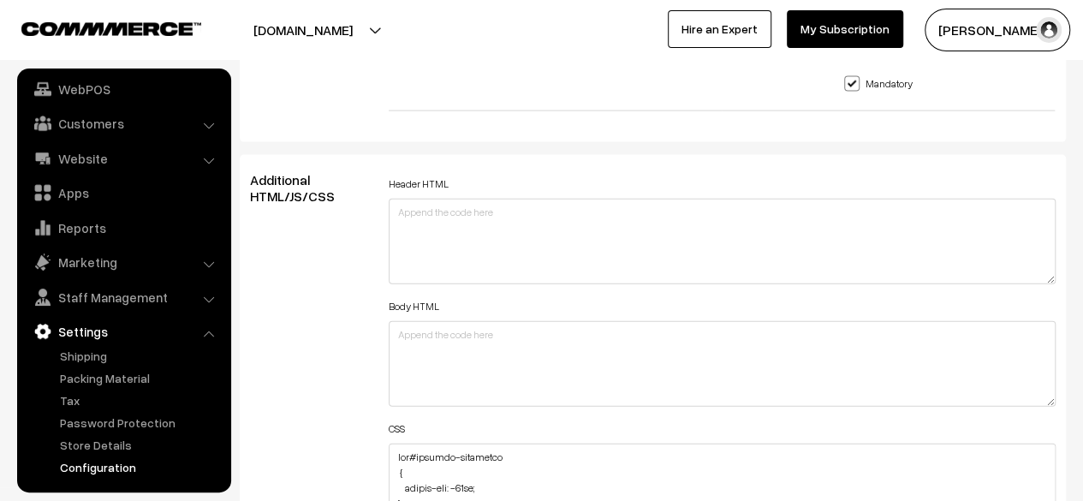
scroll to position [1883, 0]
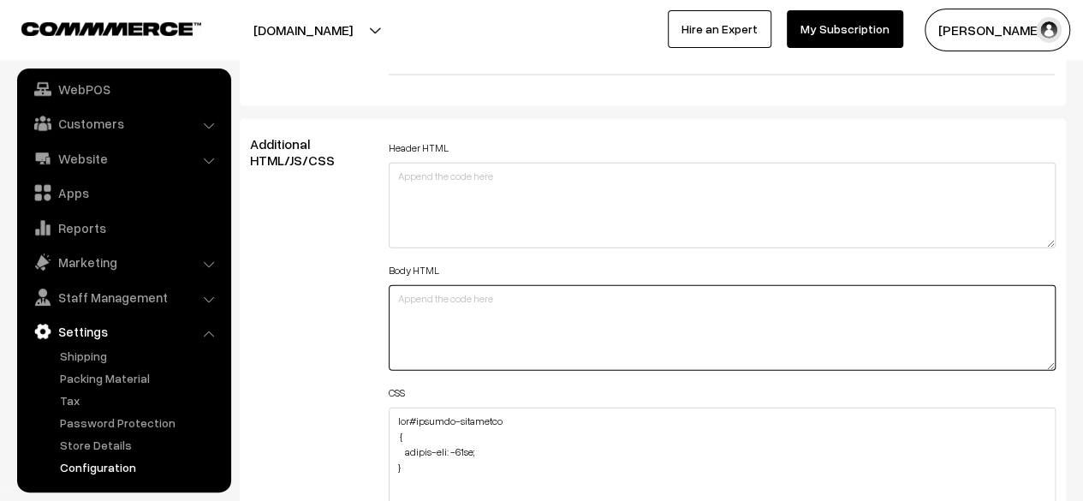
click at [478, 319] on textarea at bounding box center [722, 328] width 667 height 86
paste textarea "<html> <head> <title></title> <link rel="stylesheet" type="text/css" href="styl…"
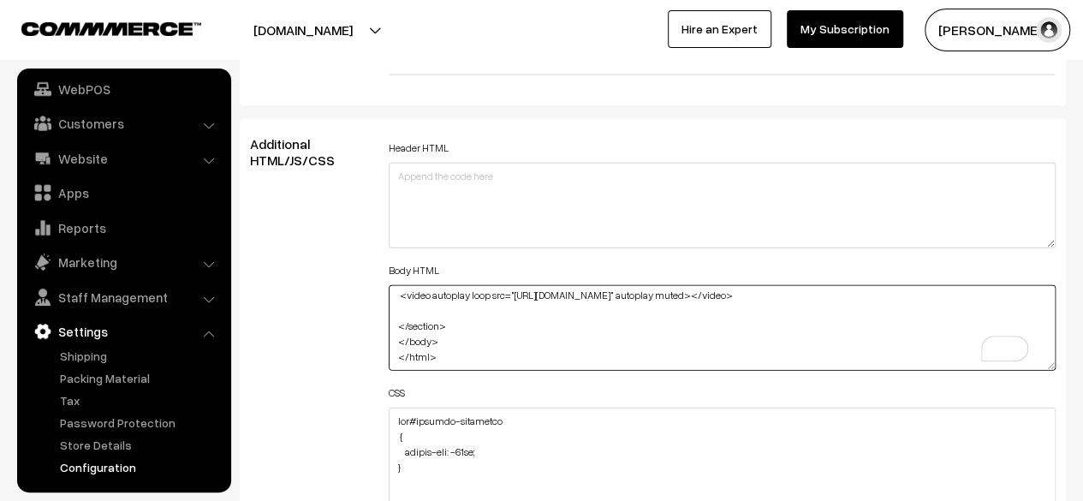
type textarea "<html> <head> <title></title> <link rel="stylesheet" type="text/css" href="styl…"
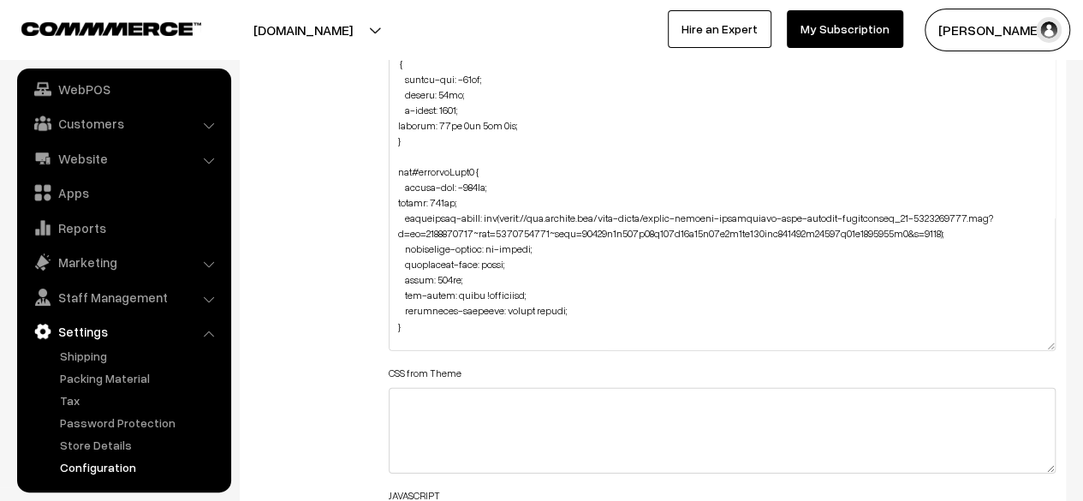
scroll to position [1051, 0]
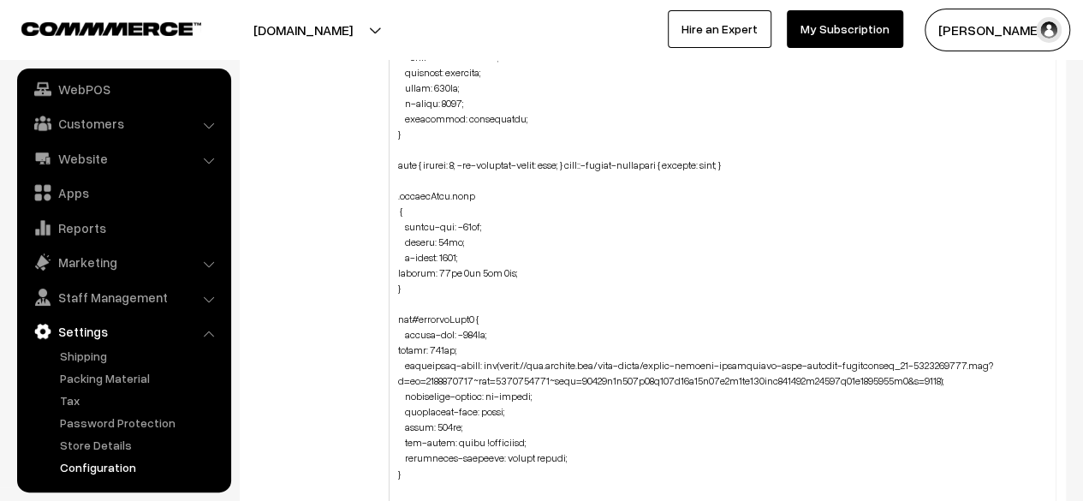
drag, startPoint x: 1048, startPoint y: 225, endPoint x: 1024, endPoint y: 541, distance: 316.8
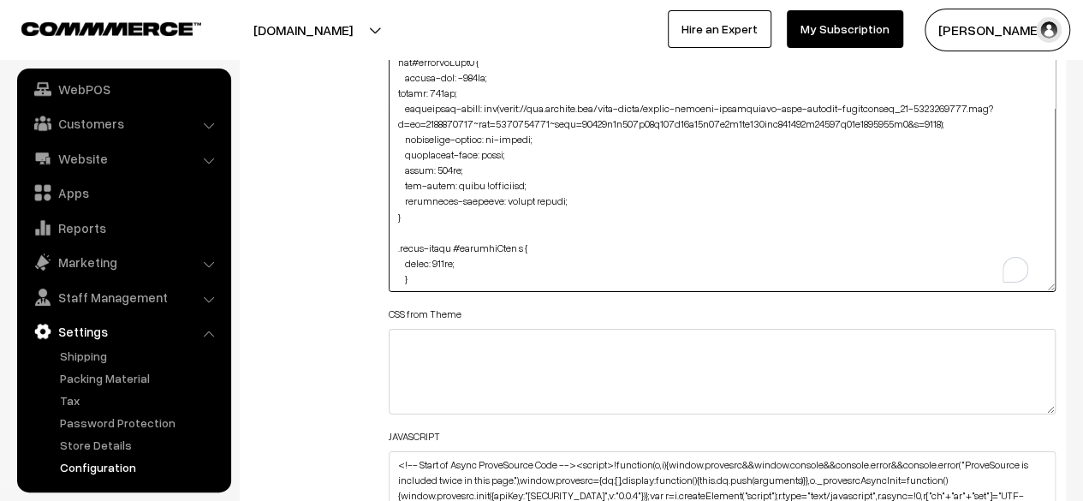
drag, startPoint x: 1051, startPoint y: 287, endPoint x: 1022, endPoint y: 430, distance: 146.7
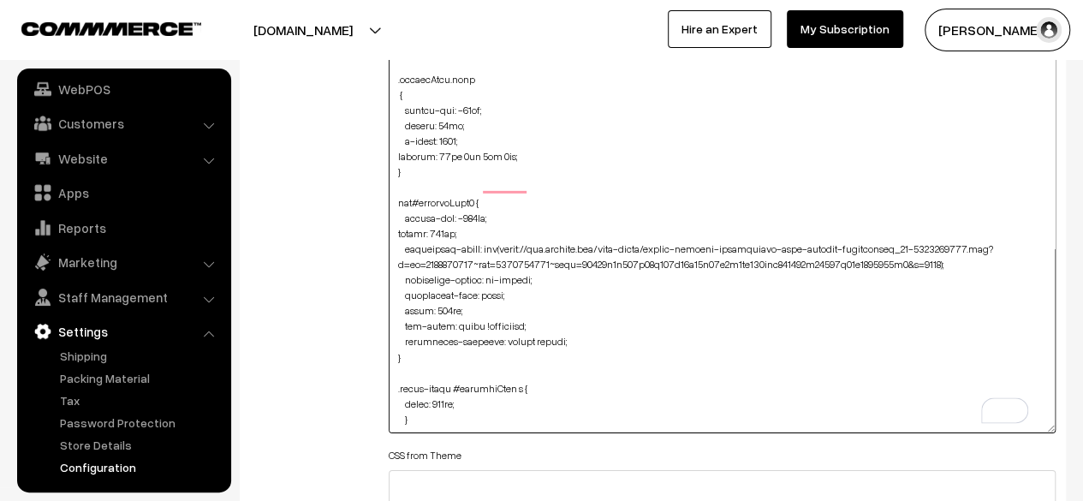
scroll to position [910, 0]
drag, startPoint x: 1048, startPoint y: 285, endPoint x: 1042, endPoint y: 425, distance: 140.5
click at [1042, 425] on textarea "To enrich screen reader interactions, please activate Accessibility in Grammarl…" at bounding box center [722, 35] width 667 height 796
click at [596, 412] on textarea "To enrich screen reader interactions, please activate Accessibility in Grammarl…" at bounding box center [722, 35] width 667 height 796
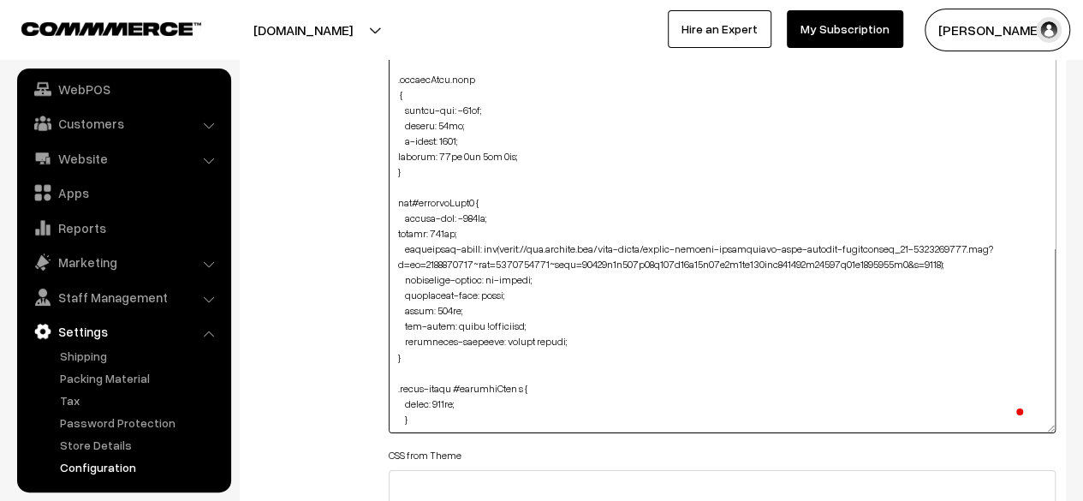
paste textarea "body { margin: 0; padding: 0; } section{ height:100vh; background: #000; } sect…"
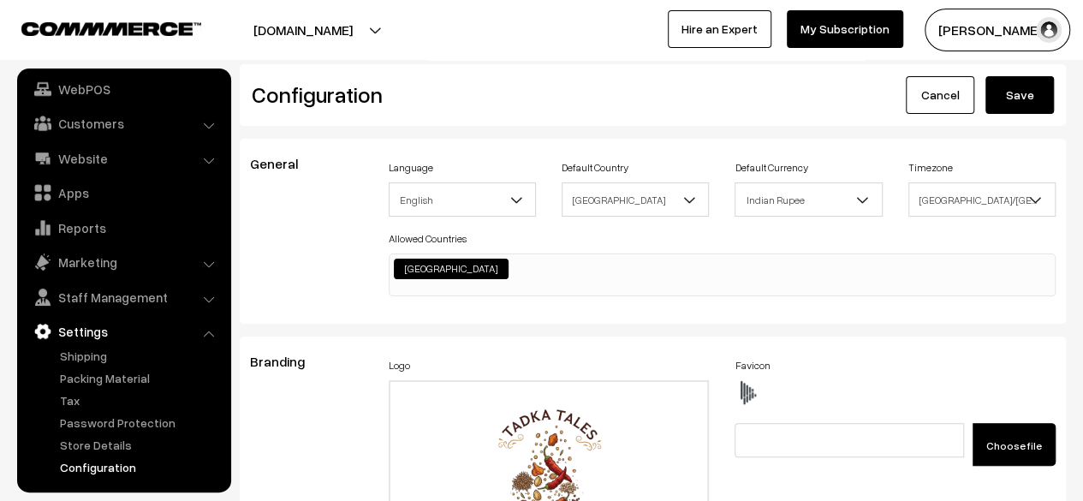
type textarea "div#hotspot-component { margin-top: -41px; } img#homeImg2 { margin-top: -86px; …"
click at [1011, 92] on button "Save" at bounding box center [1019, 95] width 68 height 38
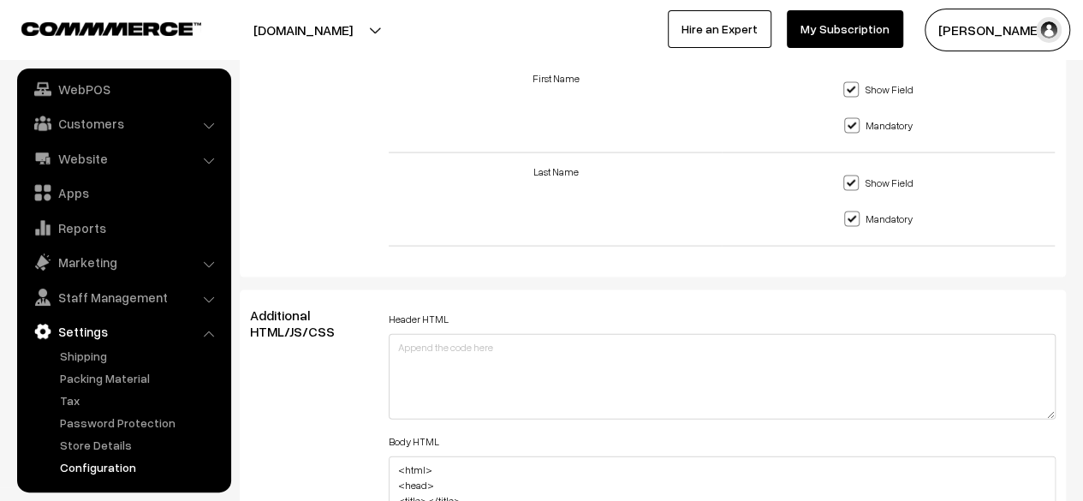
scroll to position [1883, 0]
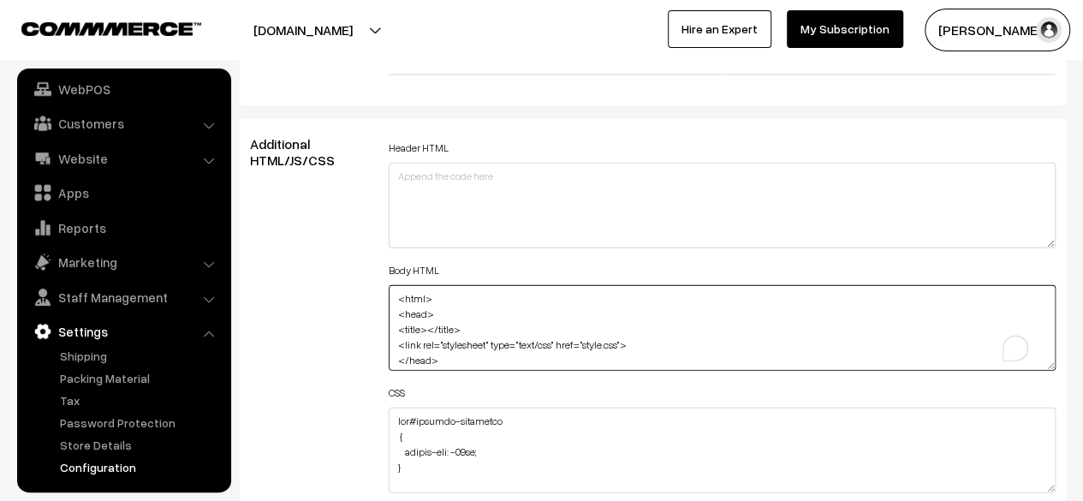
drag, startPoint x: 395, startPoint y: 292, endPoint x: 763, endPoint y: 429, distance: 392.7
click at [763, 429] on div "Header HTML Body HTML <html> <head> <title></title> <link rel="stylesheet" type…" at bounding box center [722, 437] width 667 height 602
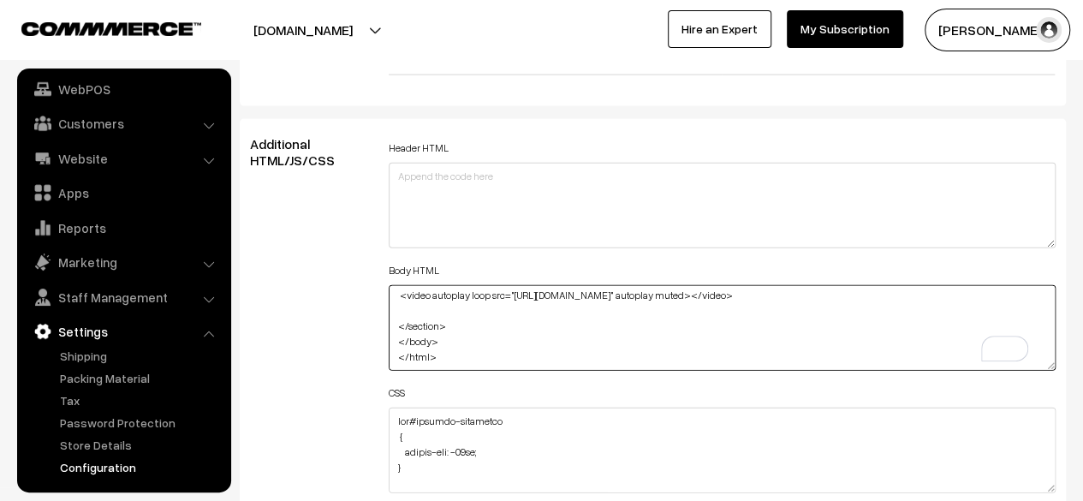
scroll to position [65, 0]
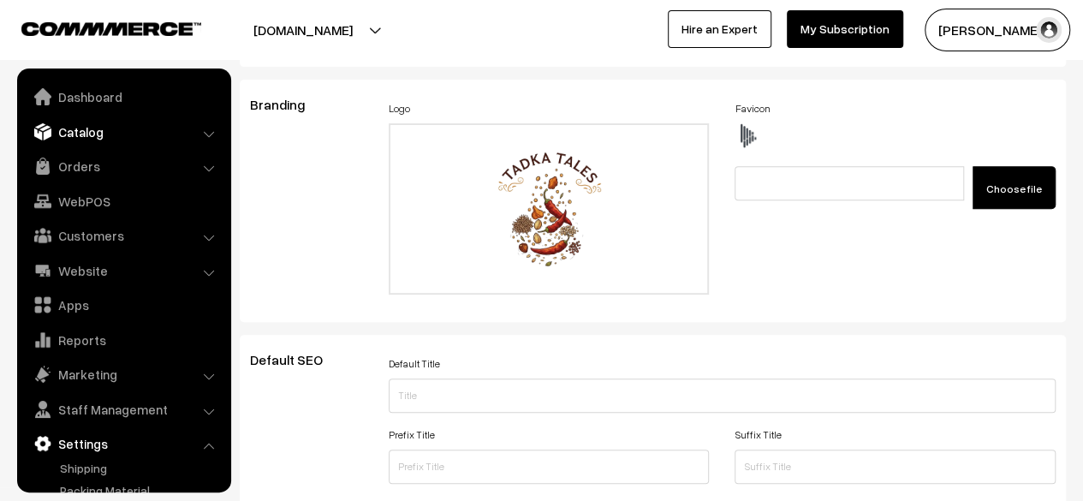
click at [111, 140] on link "Catalog" at bounding box center [123, 131] width 204 height 31
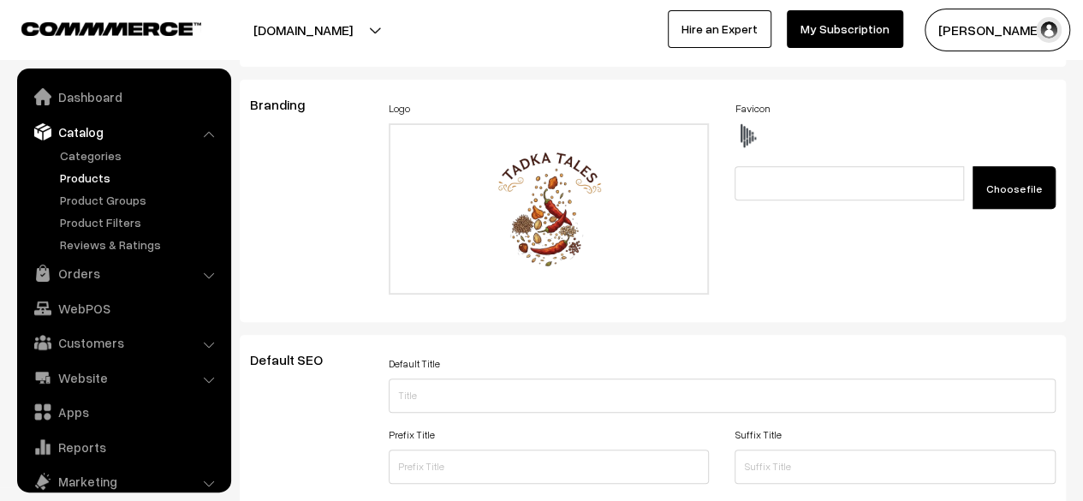
click at [86, 177] on link "Products" at bounding box center [140, 178] width 169 height 18
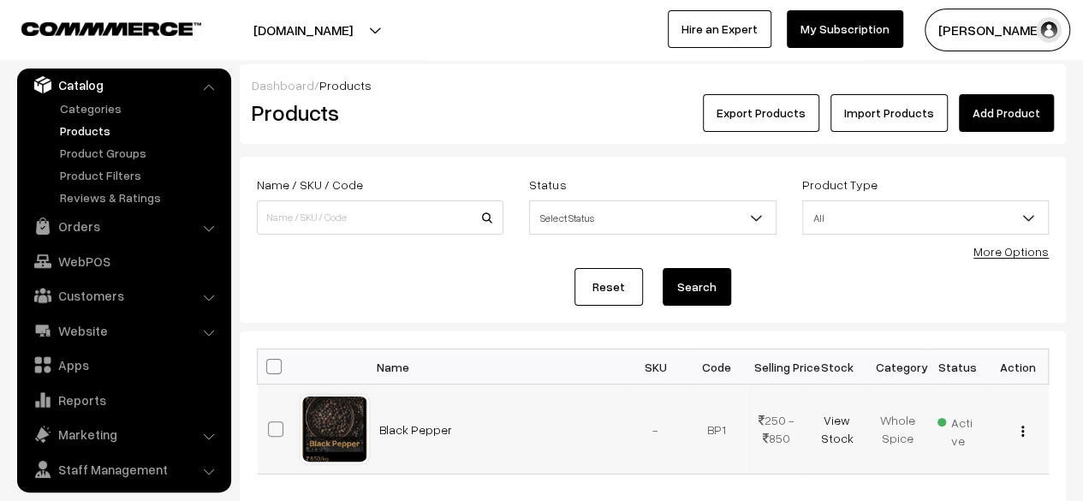
scroll to position [86, 0]
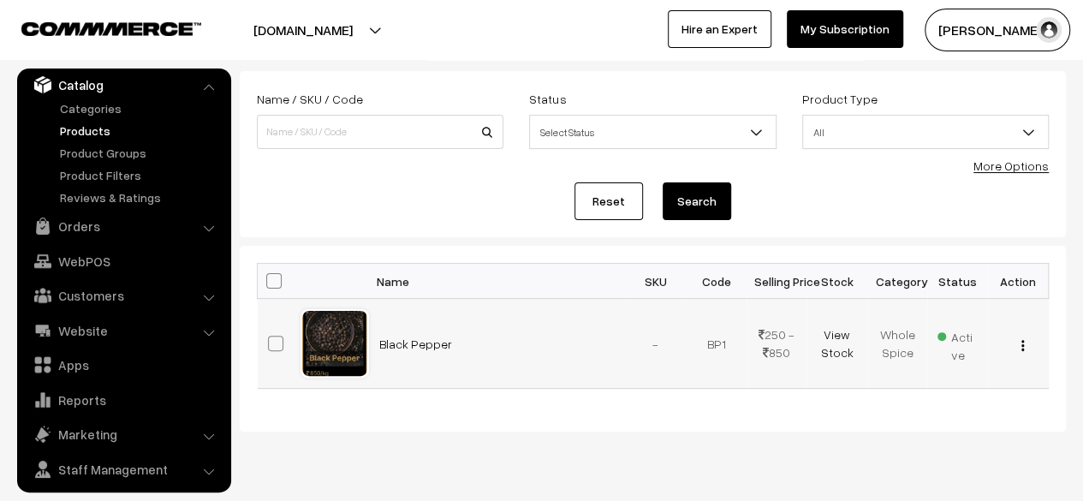
click at [1022, 341] on img "button" at bounding box center [1022, 345] width 3 height 11
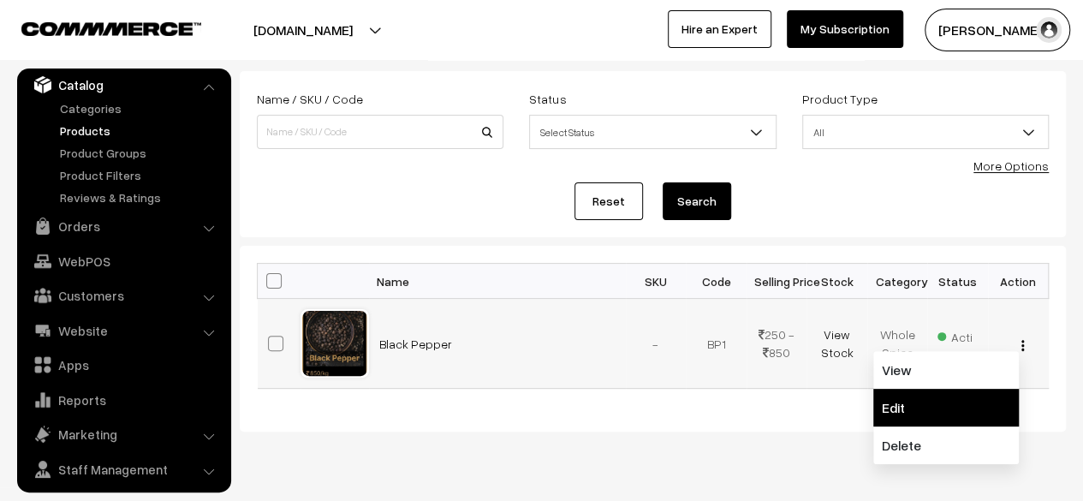
click at [943, 404] on link "Edit" at bounding box center [945, 408] width 145 height 38
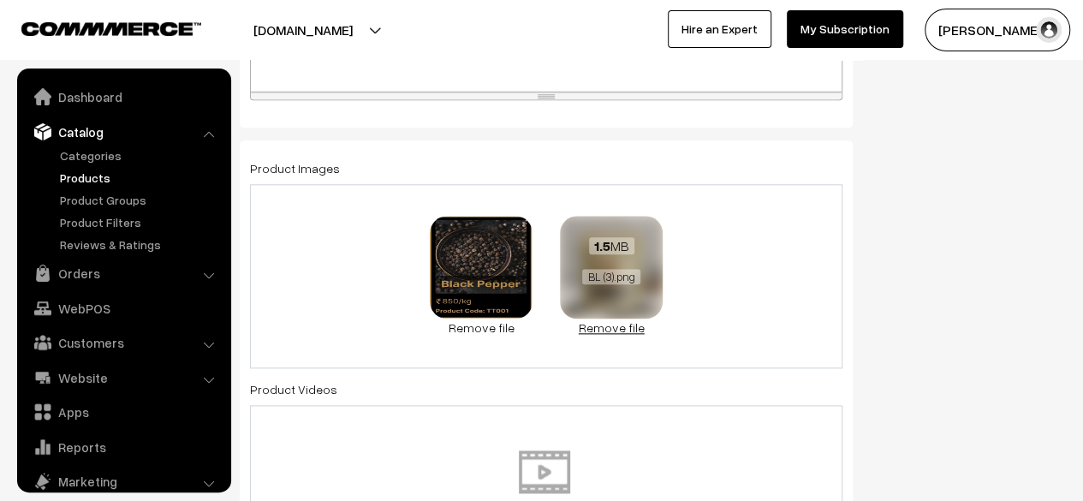
scroll to position [47, 0]
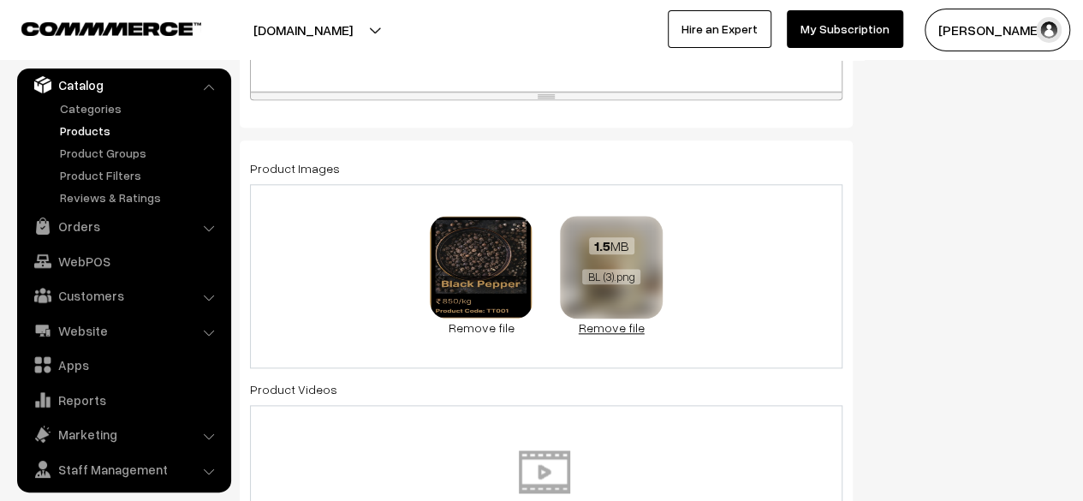
click at [620, 326] on link "Remove file" at bounding box center [611, 327] width 103 height 18
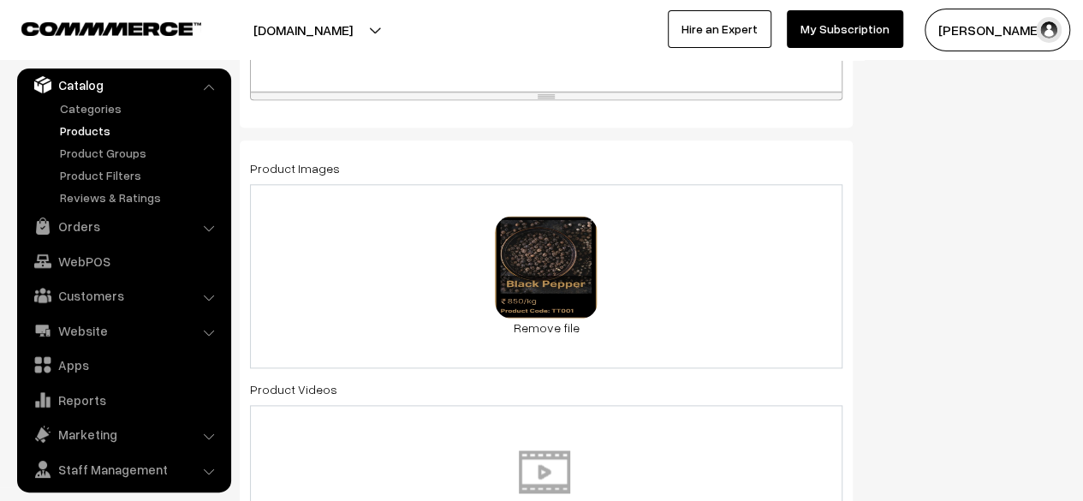
click at [673, 271] on div "0.4 MB BL__1_-removebg-preview.png Check Error Remove file" at bounding box center [546, 276] width 592 height 184
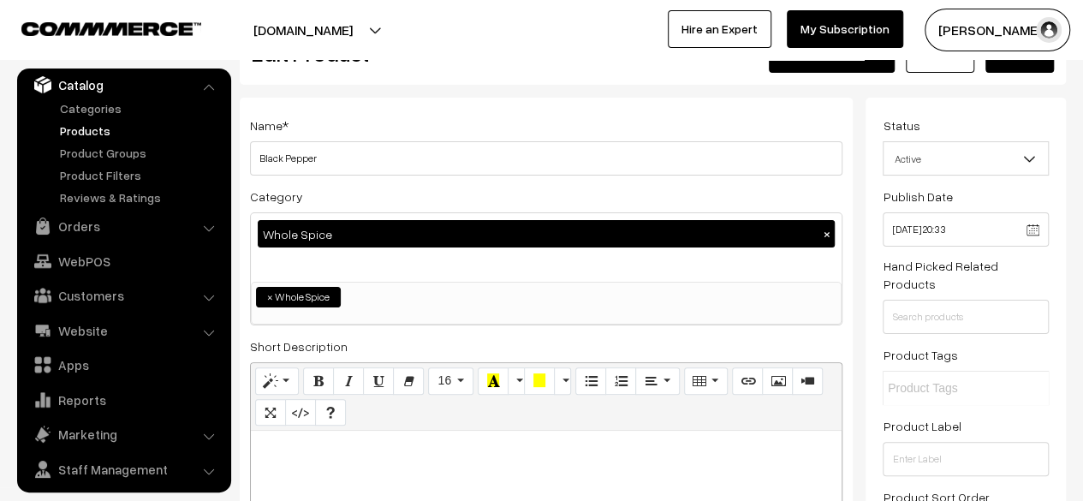
scroll to position [0, 0]
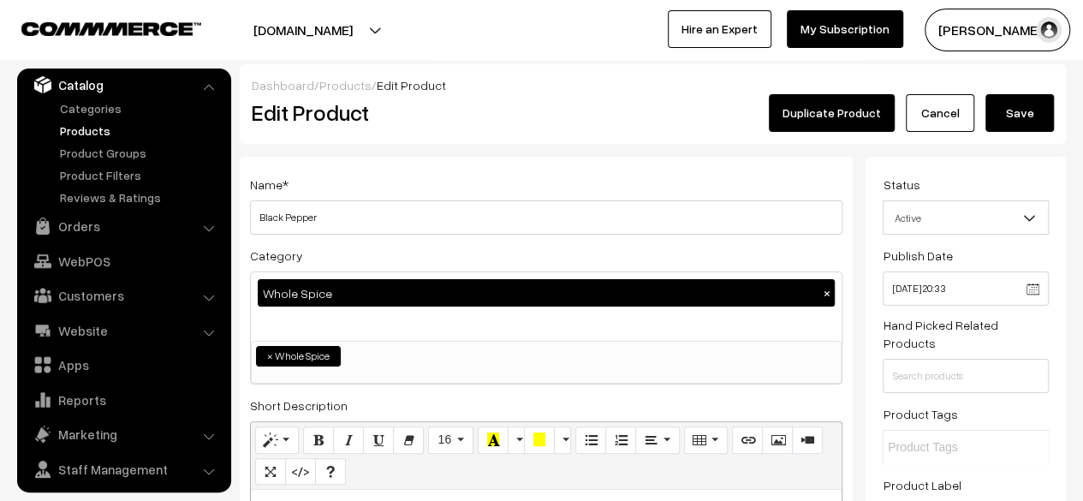
click at [1018, 124] on button "Save" at bounding box center [1019, 113] width 68 height 38
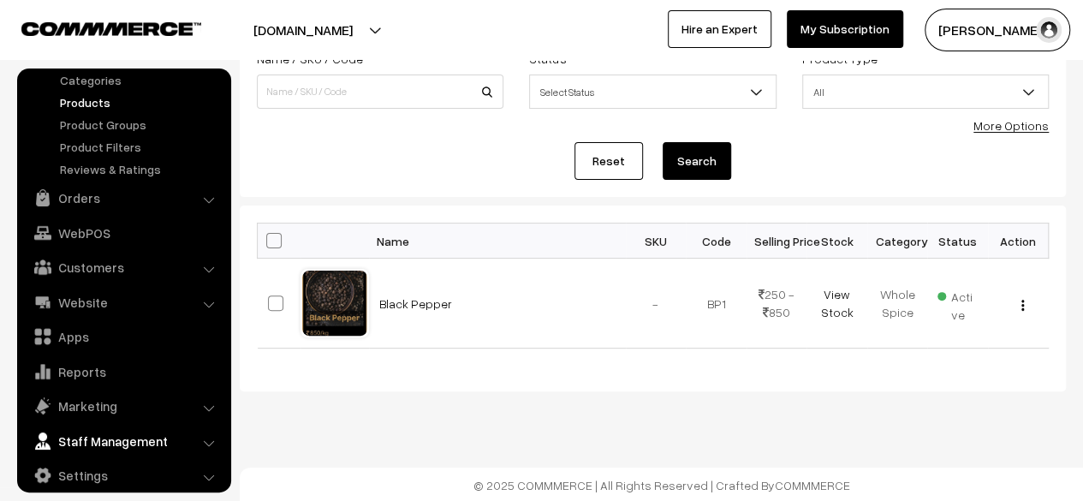
scroll to position [90, 0]
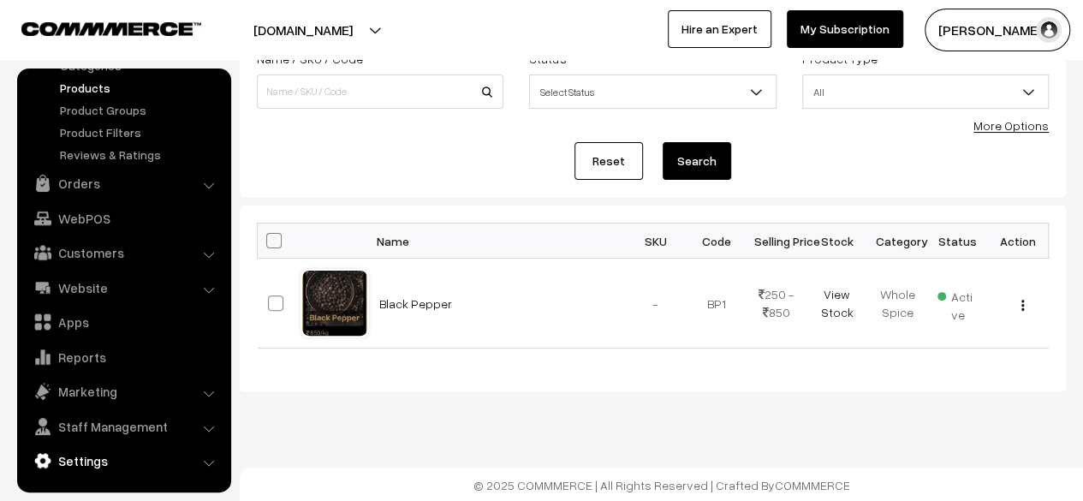
click at [122, 466] on link "Settings" at bounding box center [123, 460] width 204 height 31
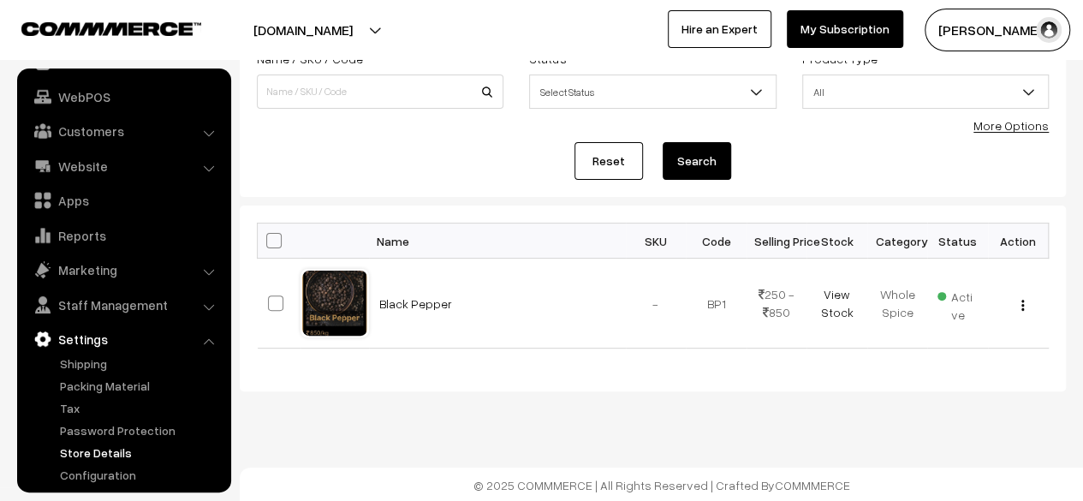
scroll to position [112, 0]
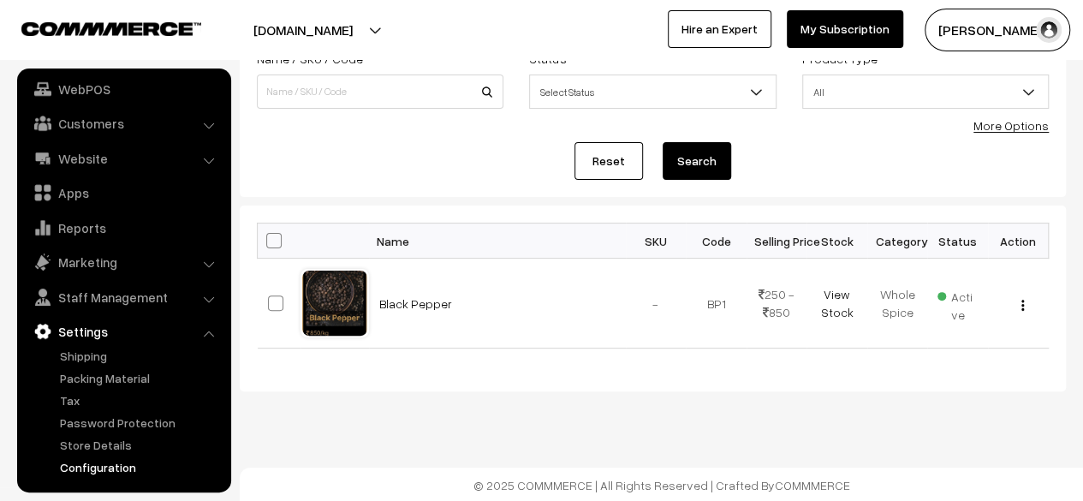
click at [130, 463] on link "Configuration" at bounding box center [140, 467] width 169 height 18
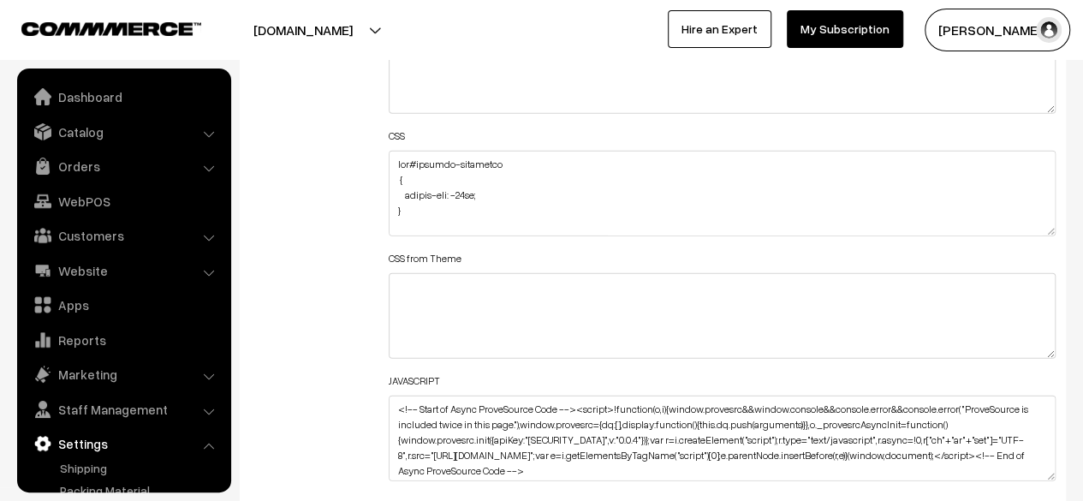
scroll to position [1377, 0]
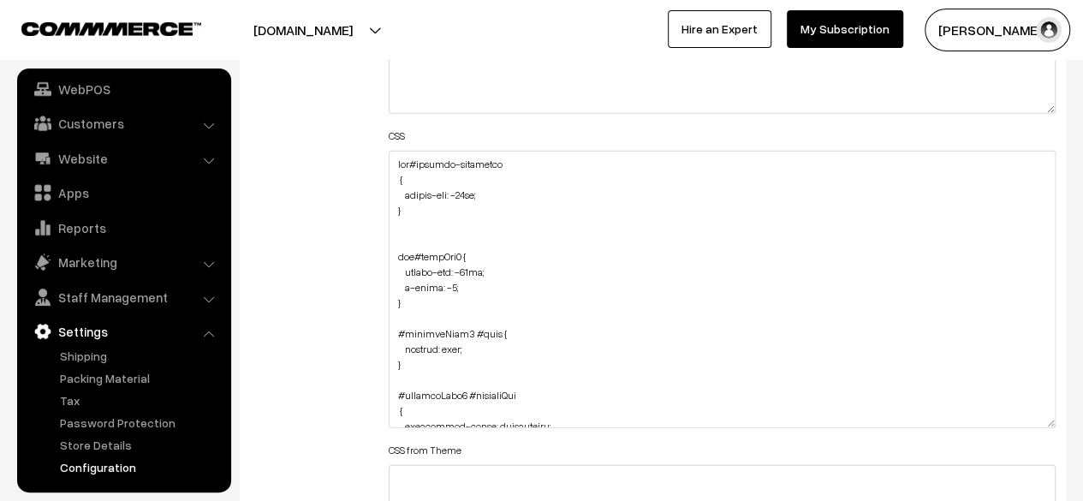
drag, startPoint x: 1049, startPoint y: 230, endPoint x: 1039, endPoint y: 428, distance: 198.0
click at [1041, 428] on textarea at bounding box center [722, 289] width 667 height 277
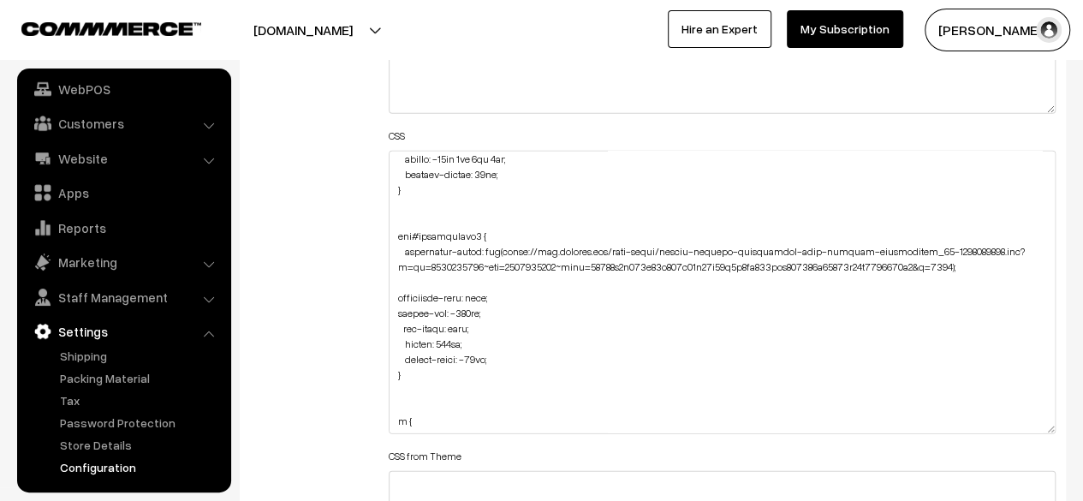
scroll to position [514, 0]
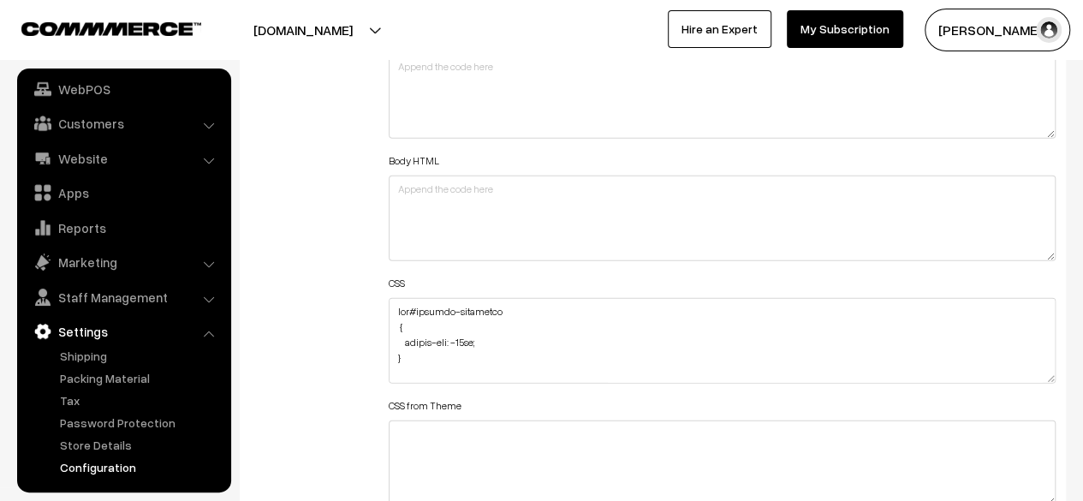
scroll to position [2140, 0]
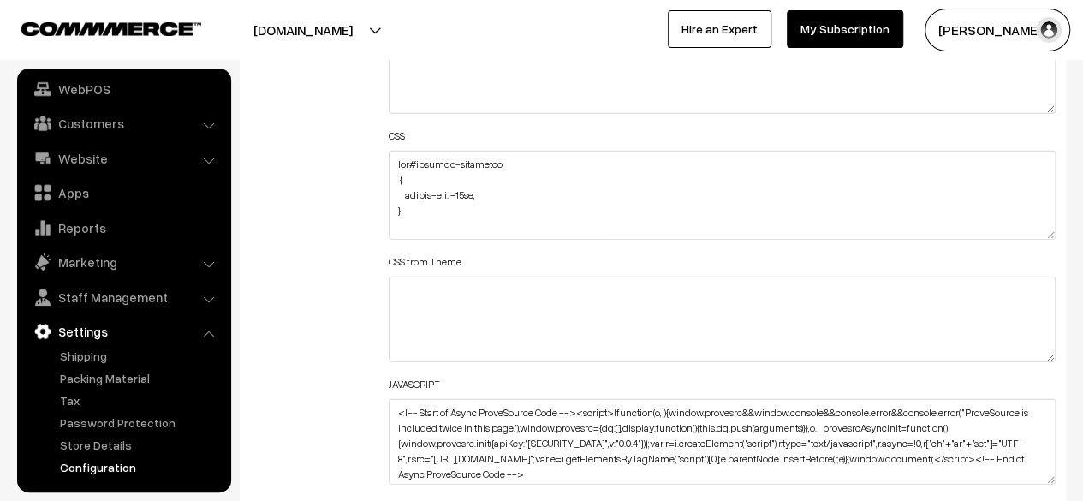
drag, startPoint x: 1053, startPoint y: 225, endPoint x: 982, endPoint y: 391, distance: 180.6
click at [1018, 240] on textarea at bounding box center [722, 195] width 667 height 89
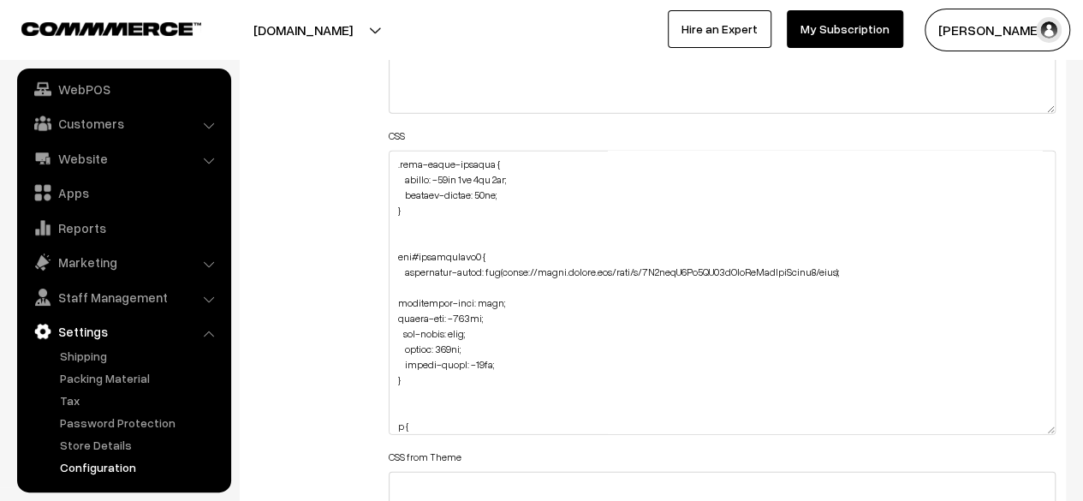
scroll to position [514, 0]
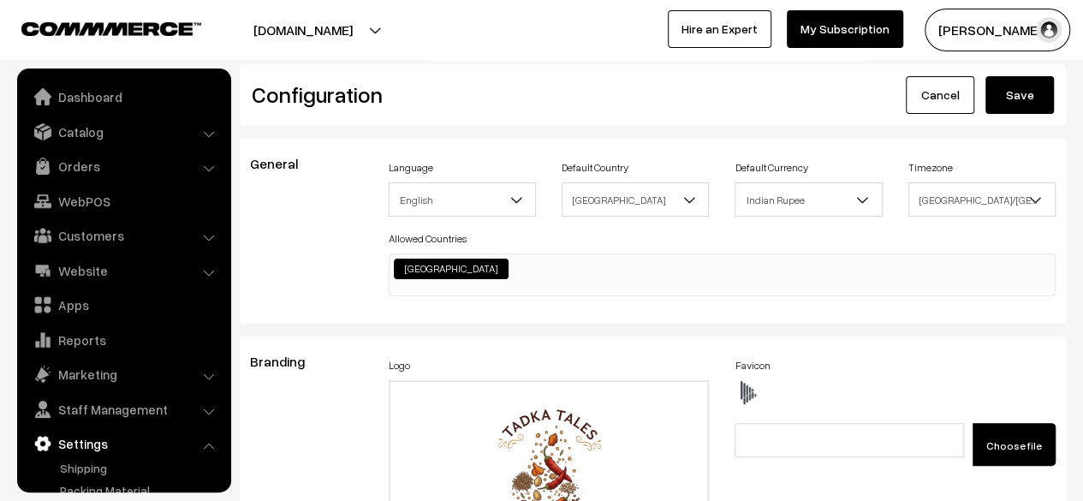
scroll to position [1377, 0]
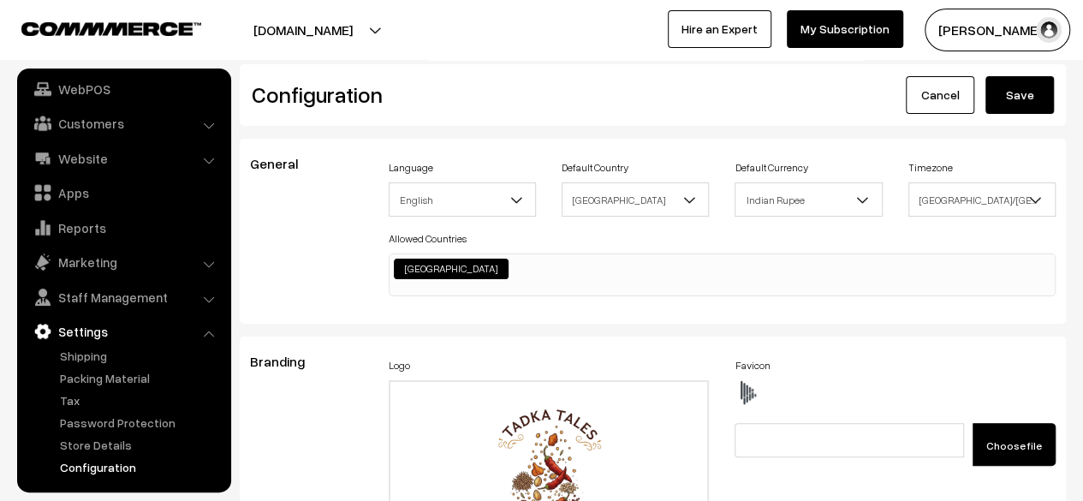
click at [1024, 90] on button "Save" at bounding box center [1019, 95] width 68 height 38
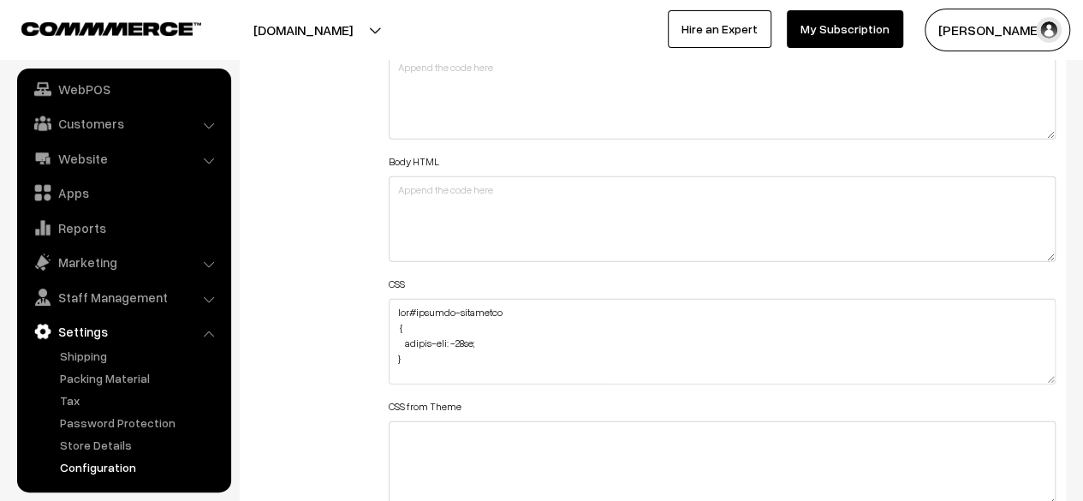
scroll to position [2054, 0]
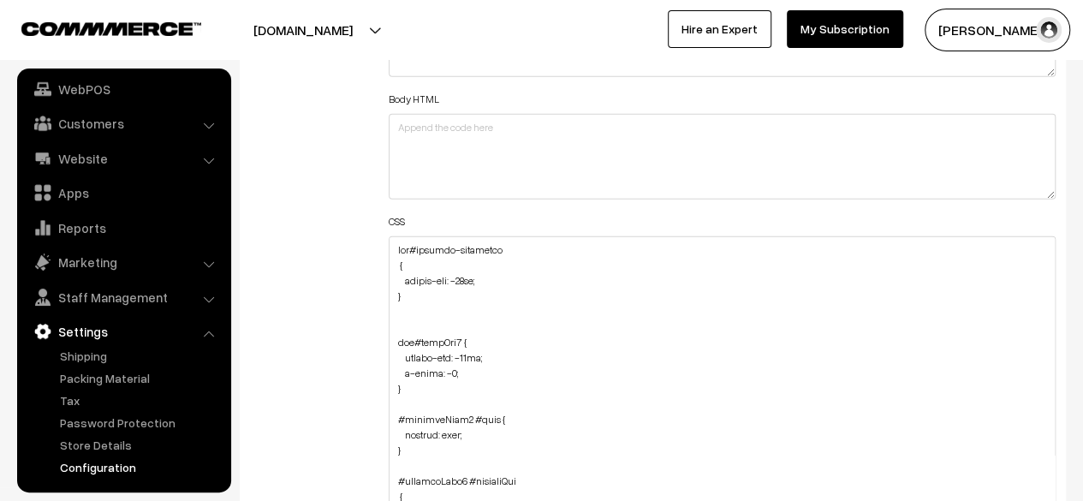
drag, startPoint x: 1051, startPoint y: 314, endPoint x: 1028, endPoint y: 525, distance: 211.8
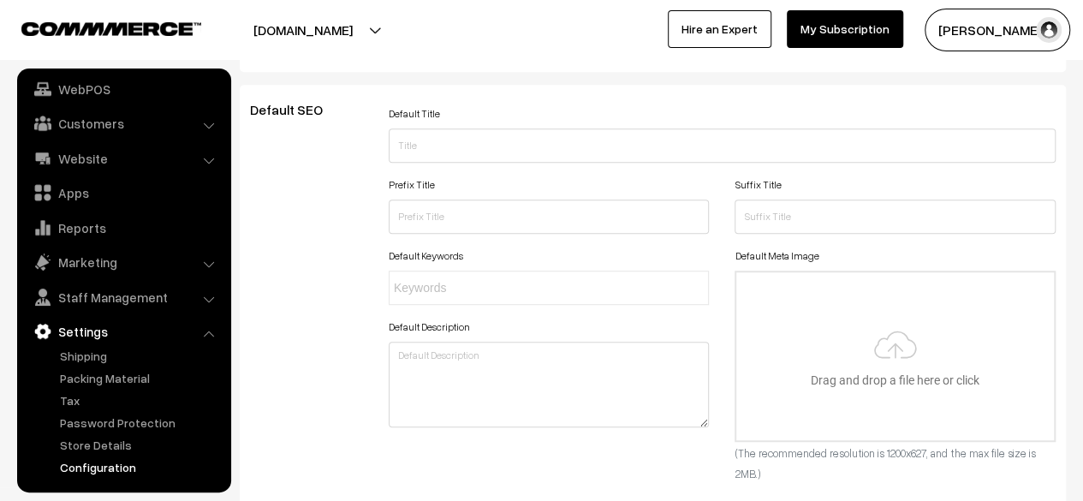
scroll to position [0, 0]
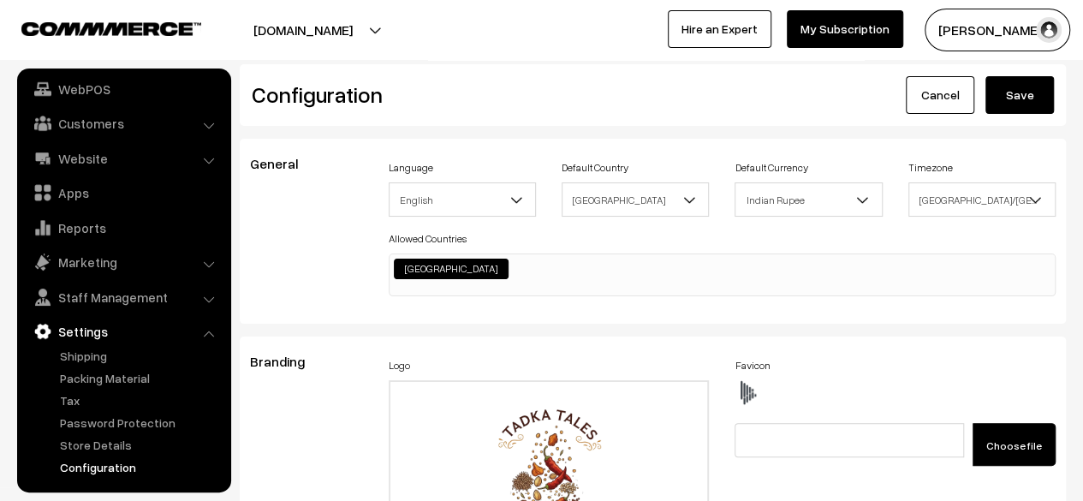
click at [1000, 114] on div "Configuration Cancel Save" at bounding box center [653, 95] width 826 height 62
click at [998, 110] on button "Save" at bounding box center [1019, 95] width 68 height 38
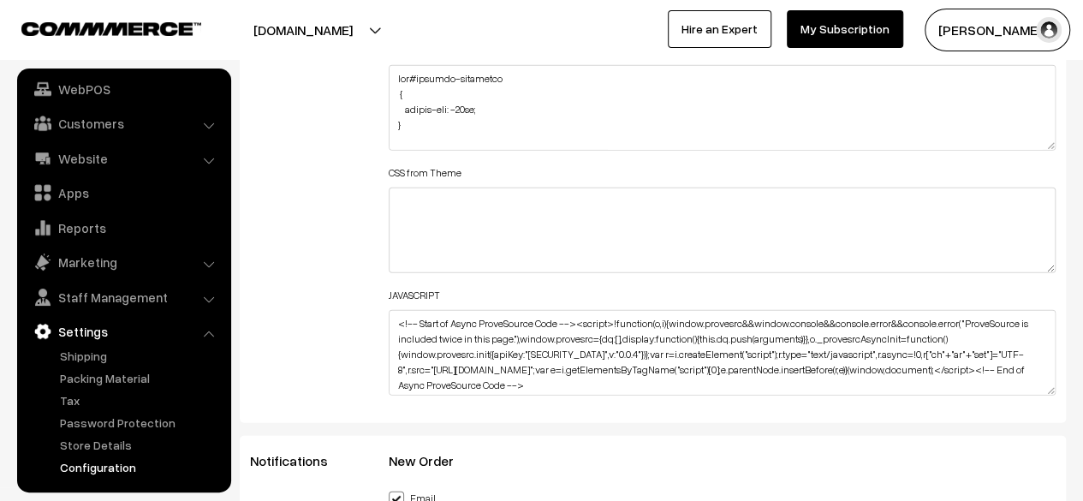
scroll to position [2054, 0]
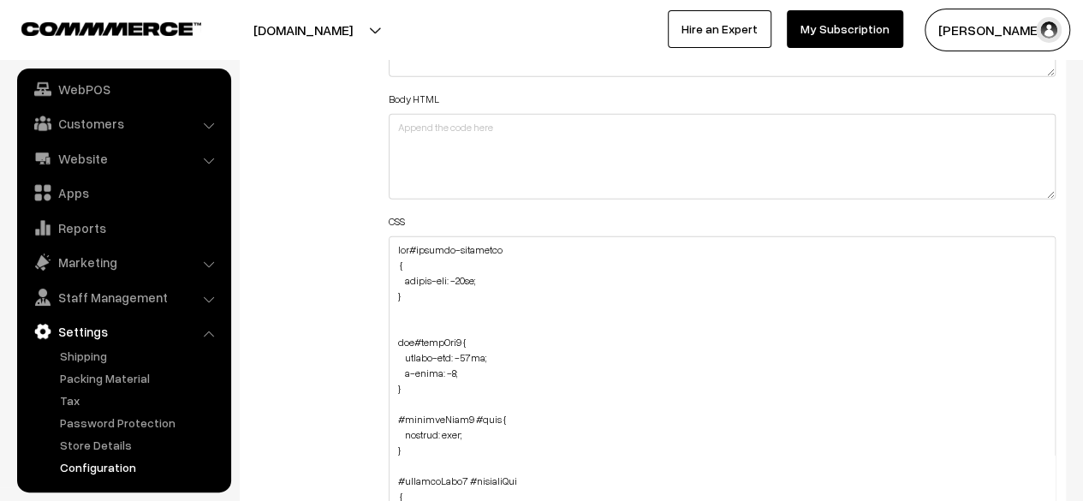
drag, startPoint x: 1048, startPoint y: 312, endPoint x: 1070, endPoint y: 541, distance: 230.4
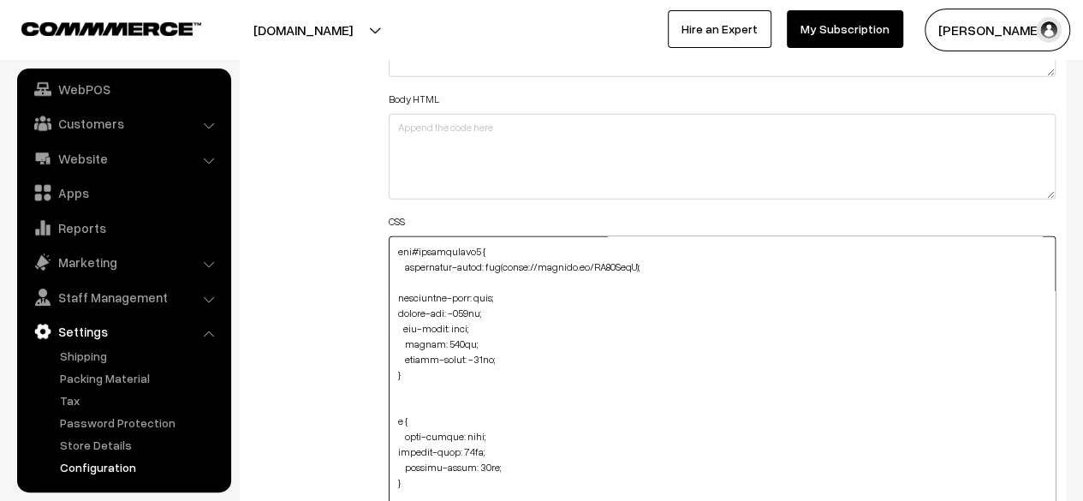
scroll to position [599, 0]
drag, startPoint x: 507, startPoint y: 265, endPoint x: 635, endPoint y: 269, distance: 128.4
click at [635, 269] on textarea "To enrich screen reader interactions, please activate Accessibility in Grammarl…" at bounding box center [722, 393] width 667 height 315
paste textarea "<a href='https://postimg.cc/WD24YbrH' target='_blank'><img src='https://i.posti…"
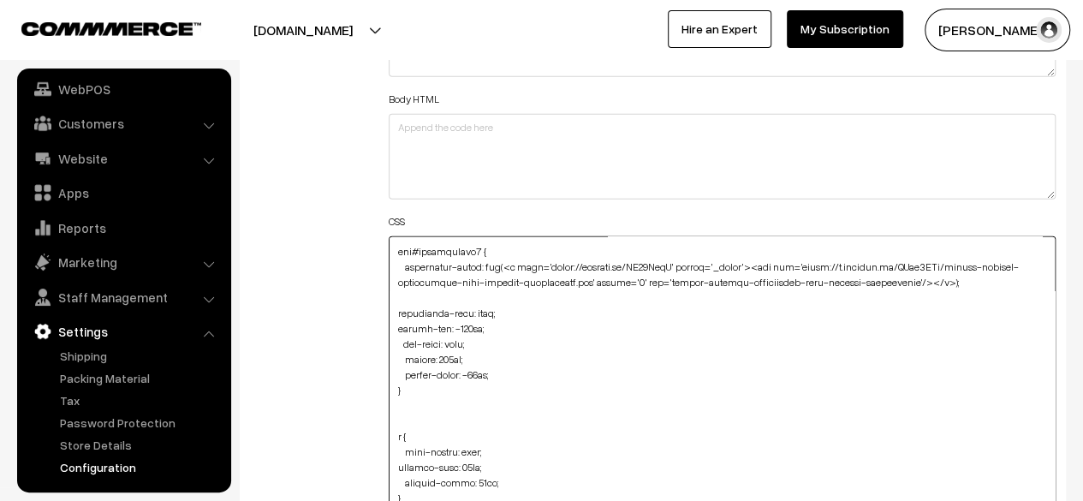
drag, startPoint x: 789, startPoint y: 265, endPoint x: 507, endPoint y: 266, distance: 282.4
click at [507, 266] on textarea "To enrich screen reader interactions, please activate Accessibility in Grammarl…" at bounding box center [722, 393] width 667 height 315
drag, startPoint x: 902, startPoint y: 263, endPoint x: 627, endPoint y: 281, distance: 275.3
click at [627, 281] on textarea "To enrich screen reader interactions, please activate Accessibility in Grammarl…" at bounding box center [722, 393] width 667 height 315
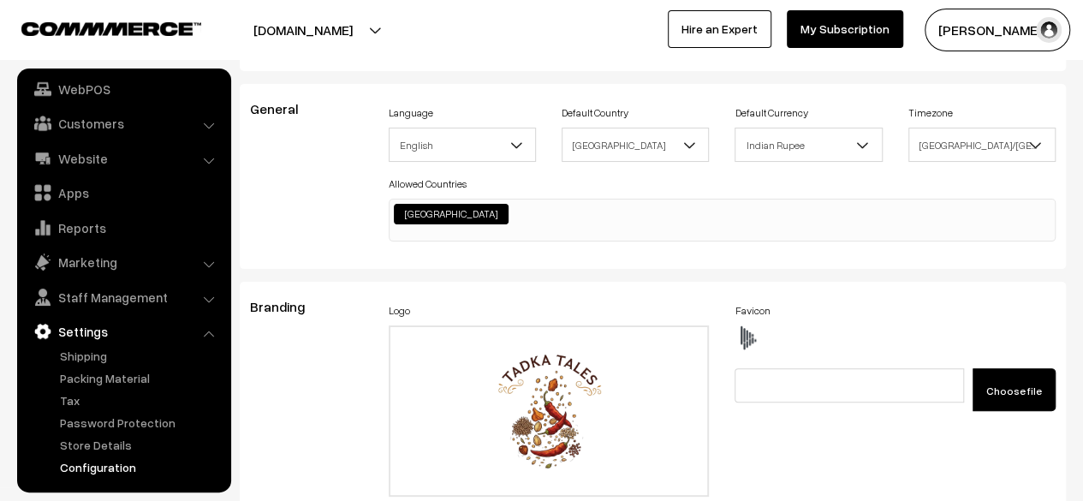
scroll to position [0, 0]
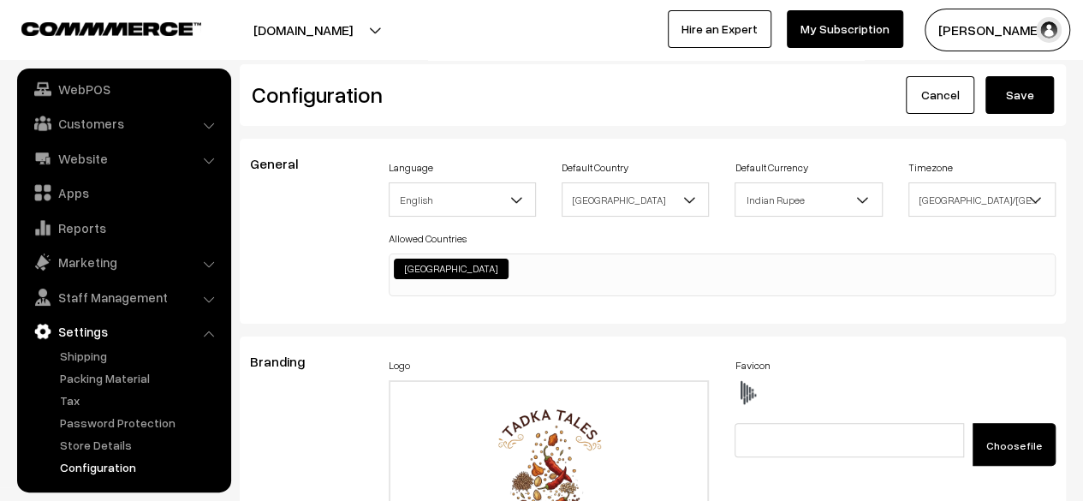
type textarea "div#hotspot-component { margin-top: -41px; } img#homeImg2 { margin-top: -86px; …"
click at [1012, 81] on button "Save" at bounding box center [1019, 95] width 68 height 38
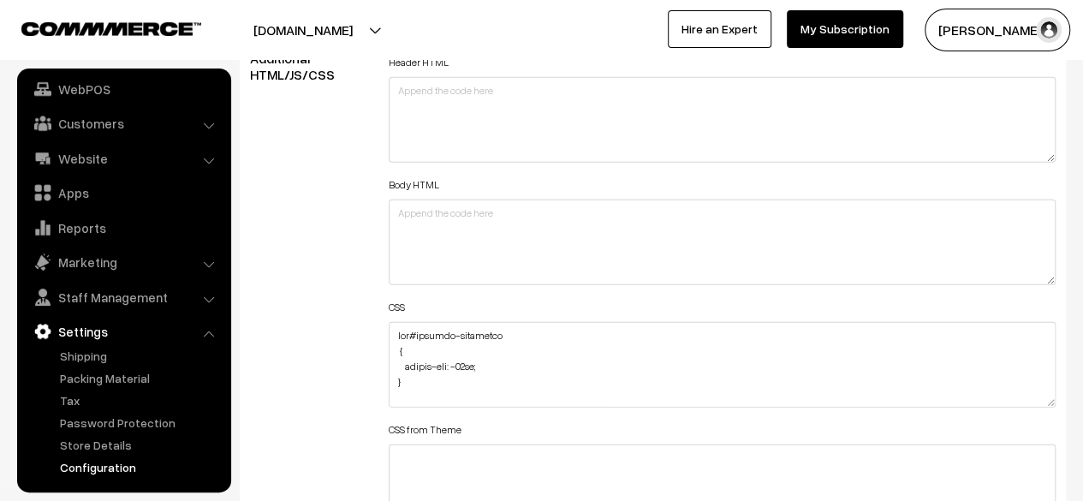
scroll to position [2140, 0]
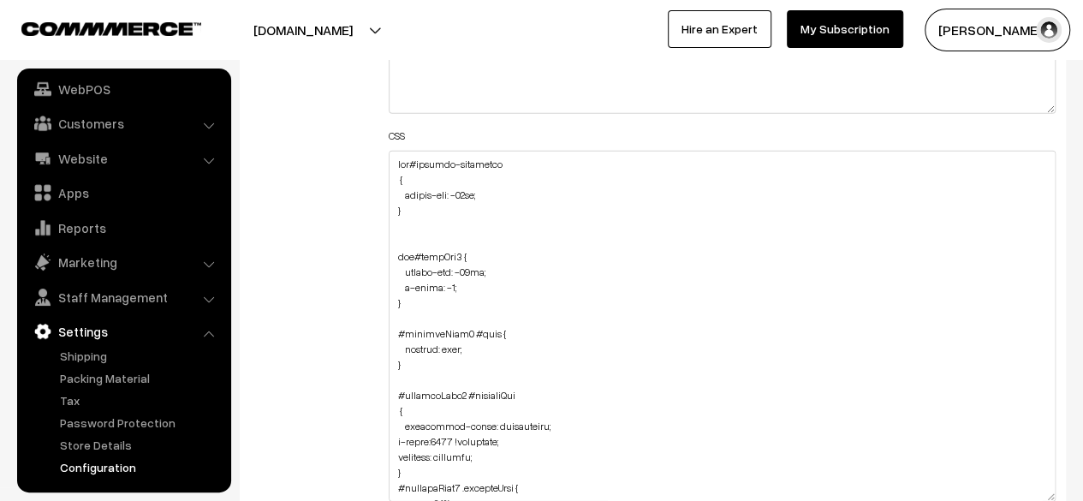
drag, startPoint x: 1053, startPoint y: 225, endPoint x: 1013, endPoint y: 494, distance: 271.6
click at [1013, 494] on textarea at bounding box center [722, 326] width 667 height 351
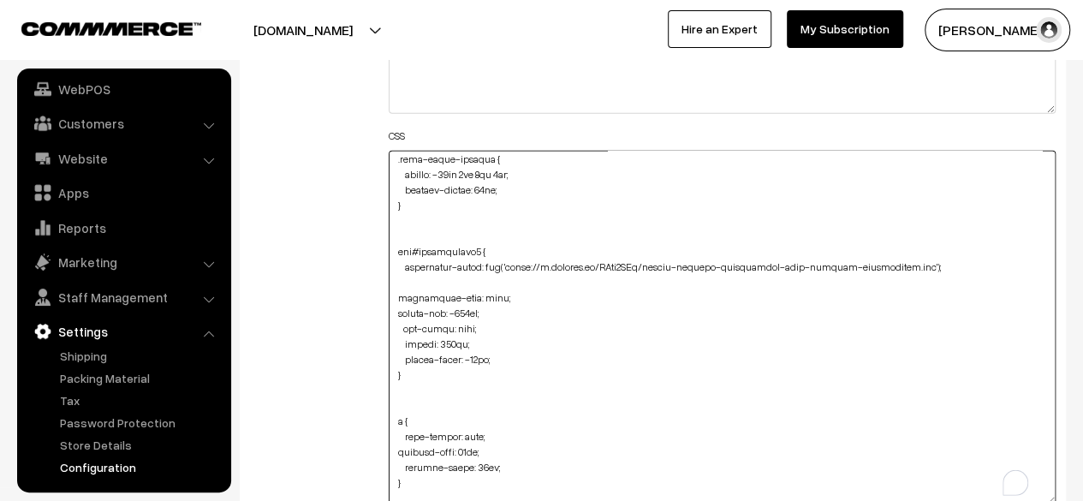
scroll to position [514, 0]
drag, startPoint x: 505, startPoint y: 263, endPoint x: 899, endPoint y: 264, distance: 393.7
click at [899, 264] on textarea "To enrich screen reader interactions, please activate Accessibility in Grammarl…" at bounding box center [722, 328] width 667 height 354
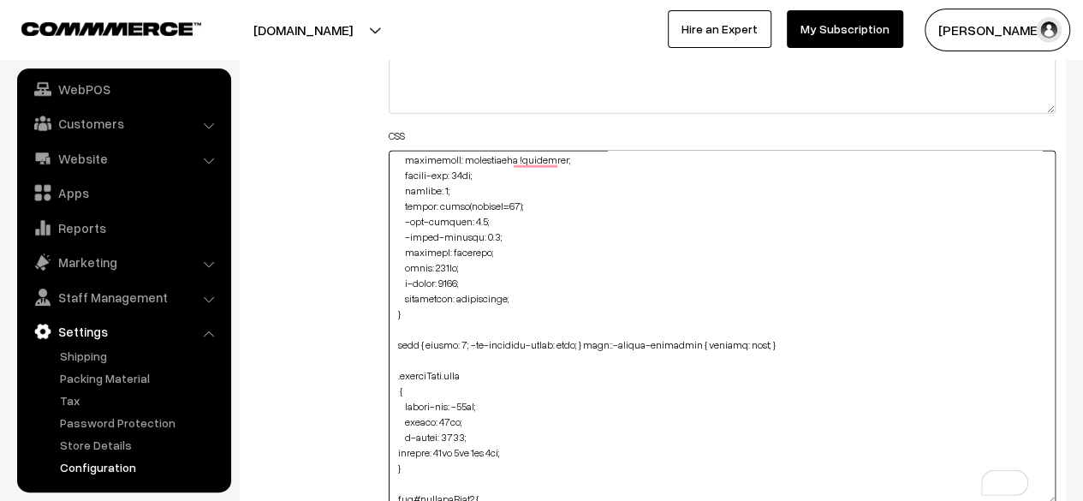
scroll to position [1207, 0]
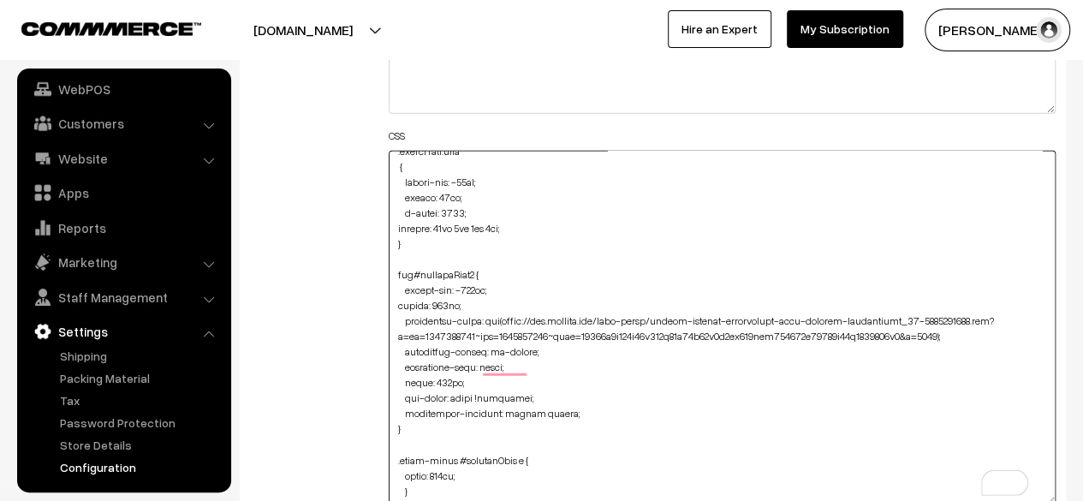
drag, startPoint x: 505, startPoint y: 287, endPoint x: 953, endPoint y: 300, distance: 448.7
click at [953, 300] on textarea "To enrich screen reader interactions, please activate Accessibility in Grammarl…" at bounding box center [722, 328] width 667 height 354
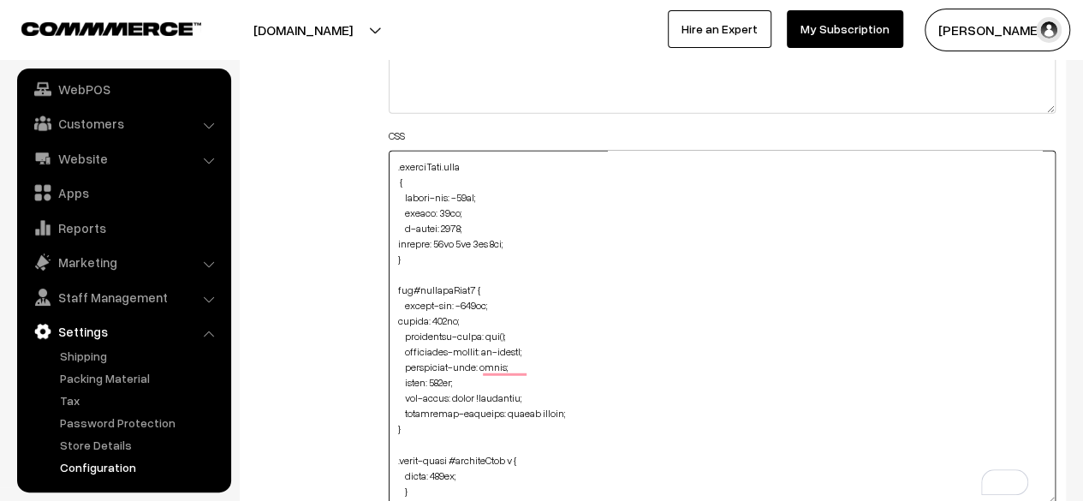
paste textarea "'https://i.postimg.cc/VNtb6JNm/modern-kitchen-composition-with-healthy-ingredie…"
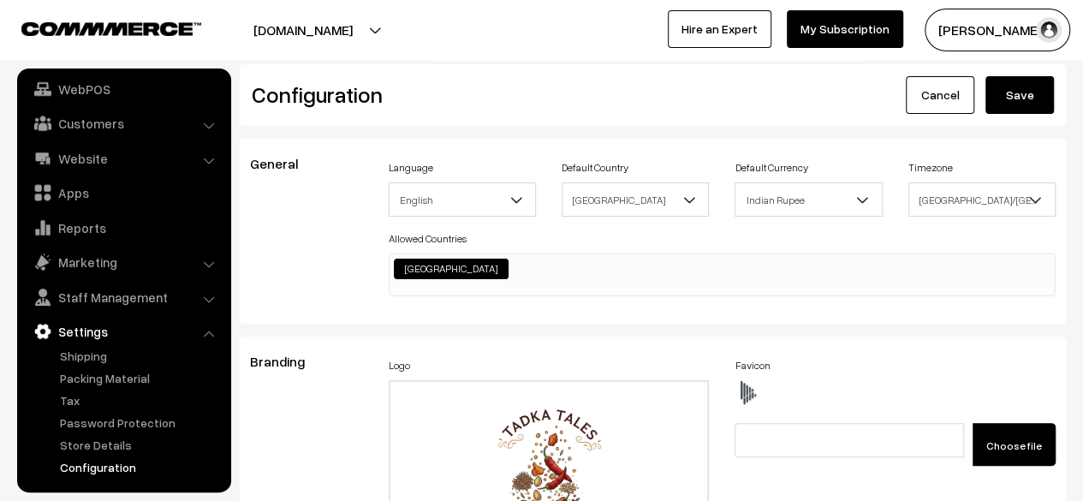
type textarea "div#hotspot-component { margin-top: -41px; } img#homeImg2 { margin-top: -86px; …"
click at [1006, 92] on button "Save" at bounding box center [1019, 95] width 68 height 38
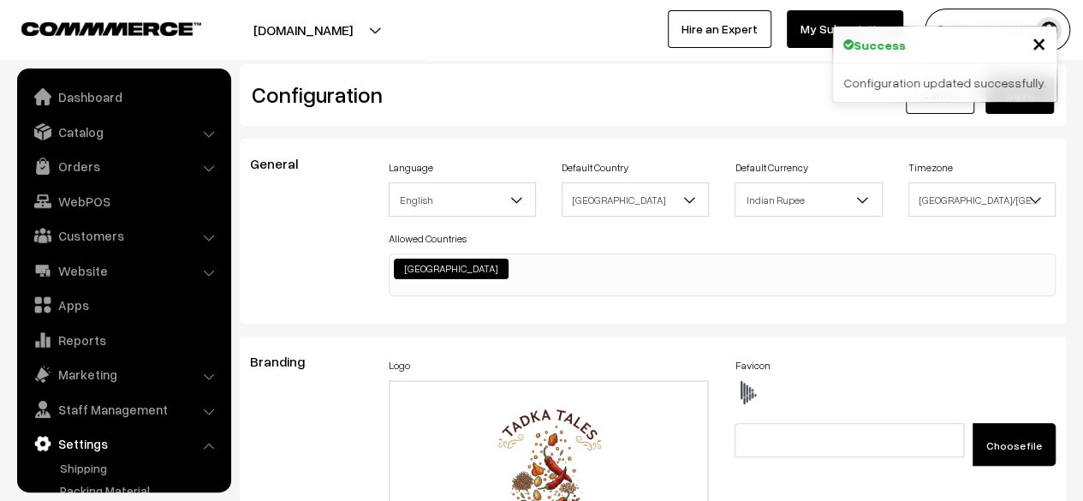
scroll to position [1376, 0]
